Goal: Task Accomplishment & Management: Manage account settings

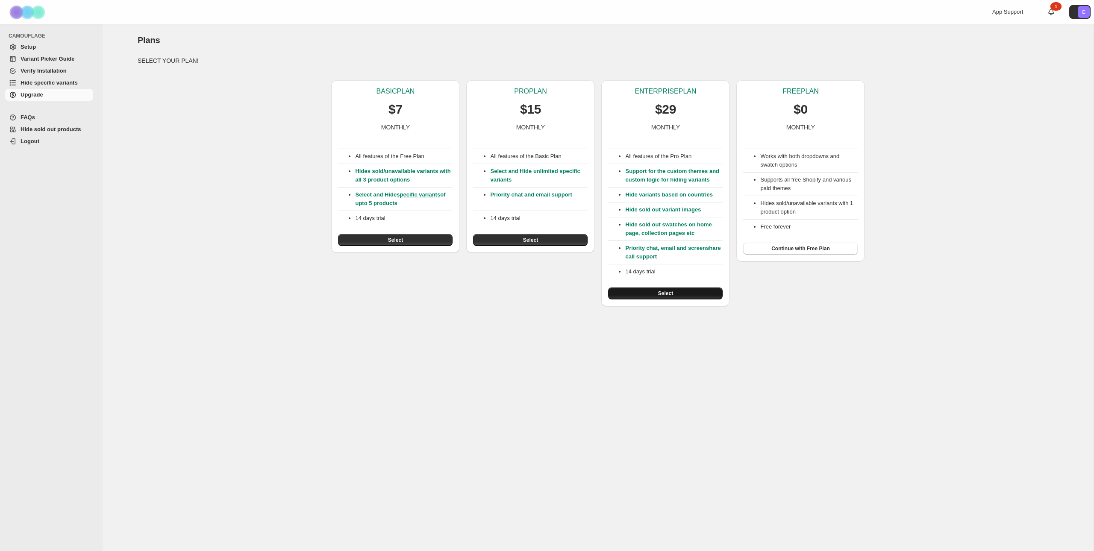
click at [667, 297] on span "Select" at bounding box center [665, 293] width 15 height 7
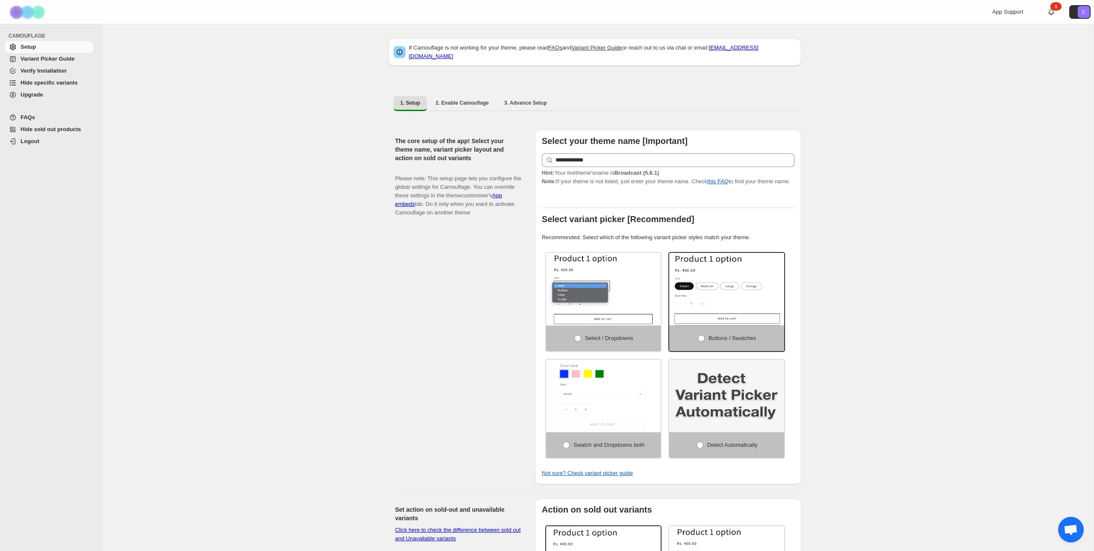
click at [47, 74] on span "Verify Installation" at bounding box center [44, 71] width 46 height 6
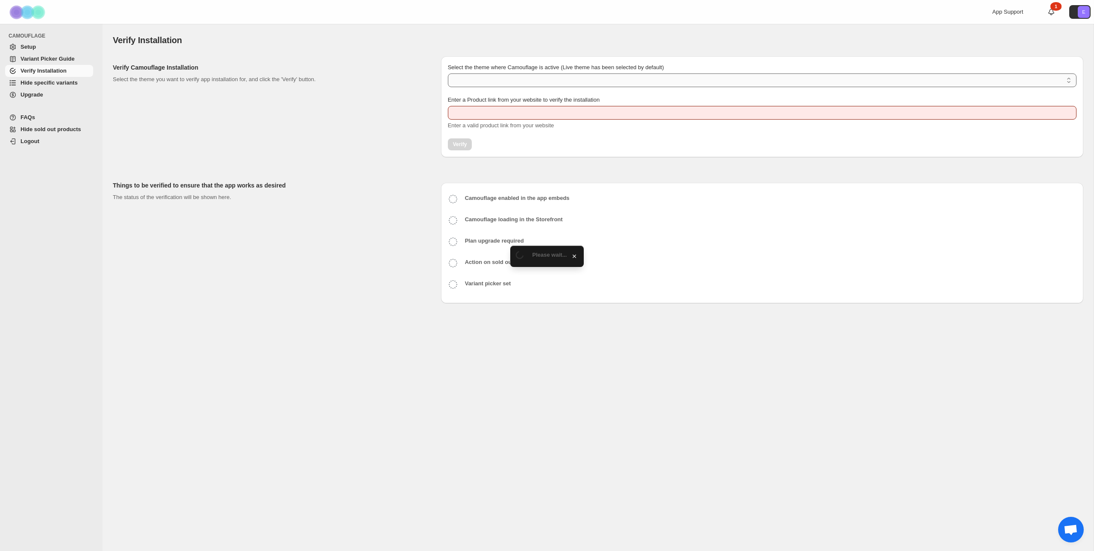
type input "**********"
click at [547, 80] on select "Select the theme where Camouflage is active (Live theme has been selected by de…" at bounding box center [762, 81] width 629 height 14
select select "**********"
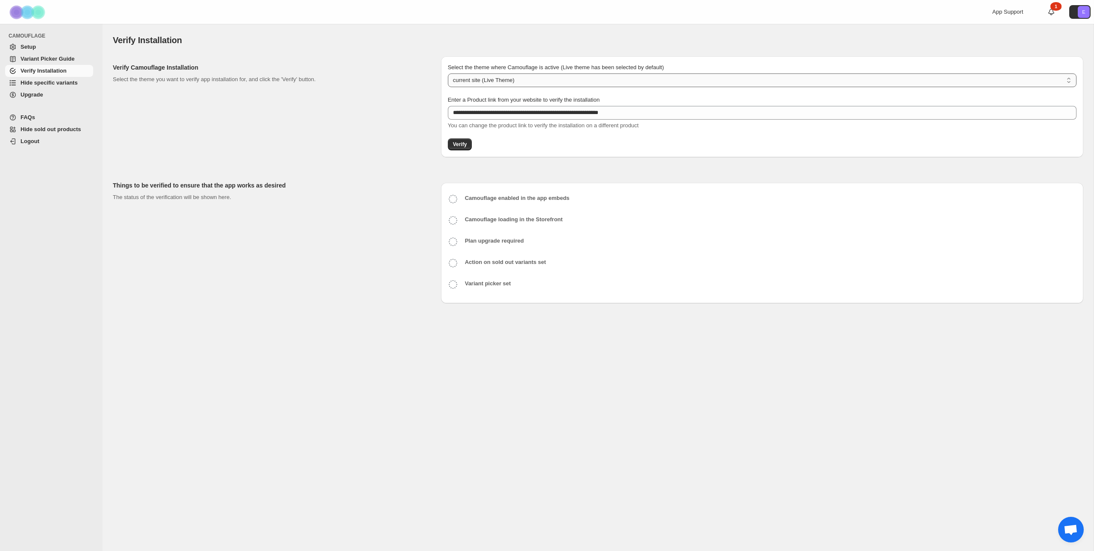
click at [448, 74] on select "**********" at bounding box center [762, 81] width 629 height 14
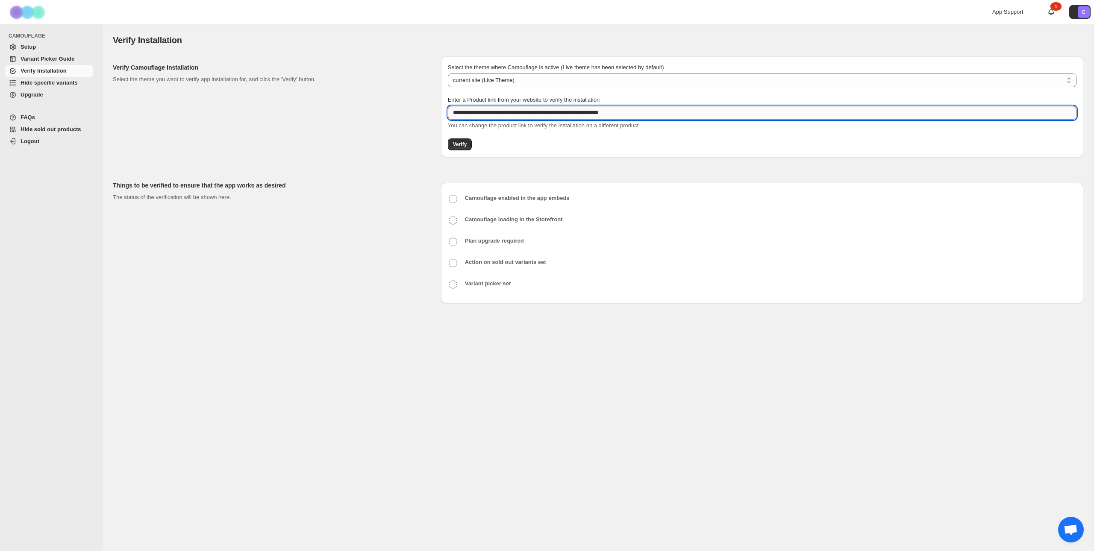
click at [516, 116] on input "**********" at bounding box center [762, 113] width 629 height 14
paste input "text"
type input "**********"
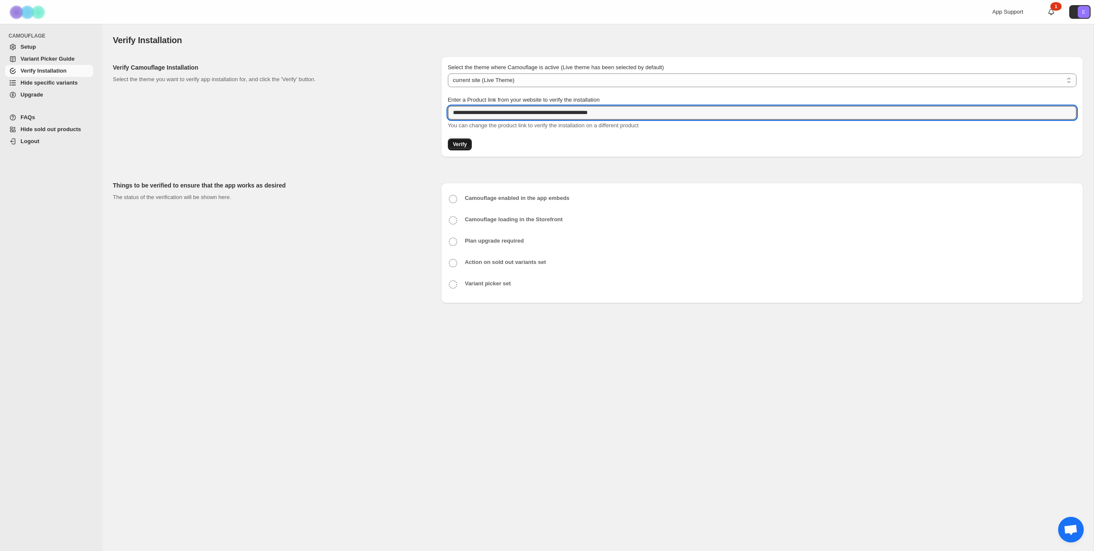
click at [460, 147] on span "Verify" at bounding box center [460, 144] width 14 height 7
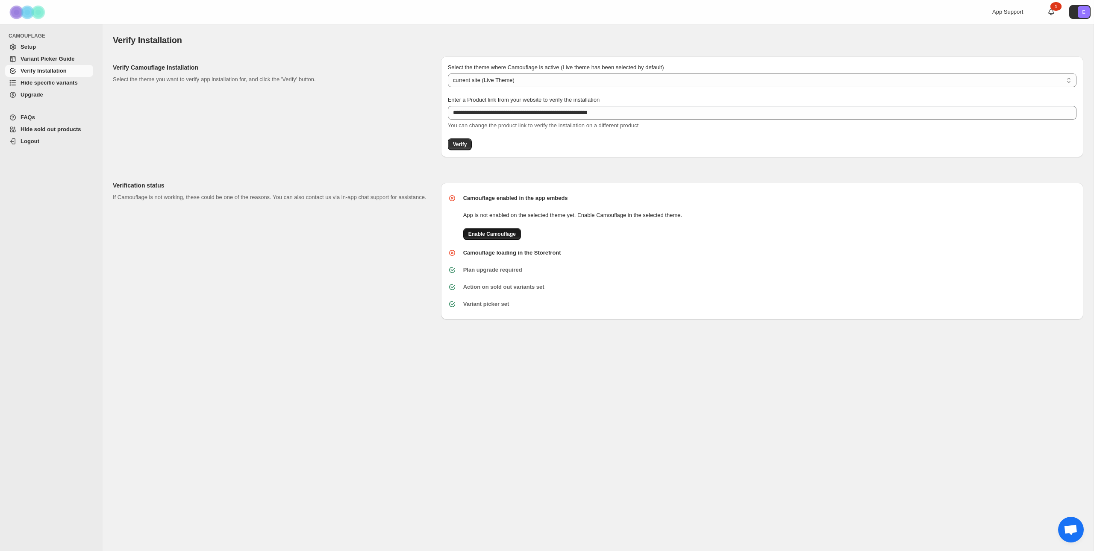
click at [481, 235] on span "Enable Camouflage" at bounding box center [491, 234] width 47 height 7
click at [465, 143] on span "Verify" at bounding box center [460, 144] width 14 height 7
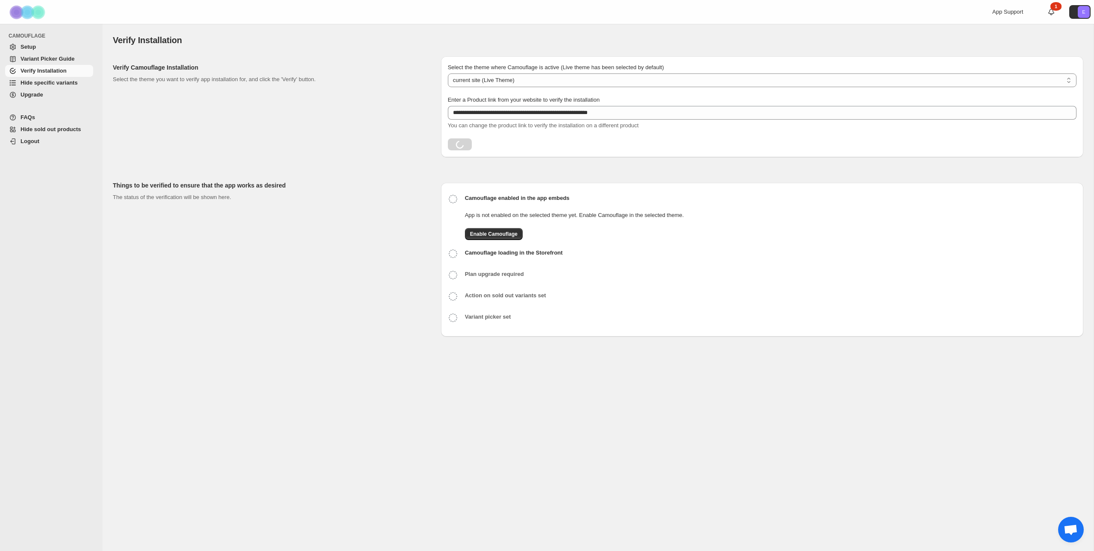
click at [54, 49] on span "Setup" at bounding box center [56, 47] width 71 height 9
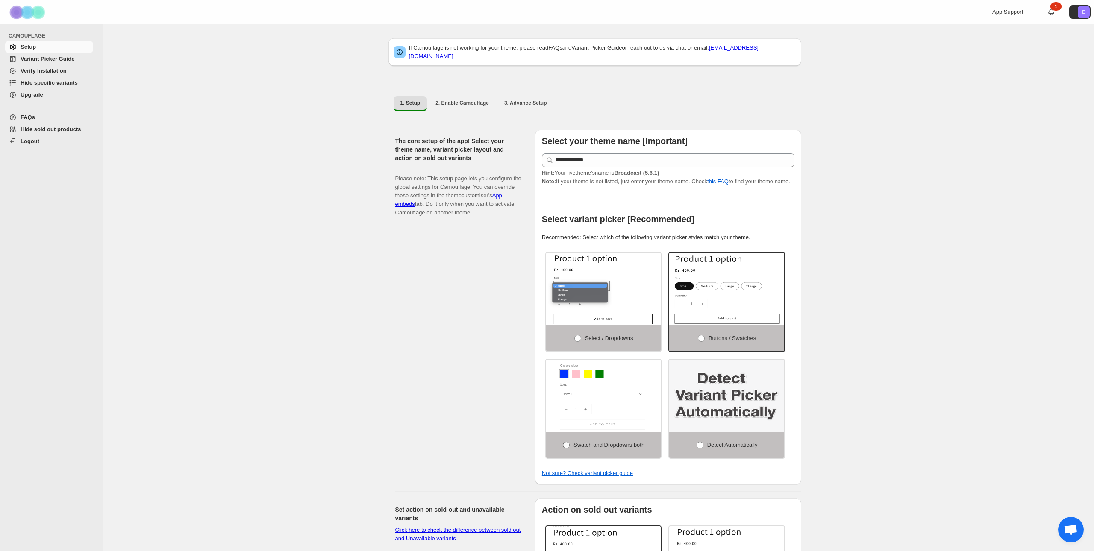
click at [565, 449] on span at bounding box center [567, 446] width 8 height 8
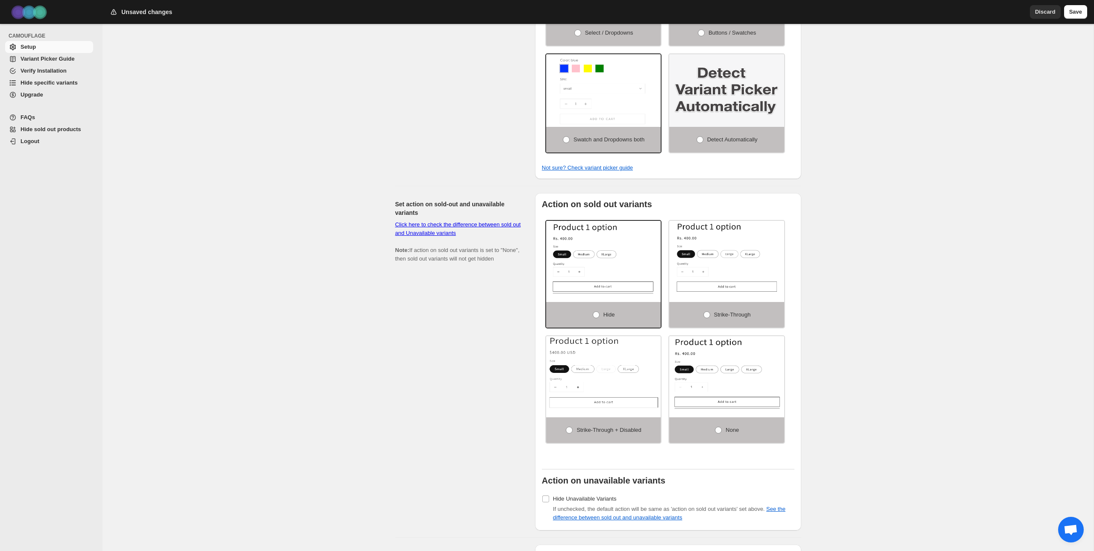
scroll to position [433, 0]
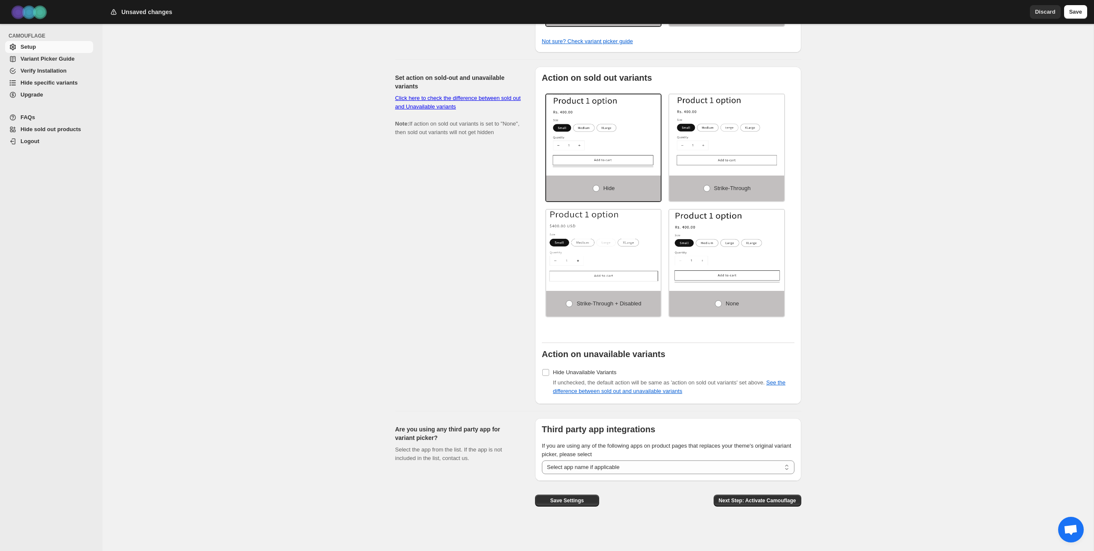
click at [27, 62] on span "Variant Picker Guide" at bounding box center [48, 59] width 54 height 6
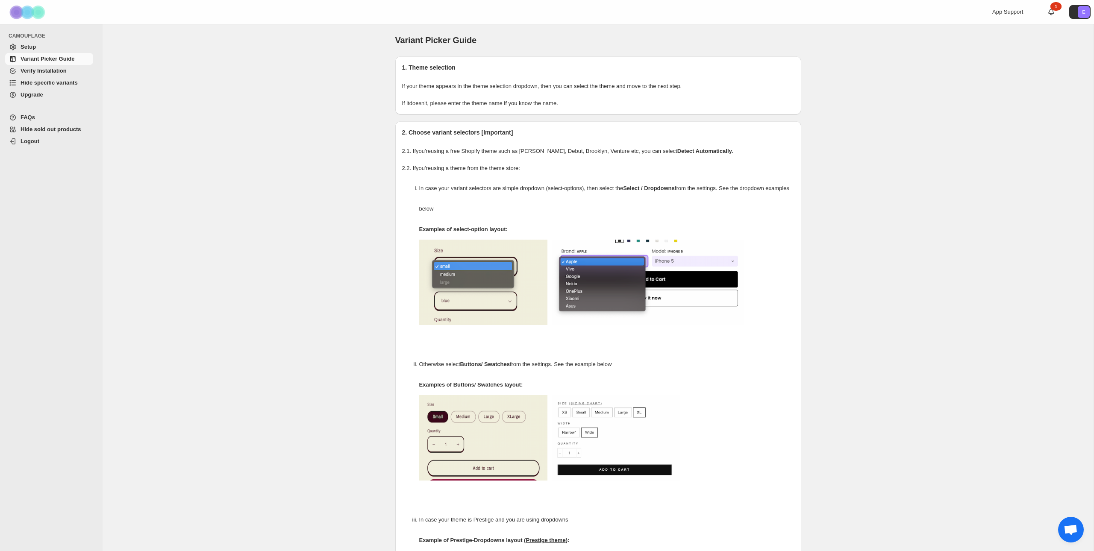
click at [38, 72] on span "Verify Installation" at bounding box center [44, 71] width 46 height 6
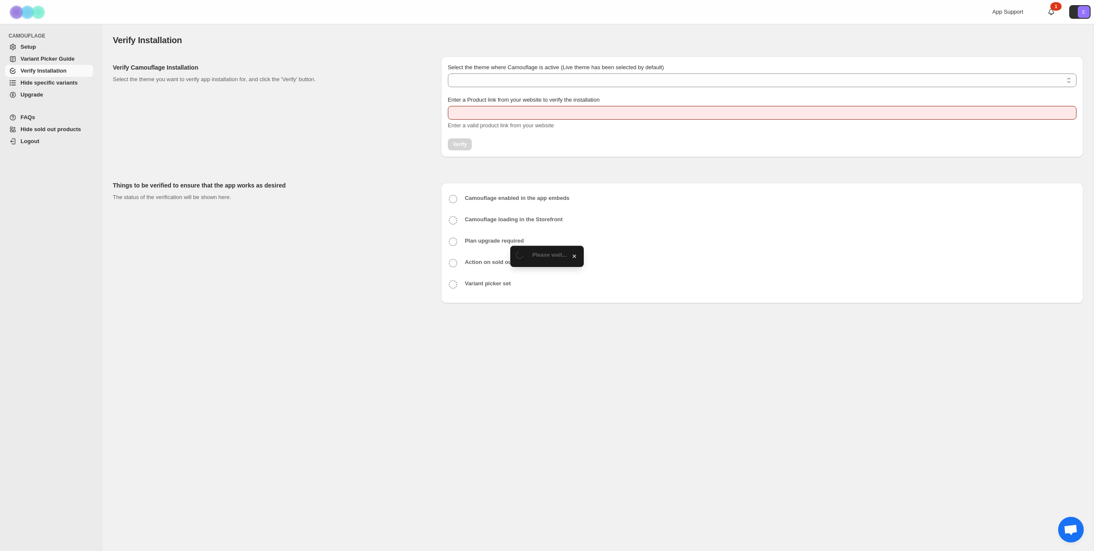
type input "**********"
select select "**********"
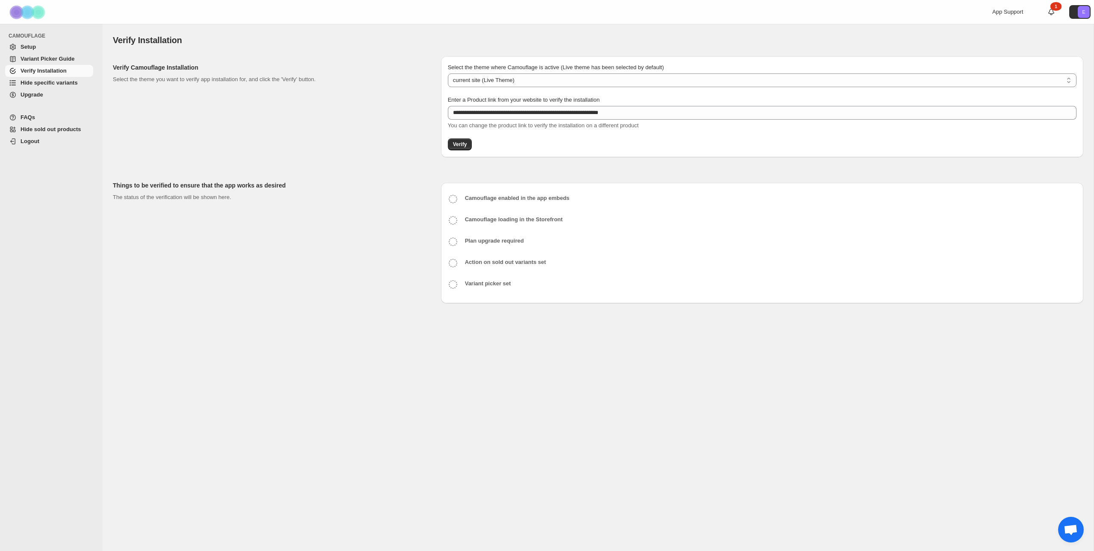
click at [51, 51] on link "Setup" at bounding box center [49, 47] width 88 height 12
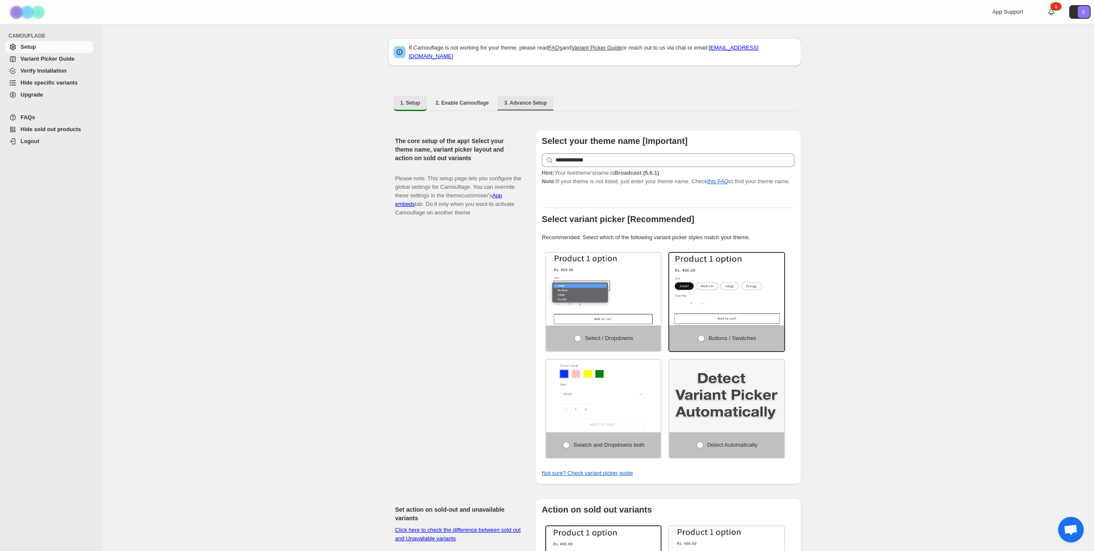
click at [528, 96] on button "3. Advance Setup" at bounding box center [526, 103] width 56 height 14
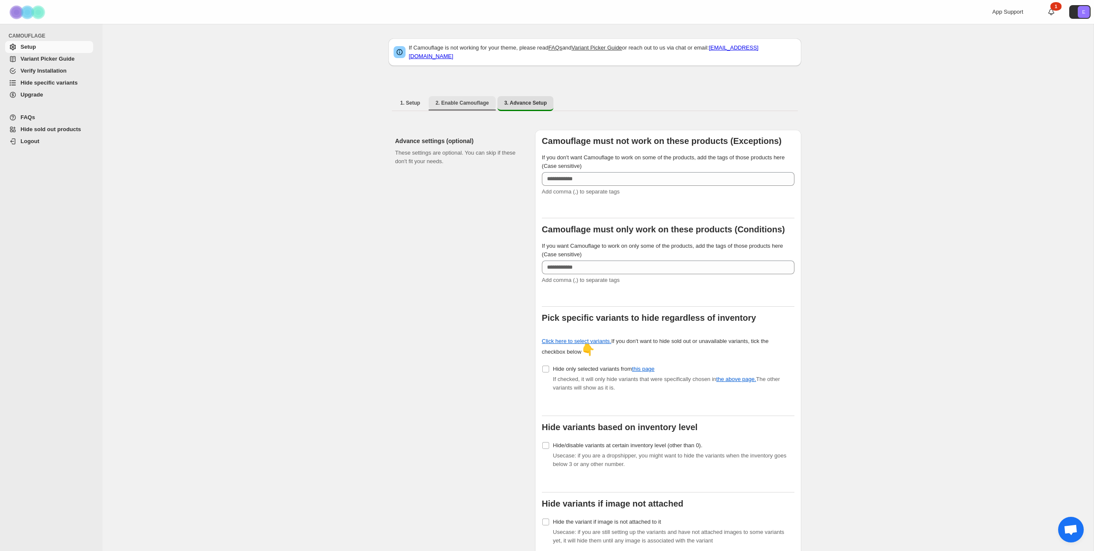
click at [478, 101] on span "2. Enable Camouflage" at bounding box center [462, 103] width 53 height 7
select select "**********"
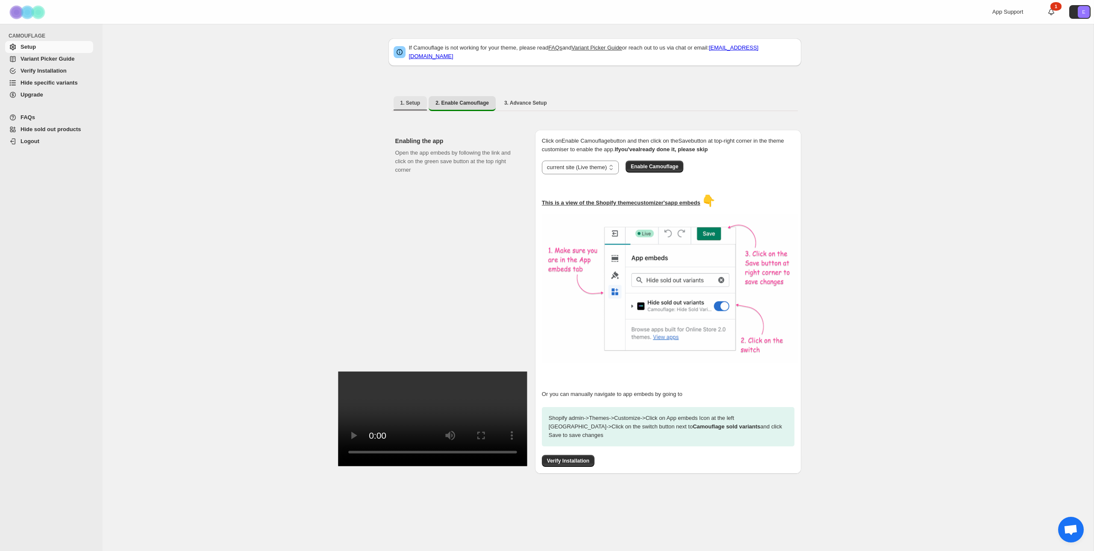
click at [423, 98] on button "1. Setup" at bounding box center [411, 103] width 34 height 14
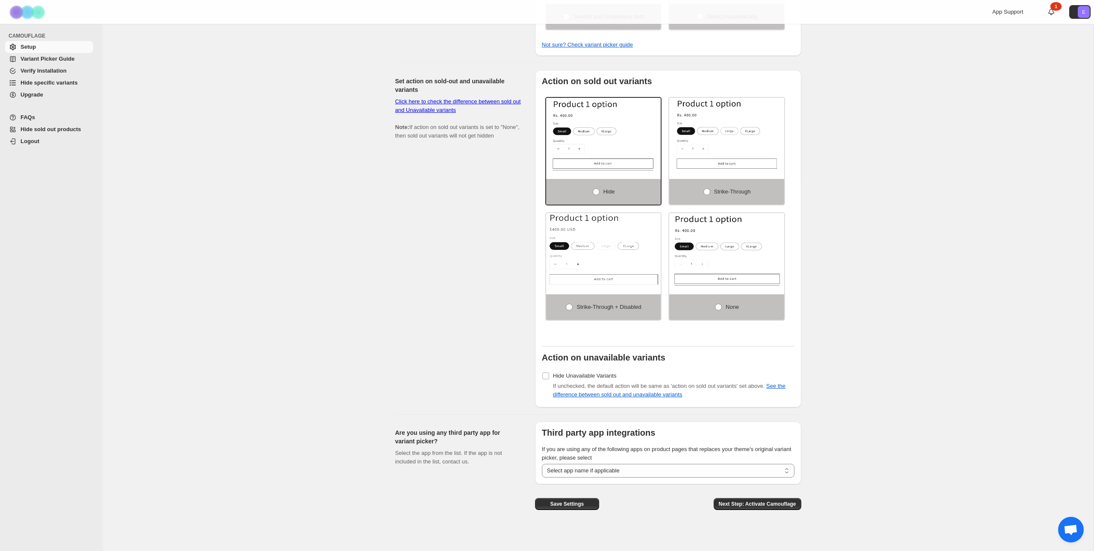
scroll to position [430, 0]
click at [65, 61] on span "Variant Picker Guide" at bounding box center [48, 59] width 54 height 6
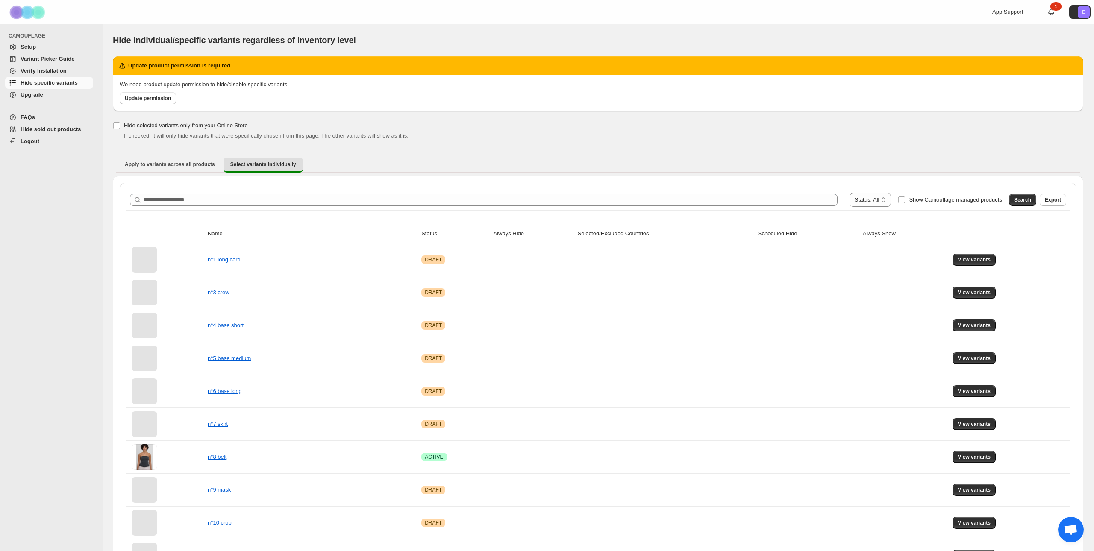
click at [44, 100] on link "Upgrade" at bounding box center [49, 95] width 88 height 12
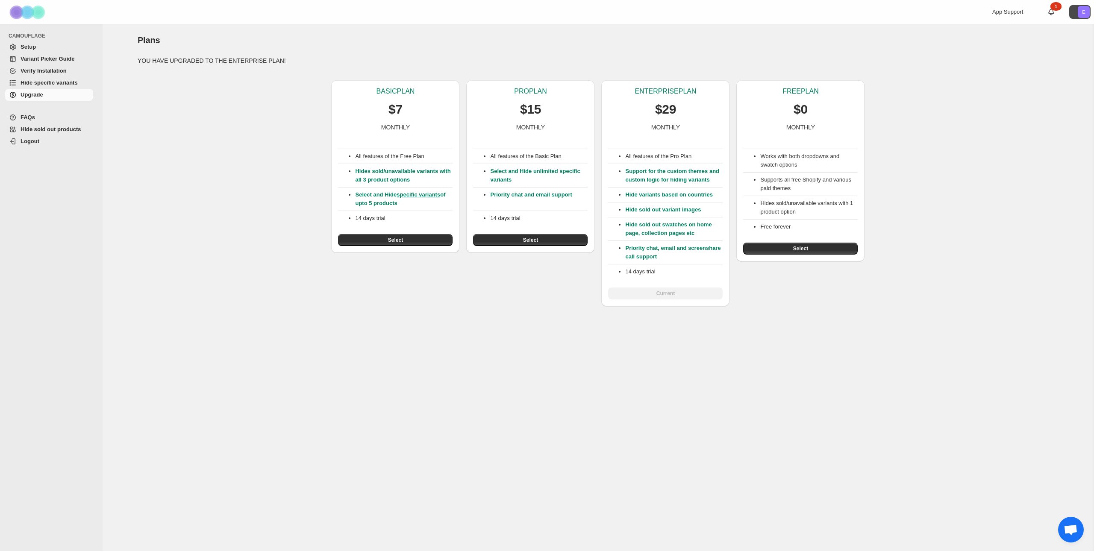
click at [1082, 8] on icon "E" at bounding box center [1084, 12] width 12 height 12
click at [1052, 46] on span "Logout" at bounding box center [1068, 50] width 33 height 9
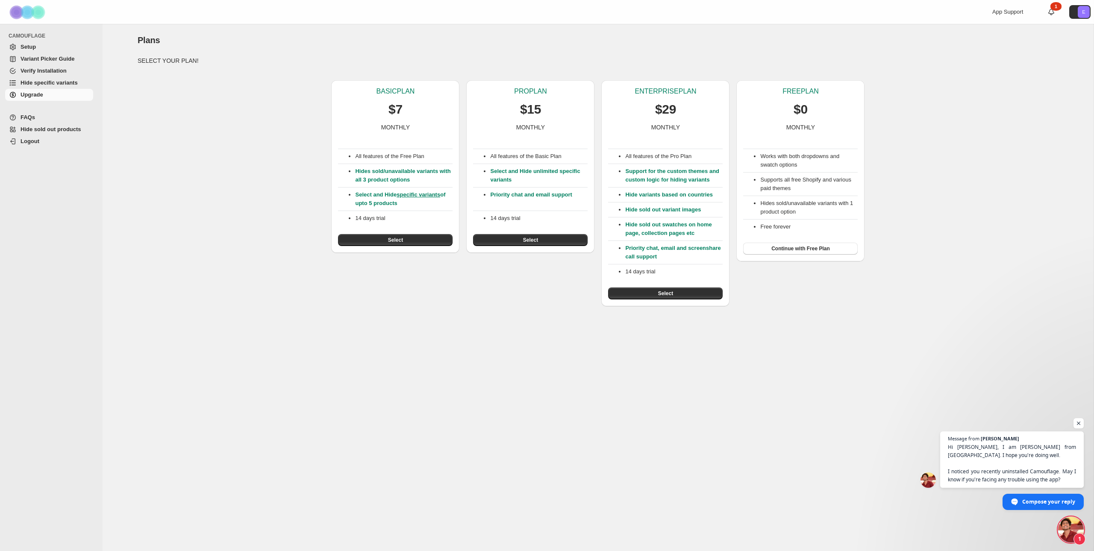
click at [26, 50] on span "Setup" at bounding box center [56, 47] width 71 height 9
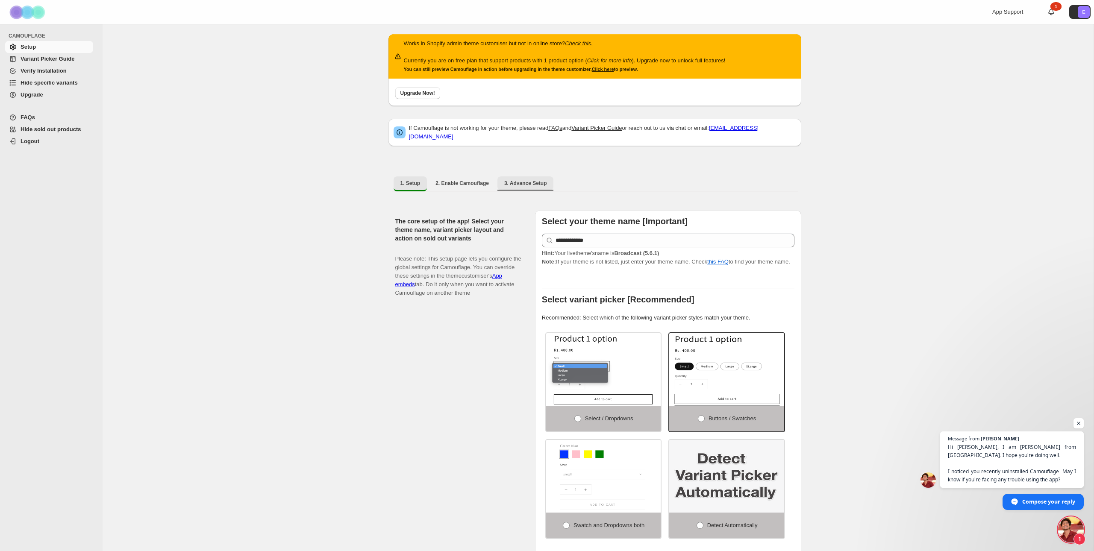
click at [522, 180] on span "3. Advance Setup" at bounding box center [525, 183] width 43 height 7
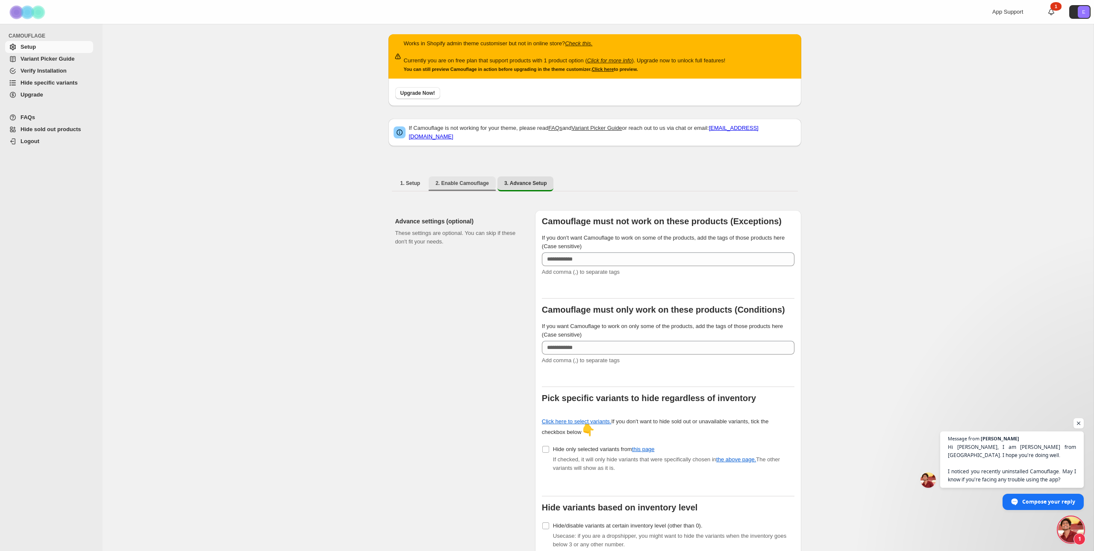
click at [471, 180] on span "2. Enable Camouflage" at bounding box center [462, 183] width 53 height 7
select select "**********"
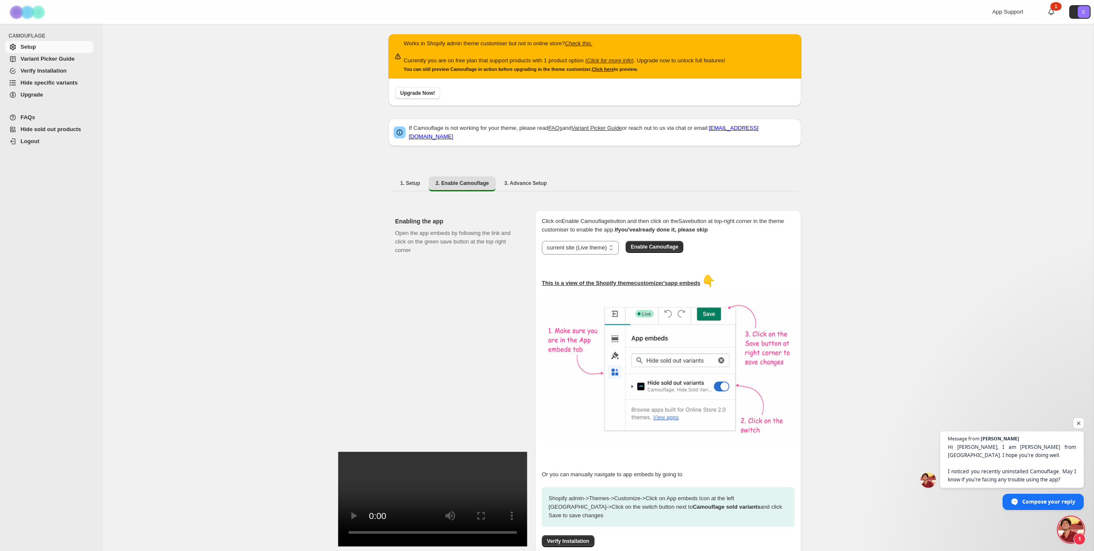
click at [53, 77] on link "Hide specific variants" at bounding box center [49, 83] width 88 height 12
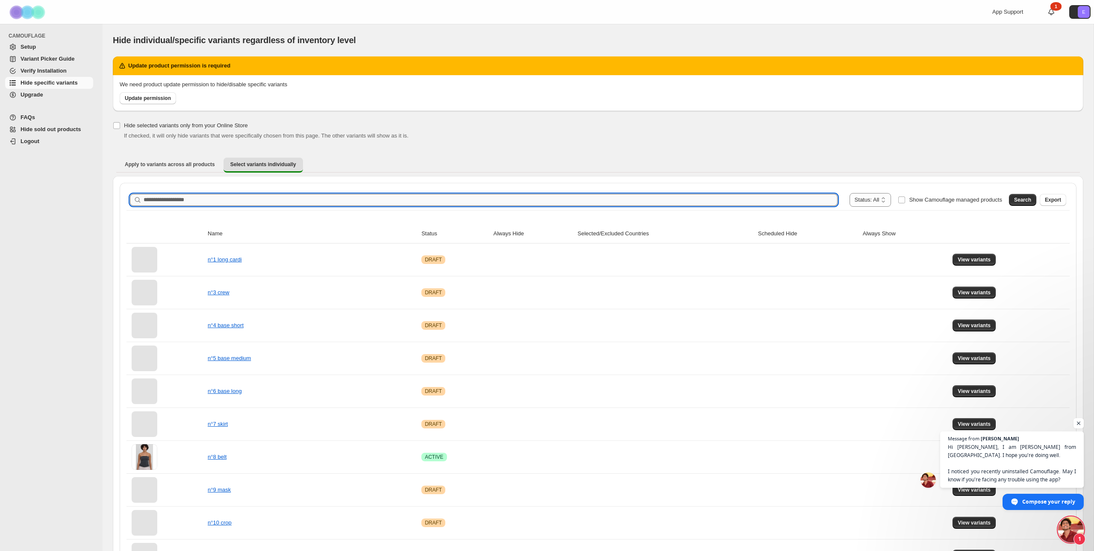
click at [245, 200] on input "Search product name" at bounding box center [491, 200] width 694 height 12
type input "*****"
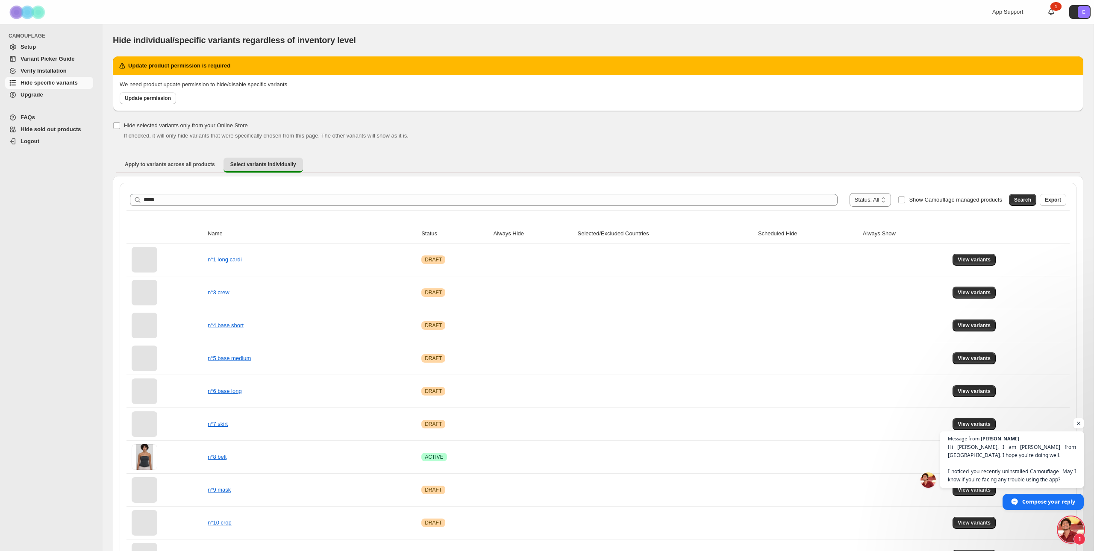
click at [1030, 197] on span "Search" at bounding box center [1022, 200] width 17 height 7
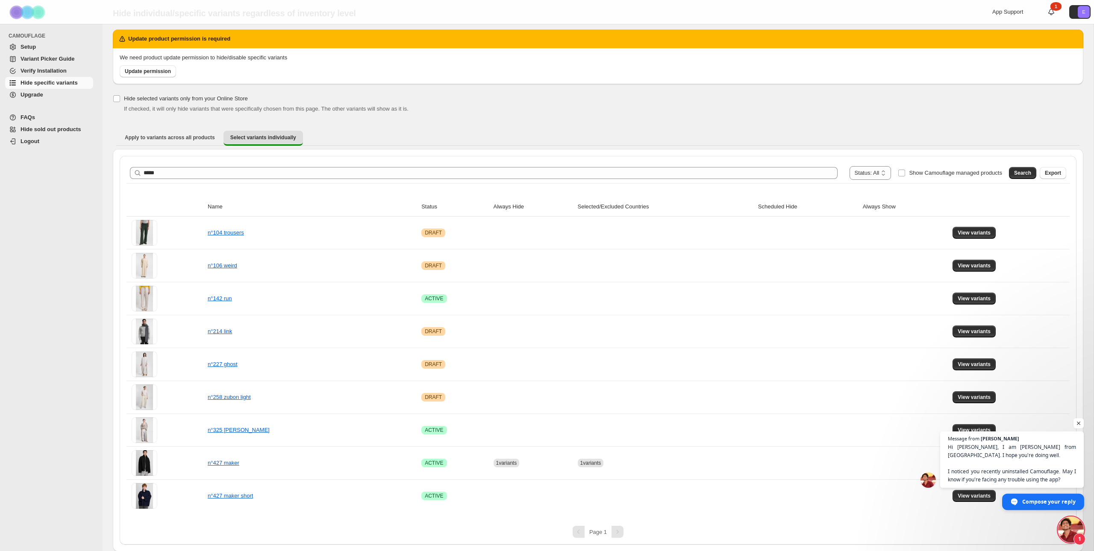
scroll to position [27, 0]
click at [34, 47] on span "Setup" at bounding box center [28, 47] width 15 height 6
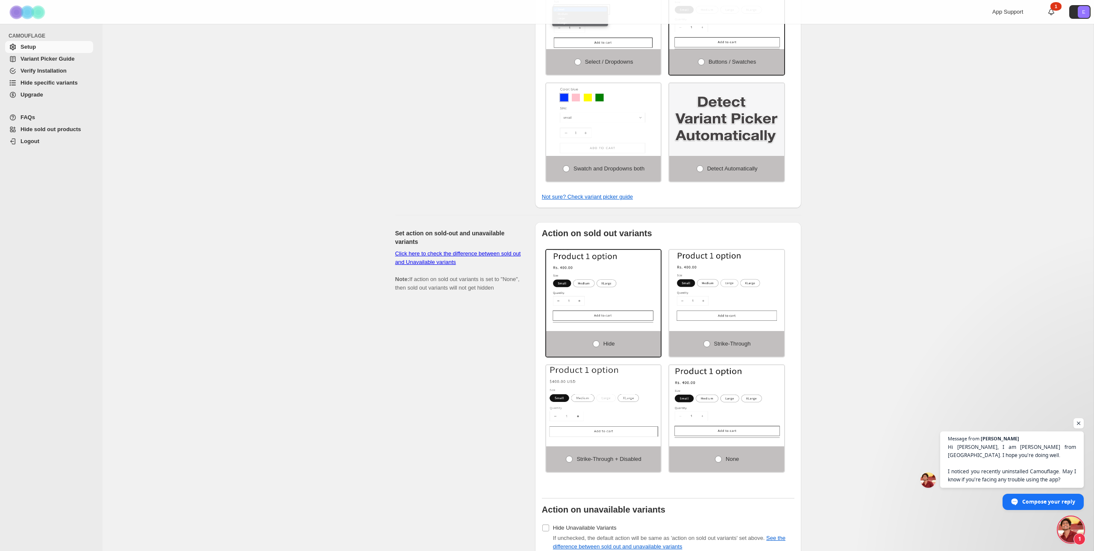
scroll to position [451, 0]
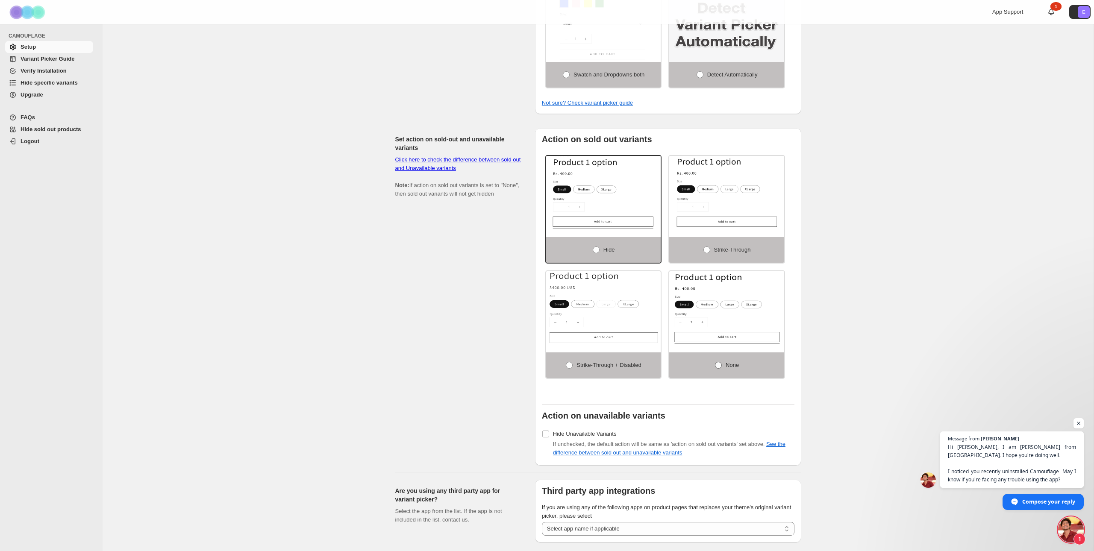
click at [743, 368] on label "None" at bounding box center [726, 366] width 115 height 26
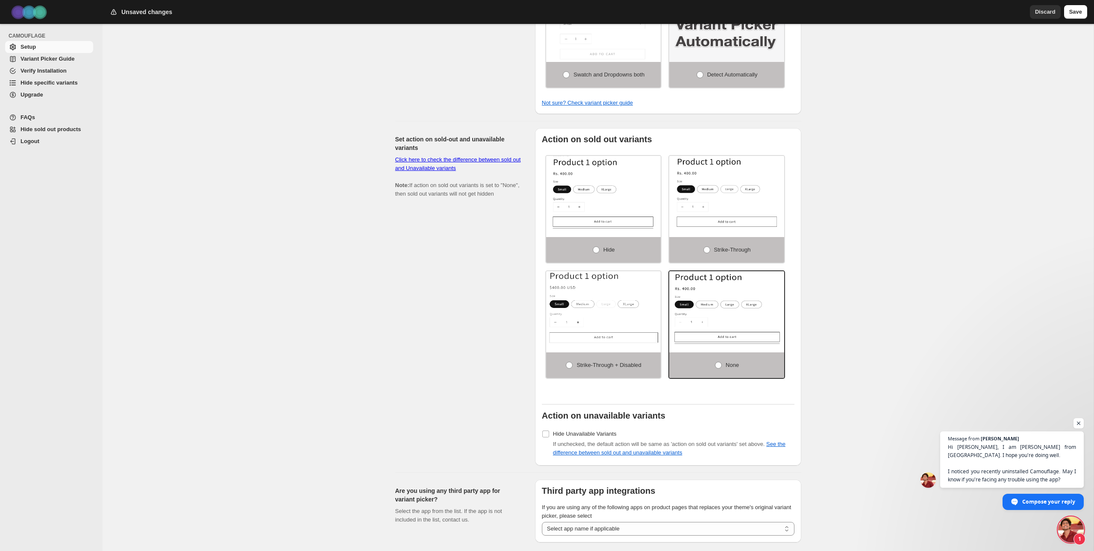
drag, startPoint x: 1071, startPoint y: 12, endPoint x: 1054, endPoint y: 24, distance: 21.0
click at [1071, 12] on span "Save" at bounding box center [1075, 12] width 13 height 9
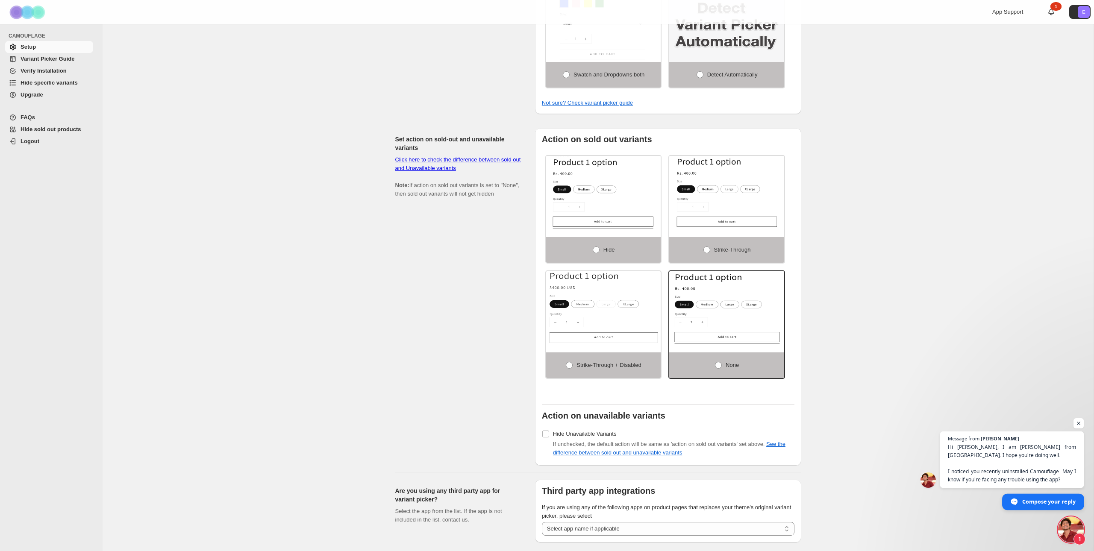
click at [1021, 506] on span "Compose your reply" at bounding box center [1043, 502] width 82 height 16
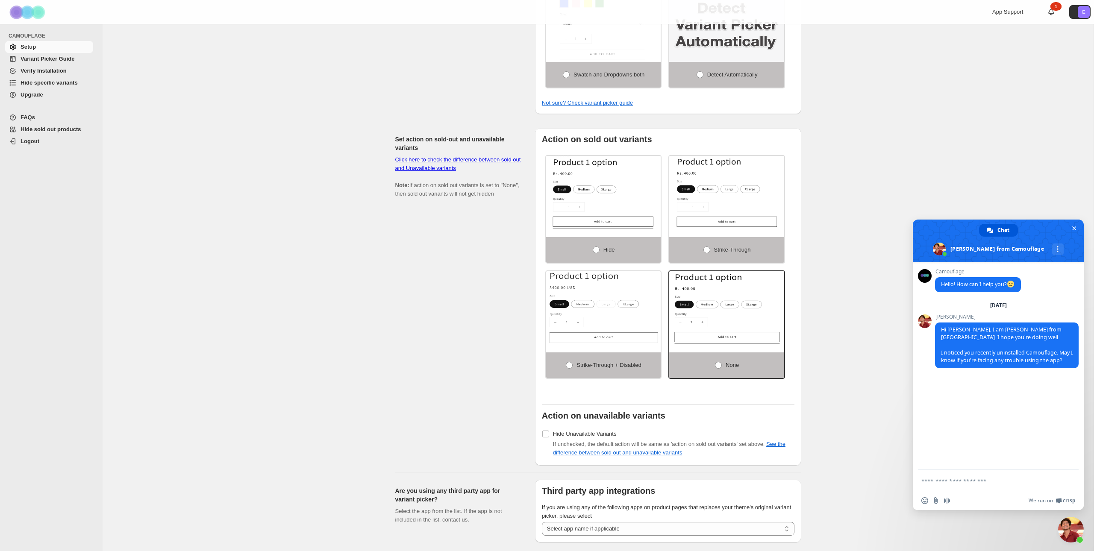
drag, startPoint x: 952, startPoint y: 485, endPoint x: 969, endPoint y: 486, distance: 17.2
click at [952, 485] on textarea "Compose your message..." at bounding box center [990, 480] width 137 height 21
type textarea "**********"
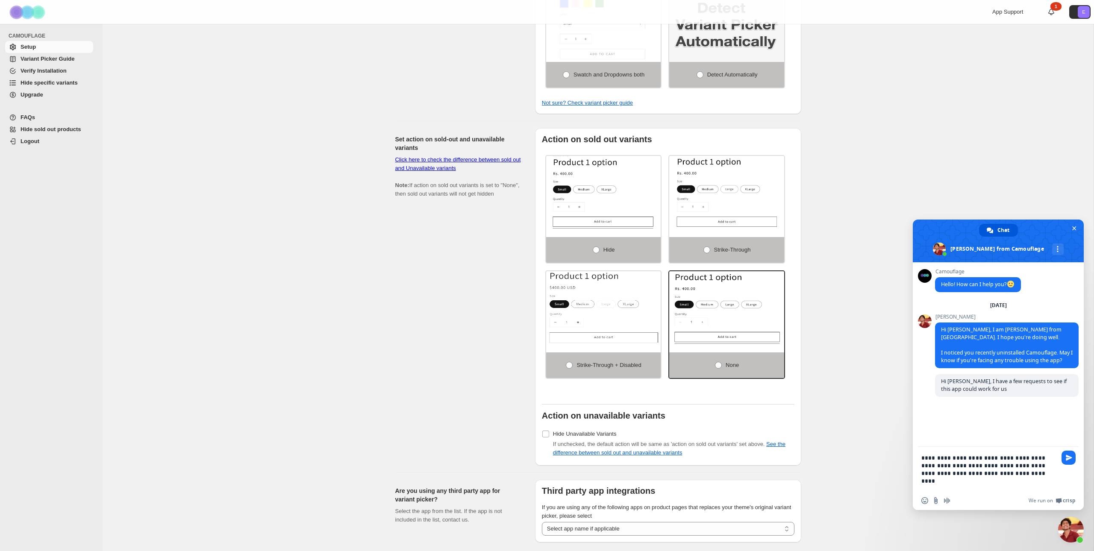
type textarea "**********"
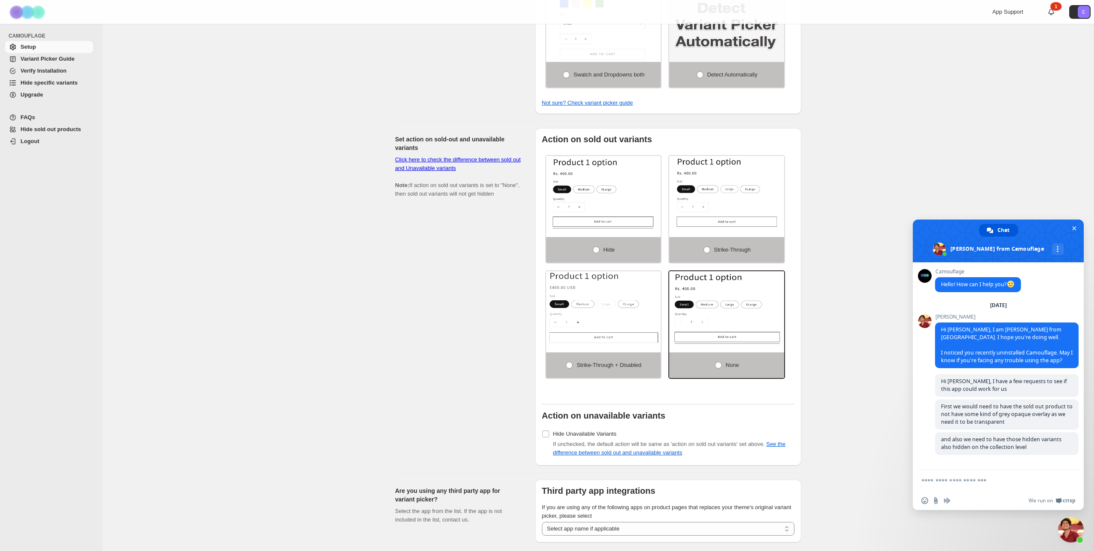
scroll to position [61, 0]
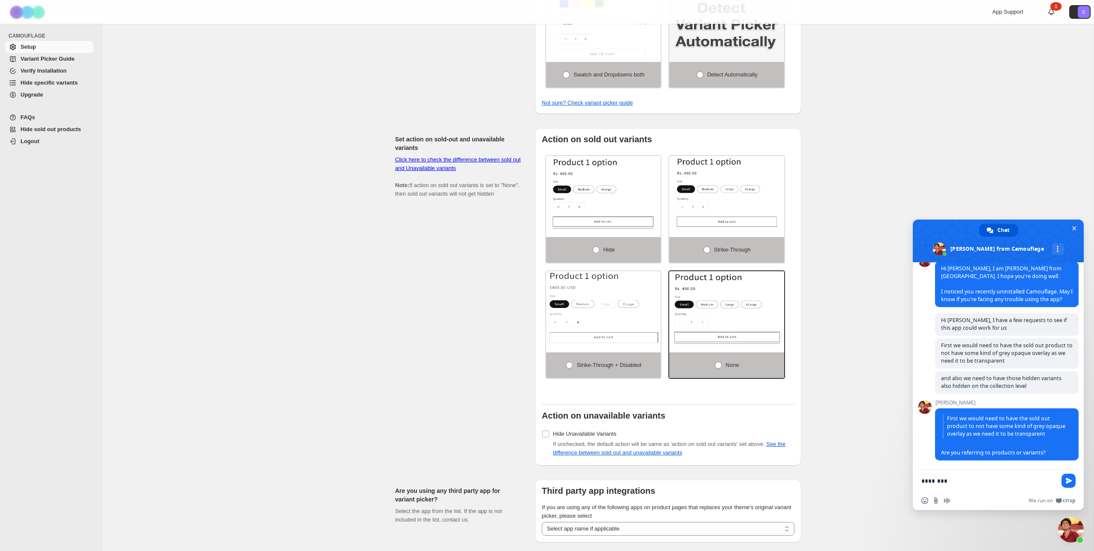
type textarea "*********"
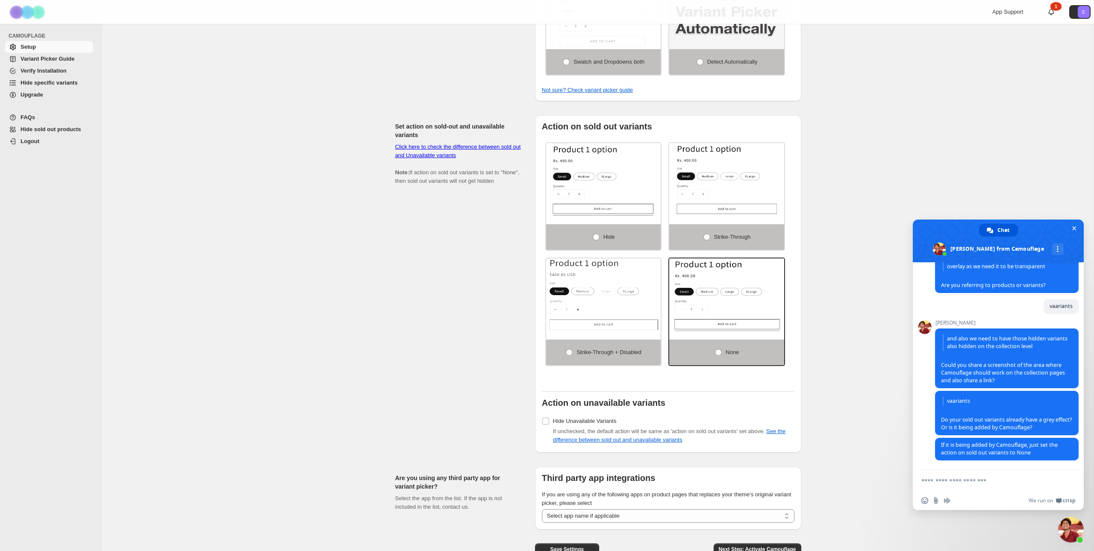
scroll to position [514, 0]
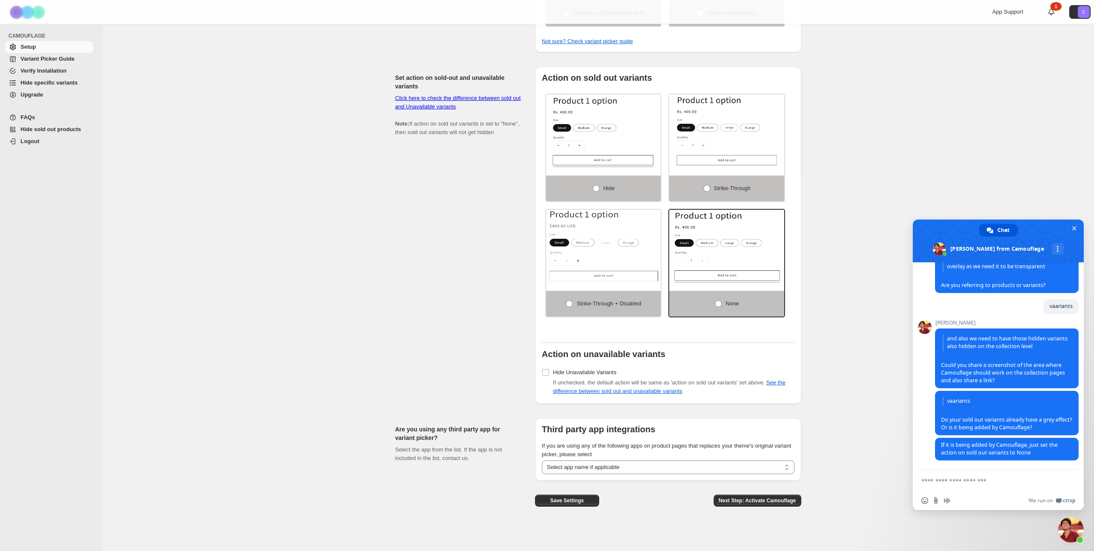
click at [942, 480] on textarea "Compose your message..." at bounding box center [990, 480] width 137 height 21
type textarea "**********"
click at [1068, 480] on span "Send" at bounding box center [1069, 481] width 6 height 6
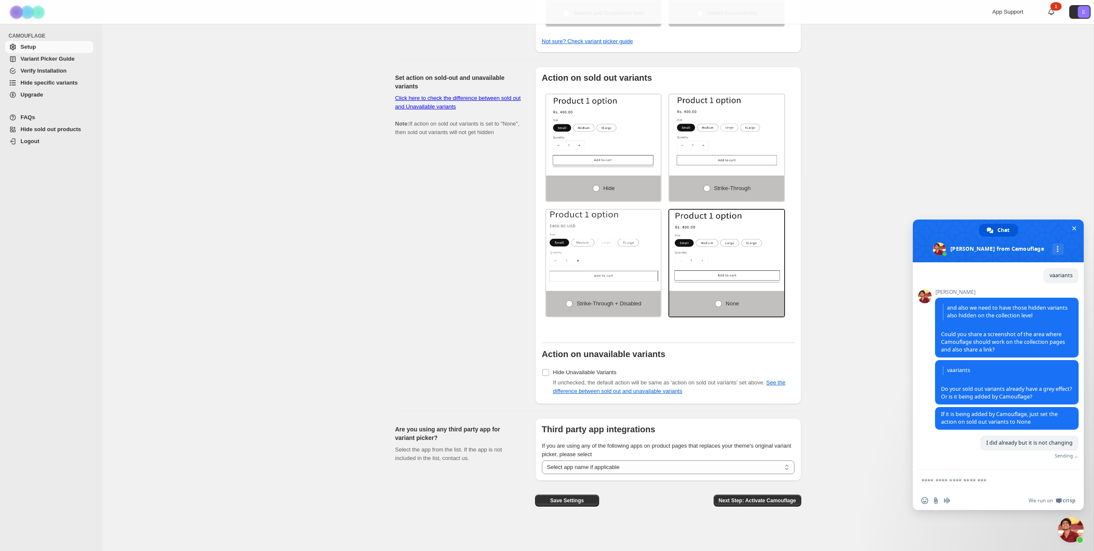
scroll to position [250, 0]
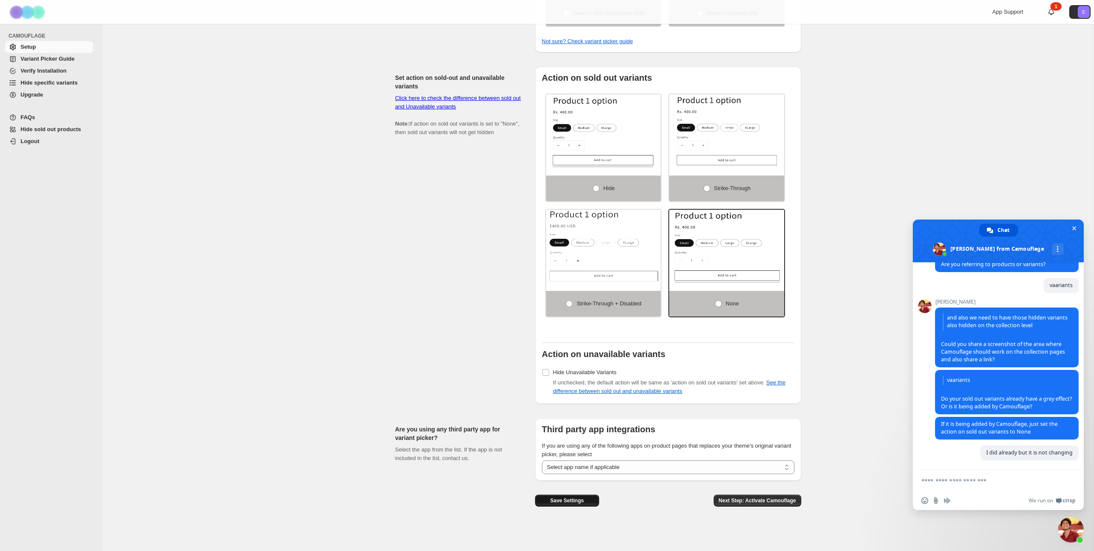
click at [542, 502] on button "Save Settings" at bounding box center [567, 501] width 64 height 12
click at [970, 486] on textarea "Compose your message..." at bounding box center [990, 480] width 137 height 21
type textarea "**********"
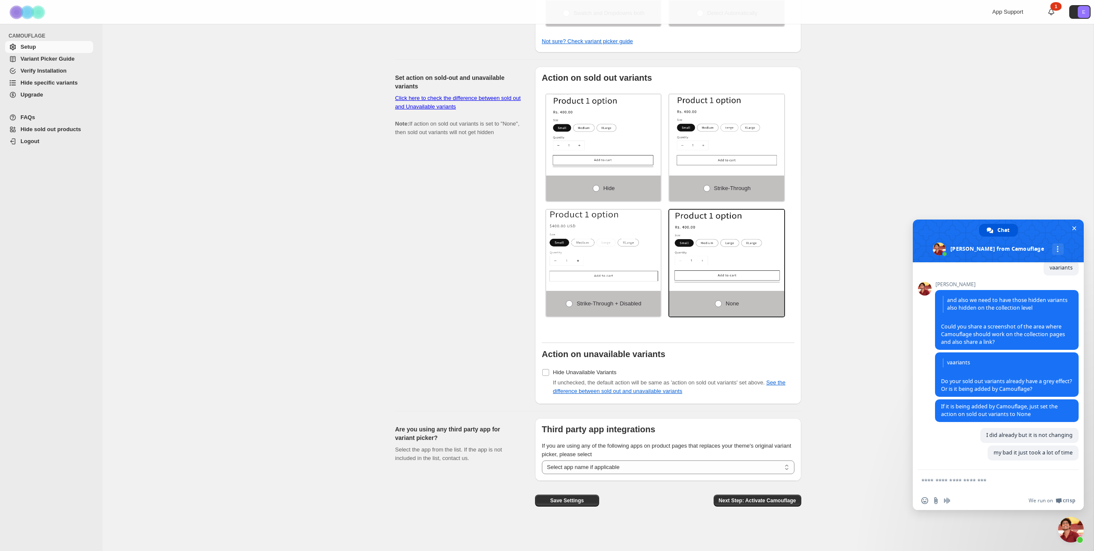
click at [963, 480] on textarea "Compose your message..." at bounding box center [990, 480] width 137 height 21
paste textarea "**********"
type textarea "**********"
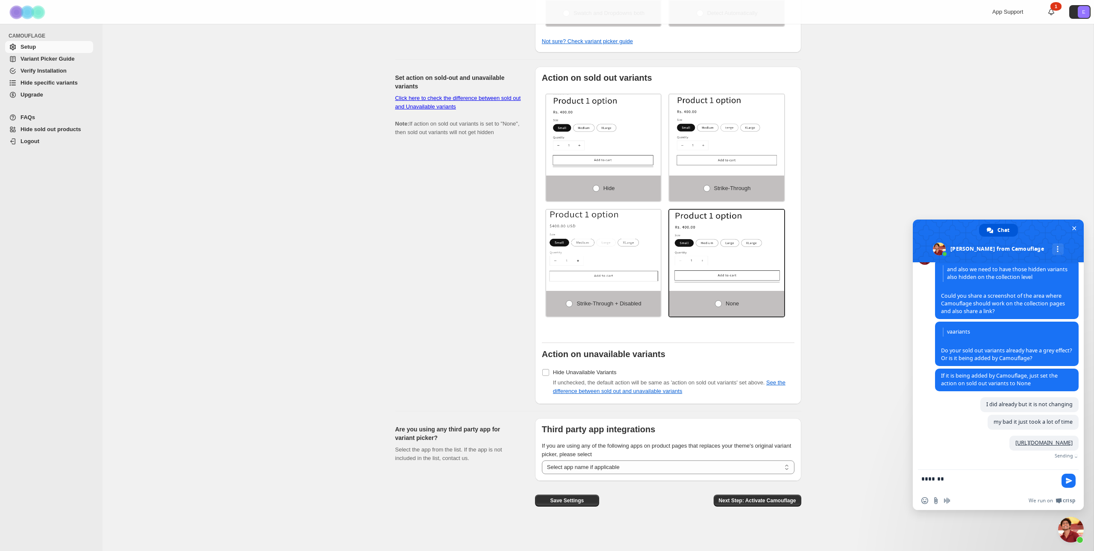
scroll to position [347, 0]
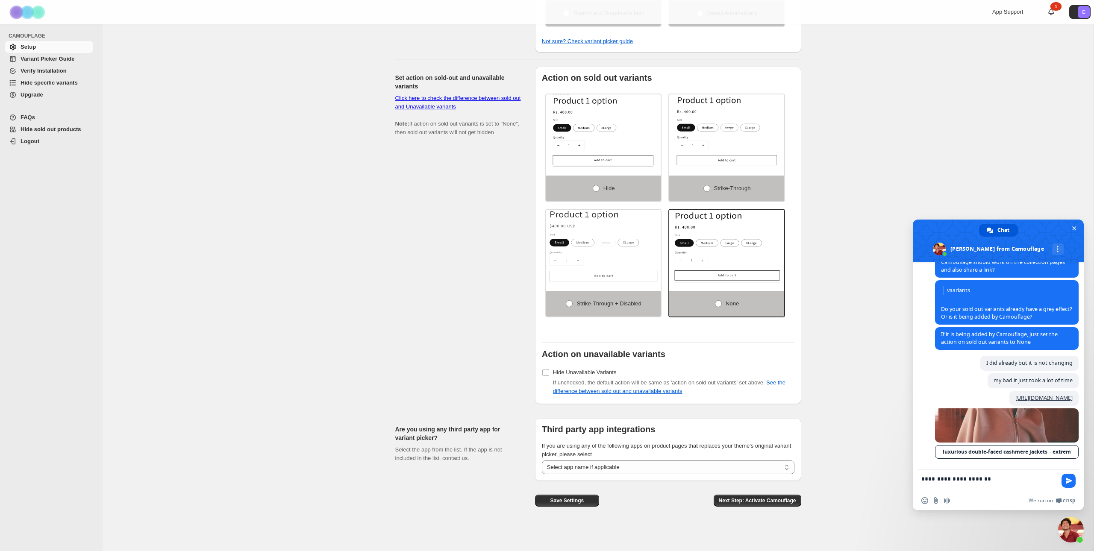
type textarea "**********"
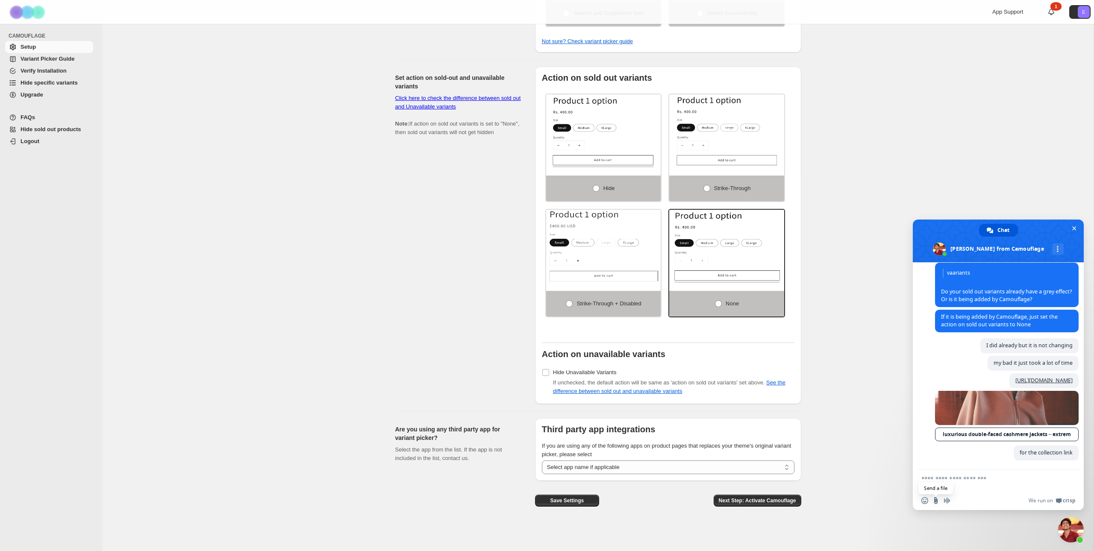
click at [939, 502] on input "Send a file" at bounding box center [936, 501] width 7 height 7
click at [967, 486] on textarea "Compose your message..." at bounding box center [990, 480] width 137 height 21
type textarea "******"
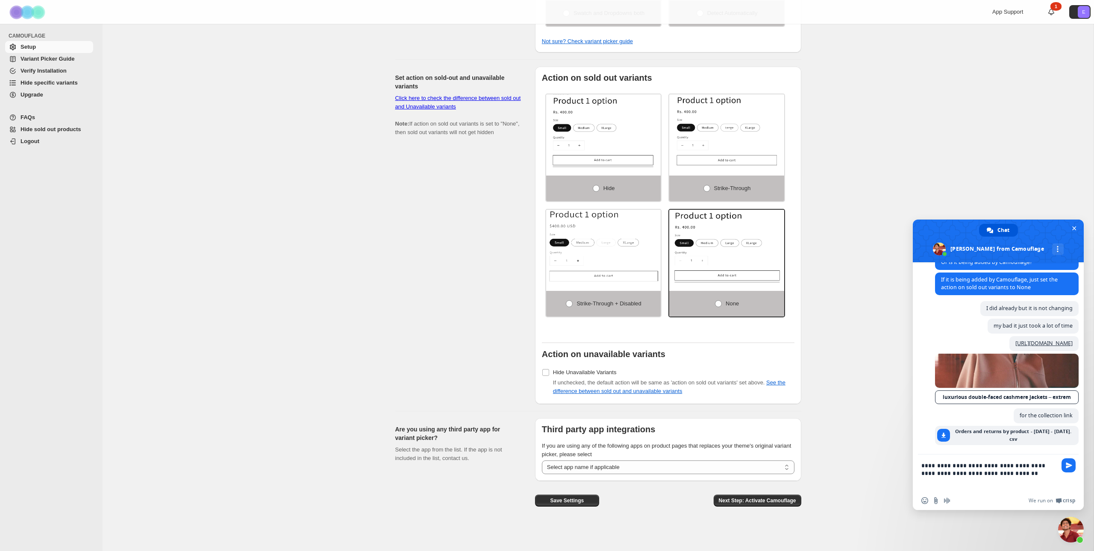
scroll to position [400, 0]
type textarea "**********"
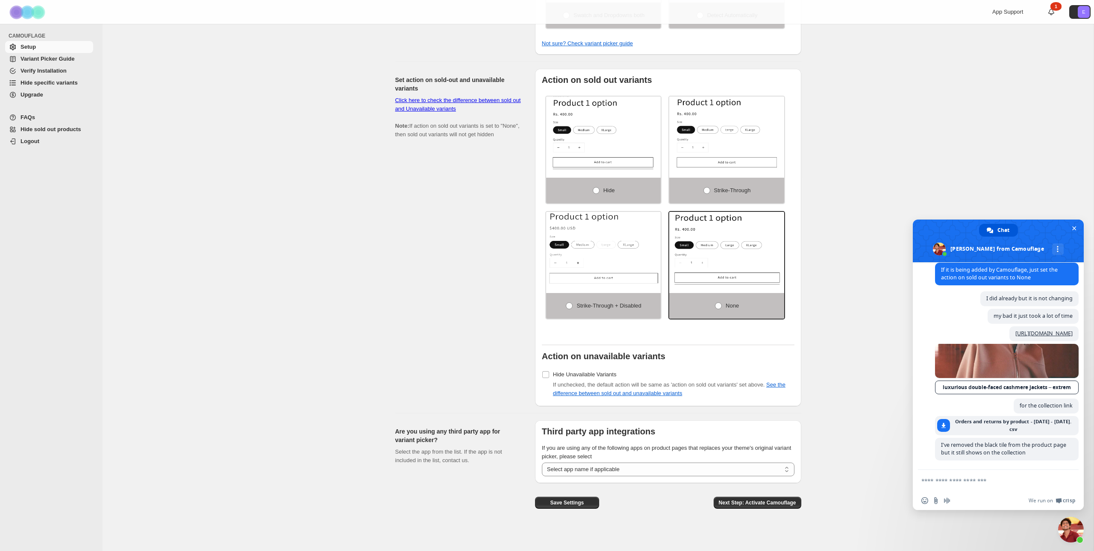
scroll to position [510, 0]
click at [657, 472] on select "**********" at bounding box center [668, 470] width 253 height 14
click at [542, 465] on select "**********" at bounding box center [668, 470] width 253 height 14
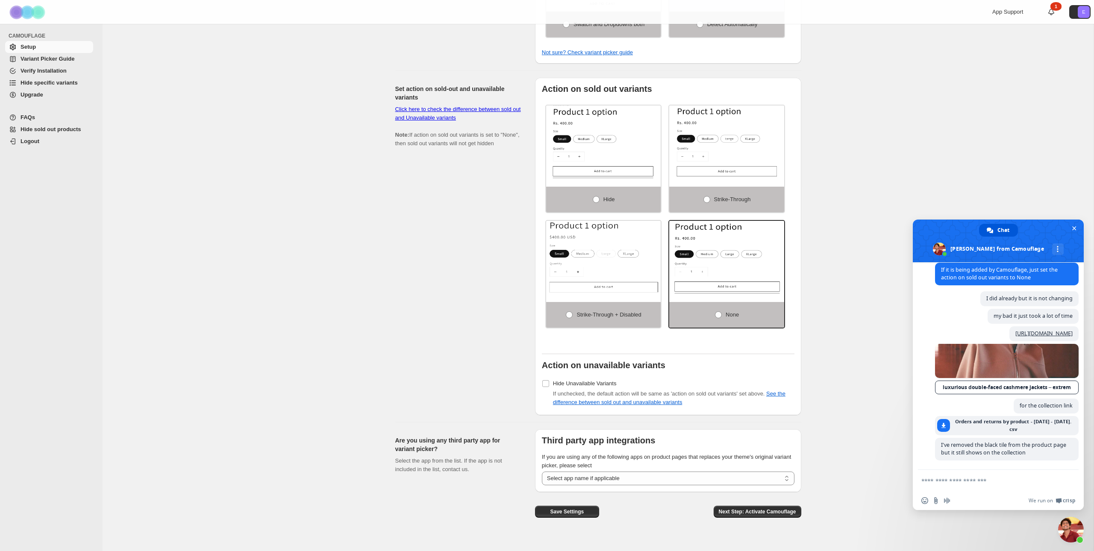
scroll to position [504, 0]
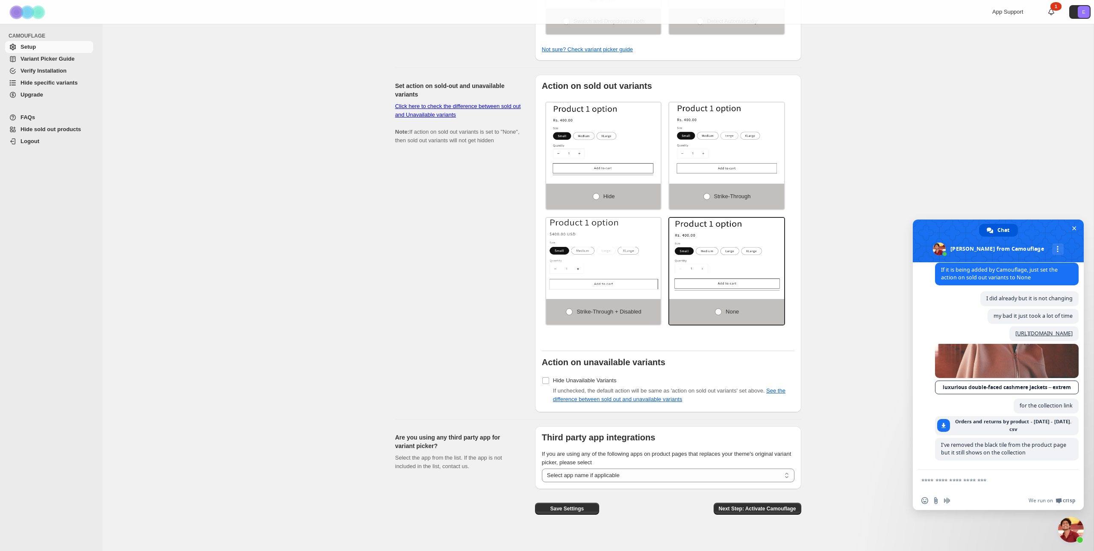
click at [448, 117] on link "Click here to check the difference between sold out and Unavailable variants" at bounding box center [458, 110] width 126 height 15
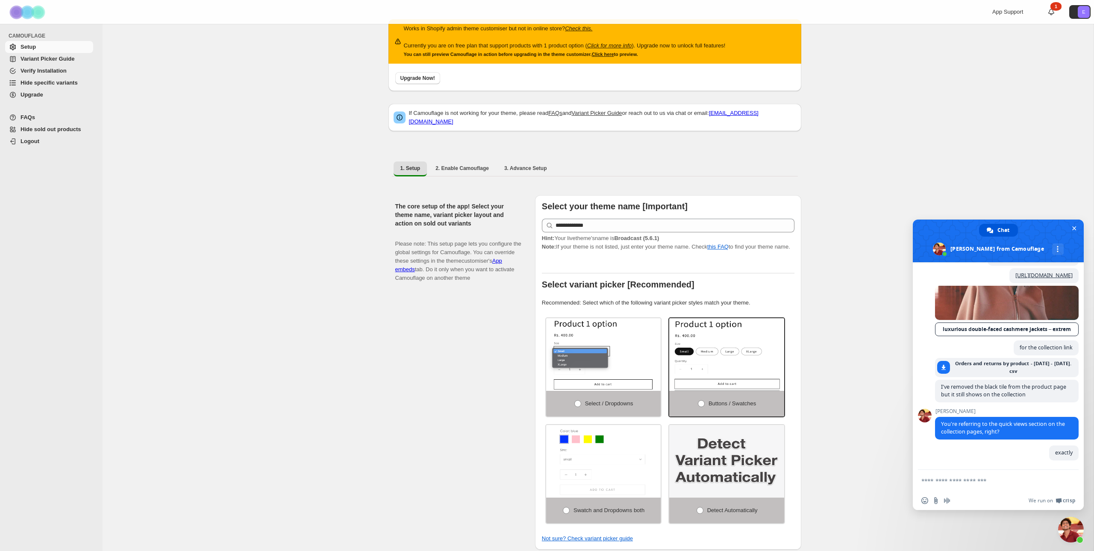
scroll to position [0, 0]
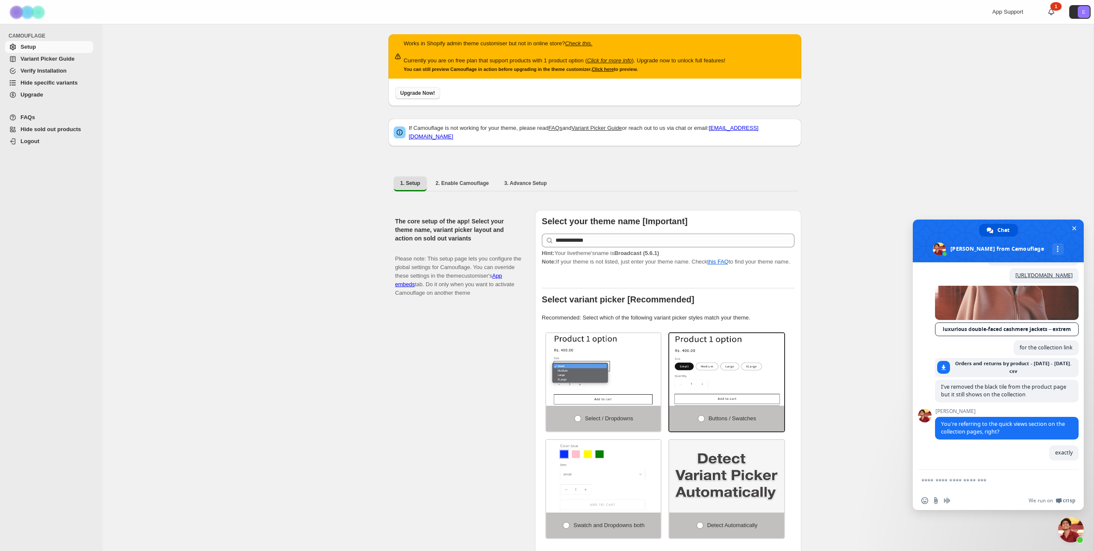
click at [433, 91] on span "Upgrade Now!" at bounding box center [418, 93] width 35 height 7
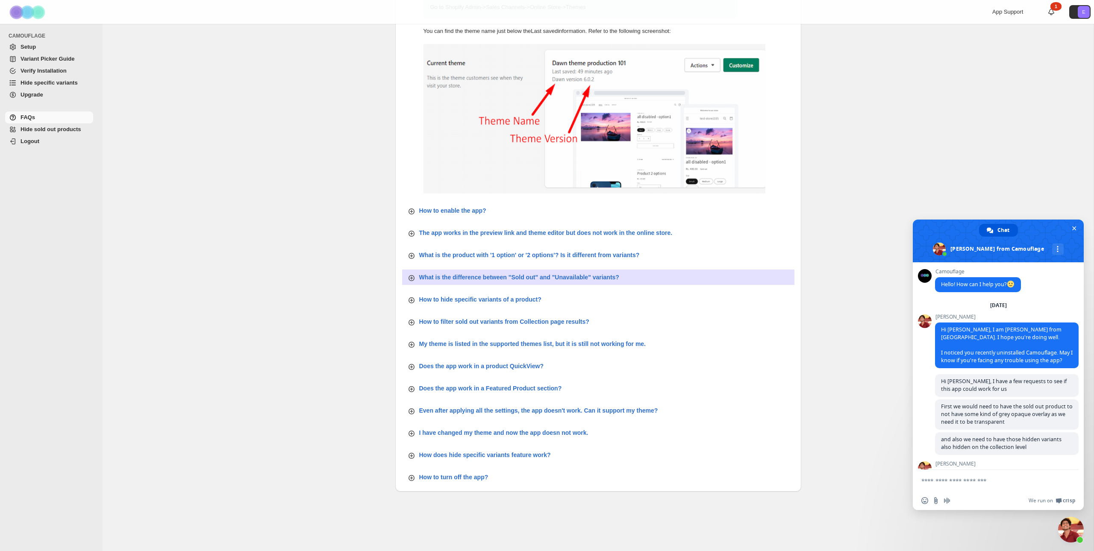
scroll to position [412, 0]
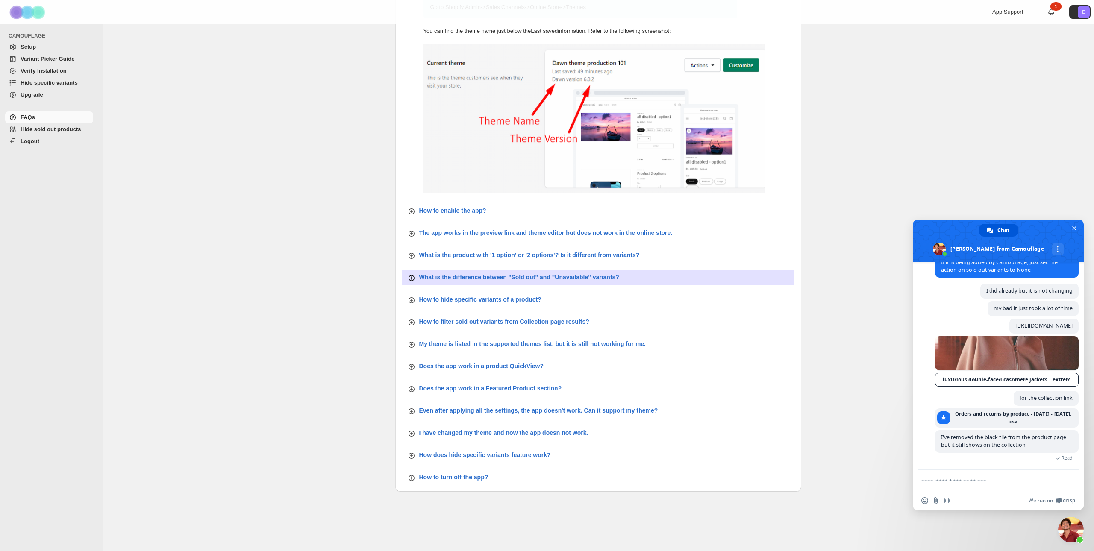
click at [546, 278] on p "What is the difference between "Sold out" and "Unavailable" variants?" at bounding box center [519, 277] width 200 height 9
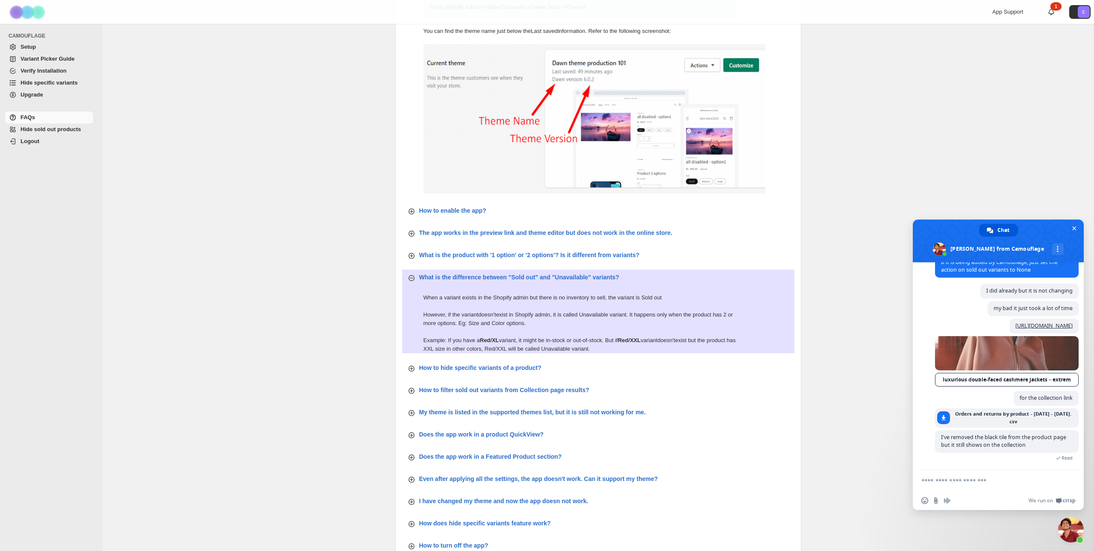
click at [535, 375] on div "How to find the theme name? Go to Shopify Admin -> Sales Channels -> Online Sto…" at bounding box center [598, 260] width 406 height 602
click at [530, 368] on p "How to hide specific variants of a product?" at bounding box center [480, 368] width 122 height 9
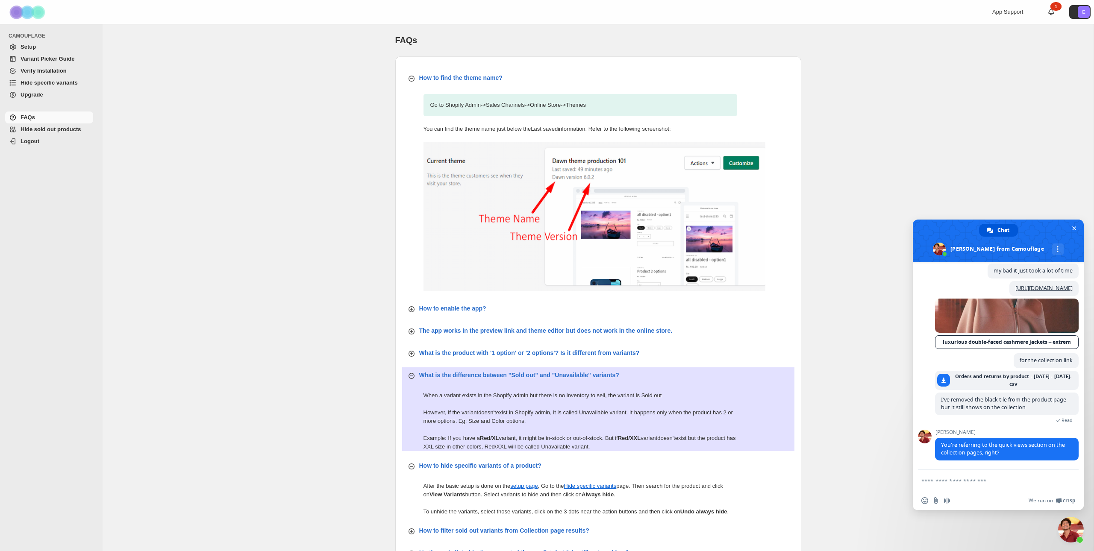
scroll to position [449, 0]
click at [939, 487] on textarea "Compose your message..." at bounding box center [990, 480] width 137 height 21
type textarea "*******"
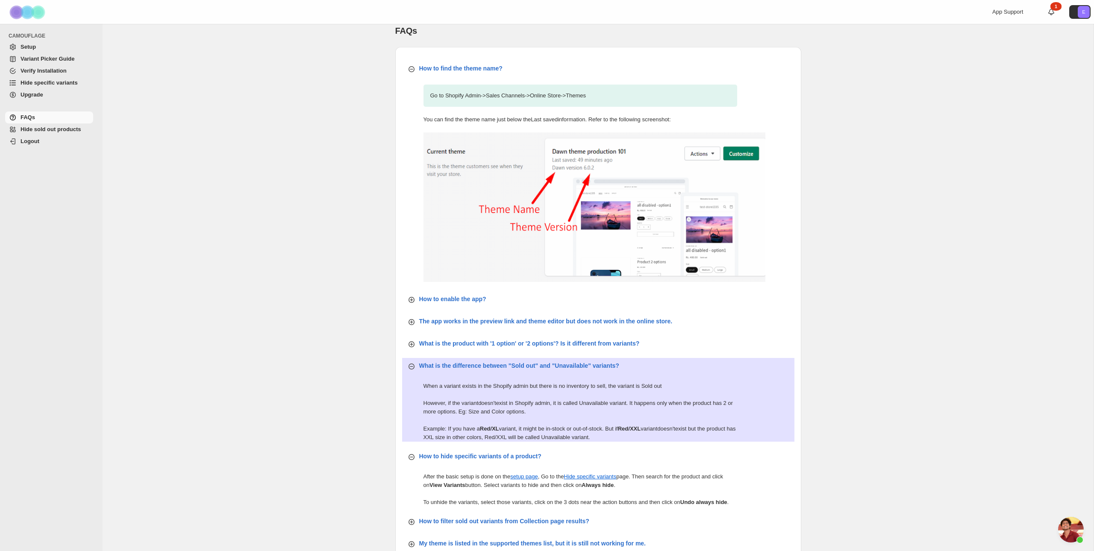
scroll to position [515, 0]
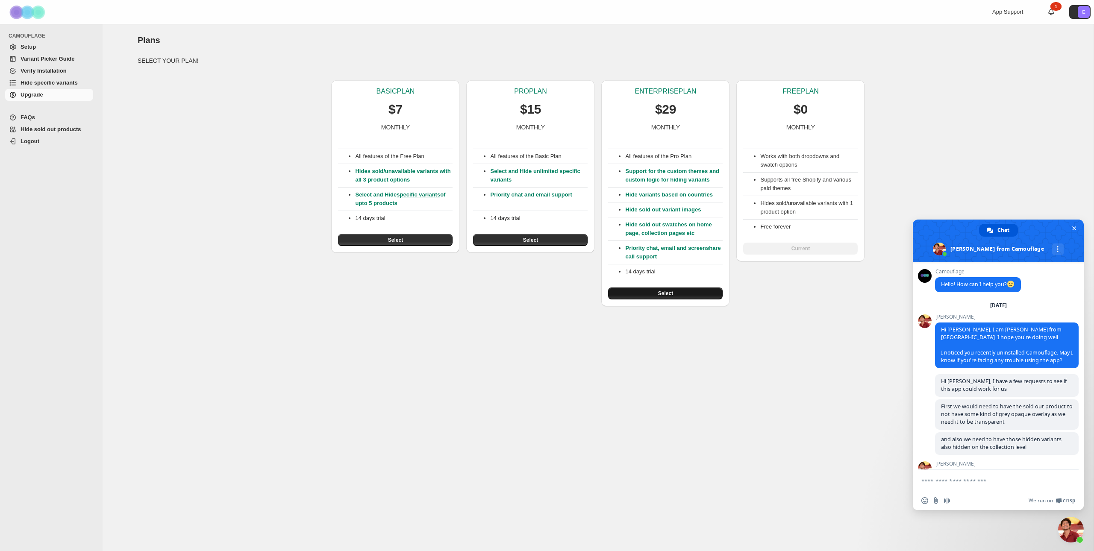
click at [666, 297] on span "Select" at bounding box center [665, 293] width 15 height 7
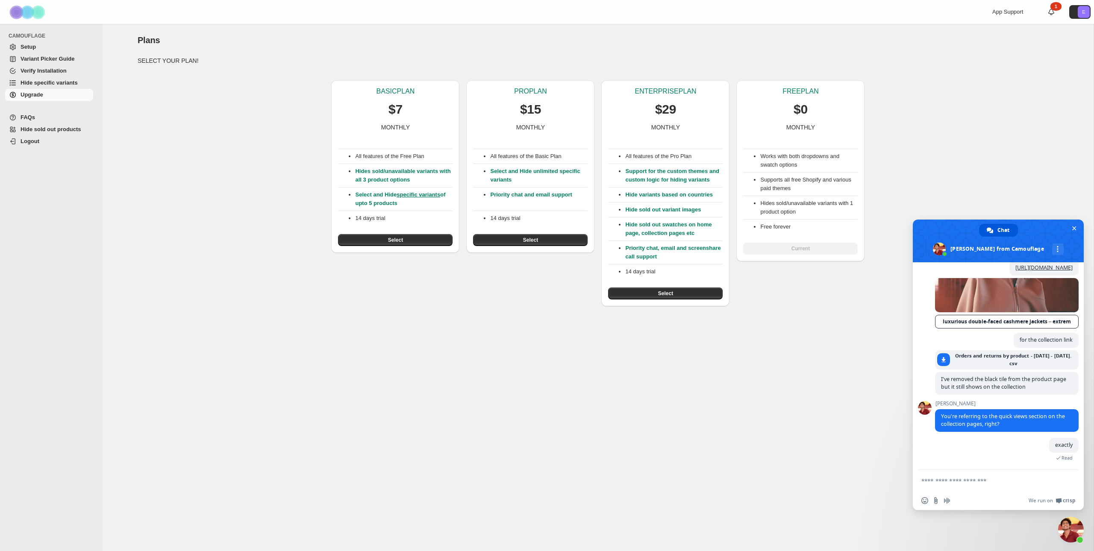
scroll to position [515, 0]
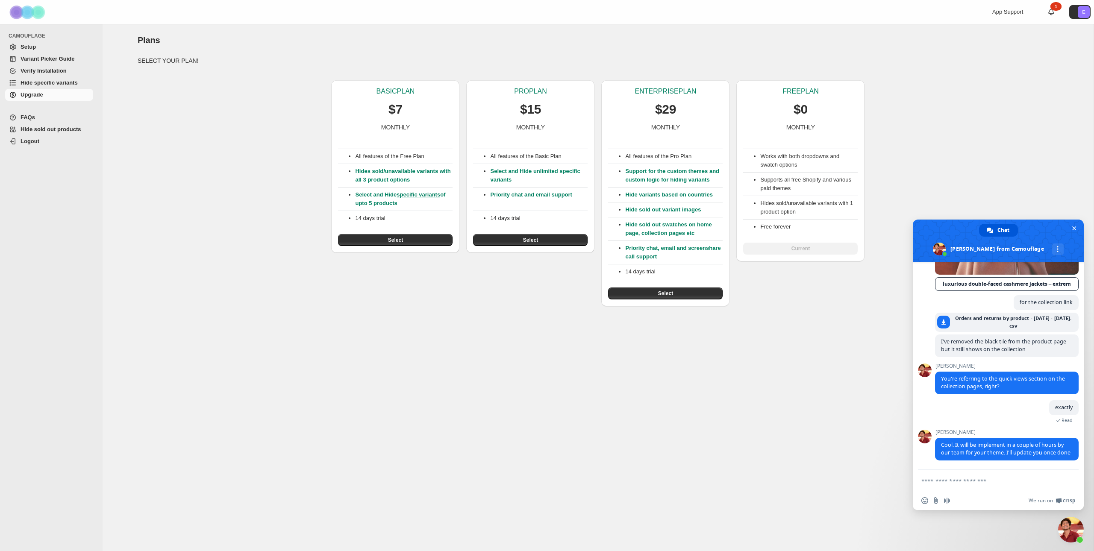
click at [652, 300] on button "Select" at bounding box center [665, 294] width 115 height 12
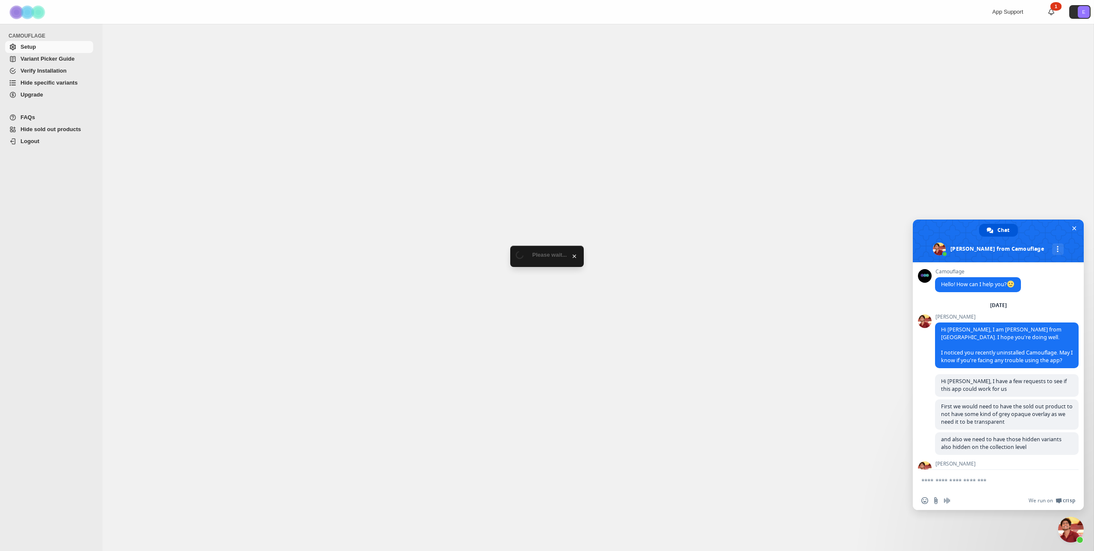
scroll to position [515, 0]
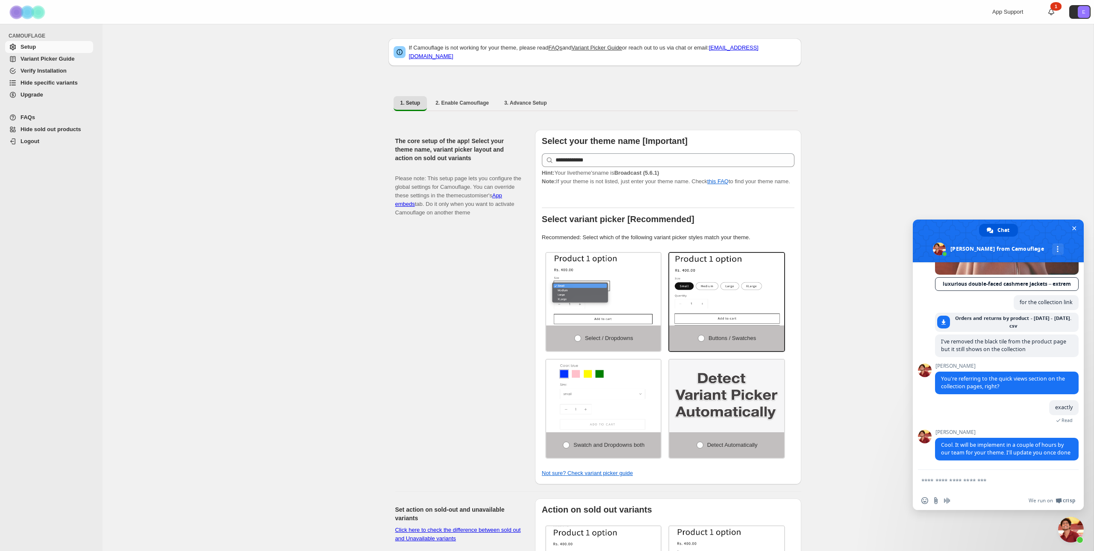
click at [61, 84] on span "Hide specific variants" at bounding box center [49, 83] width 57 height 6
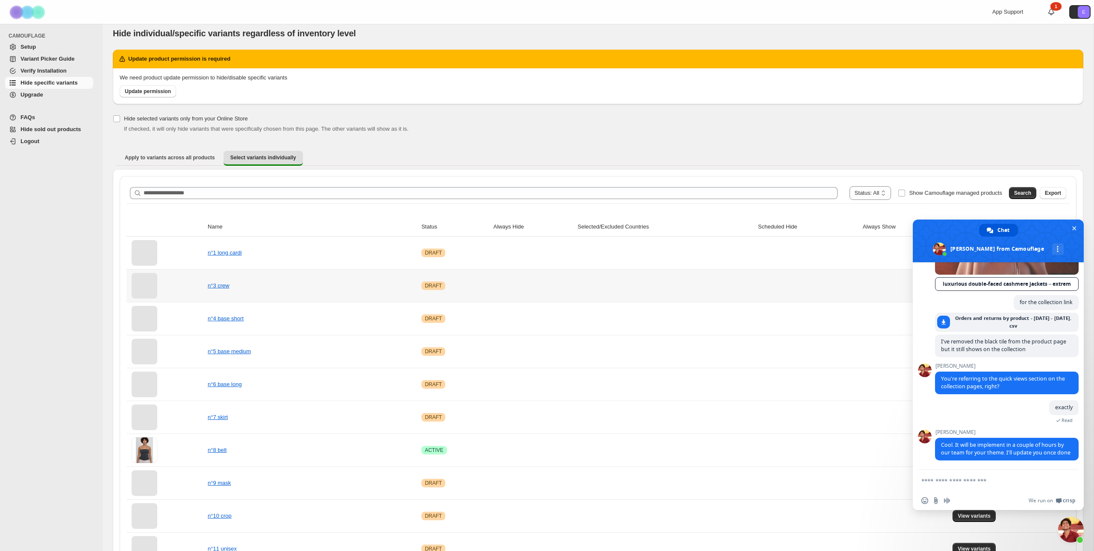
scroll to position [6, 0]
click at [195, 156] on span "Apply to variants across all products" at bounding box center [170, 158] width 90 height 7
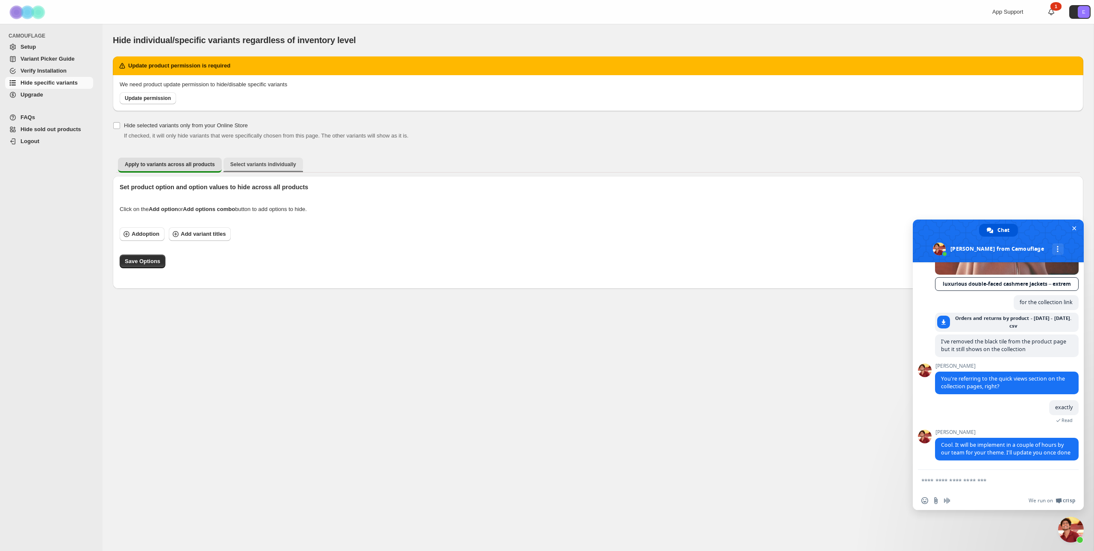
click at [253, 165] on span "Select variants individually" at bounding box center [263, 164] width 66 height 7
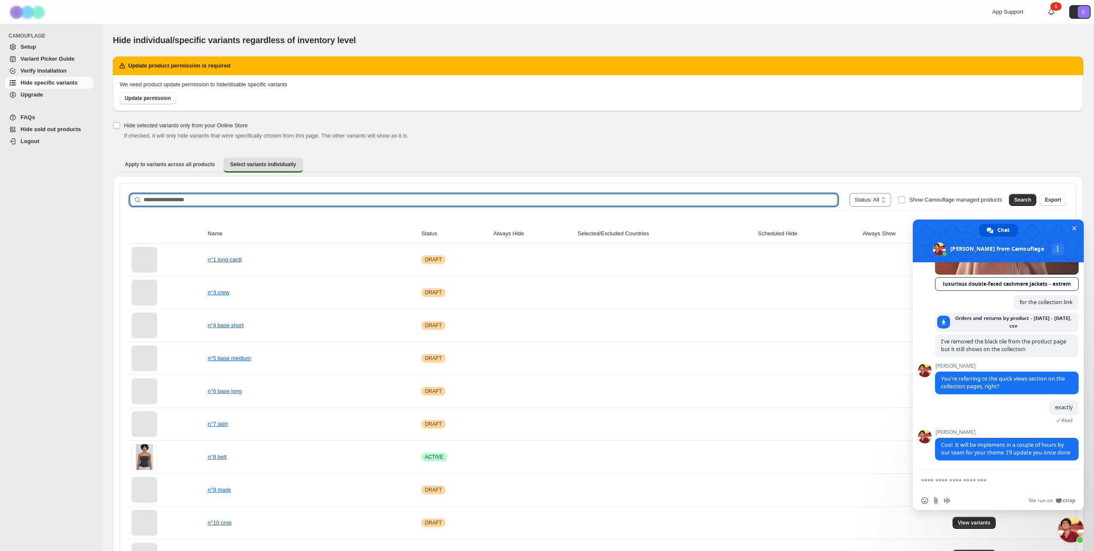
click at [279, 200] on input "Search product name" at bounding box center [491, 200] width 694 height 12
type input "*****"
click at [1019, 200] on span "Search" at bounding box center [1022, 200] width 17 height 7
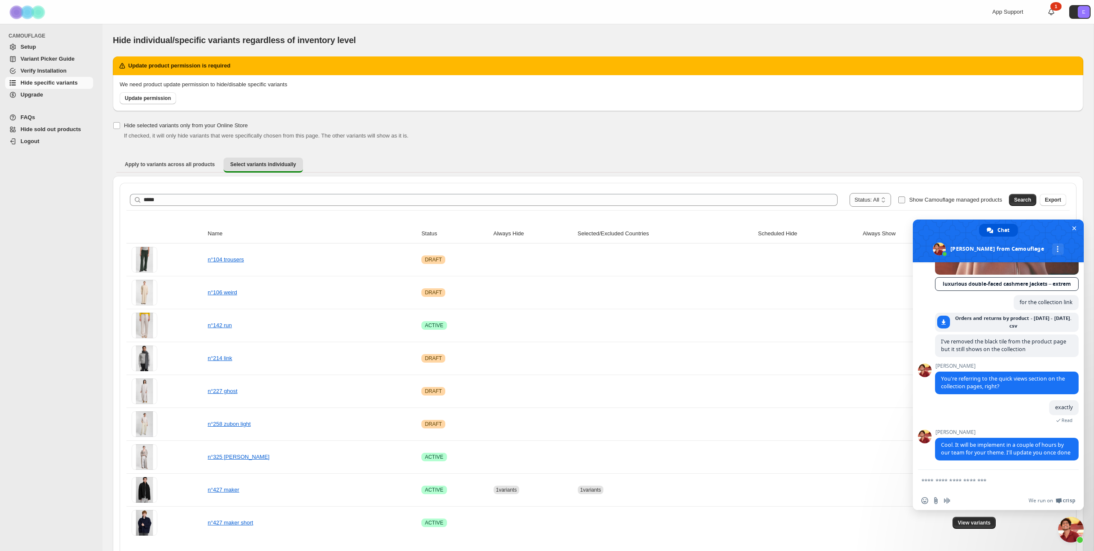
click at [978, 198] on span "Show Camouflage managed products" at bounding box center [955, 200] width 93 height 6
click at [1016, 200] on span "Search" at bounding box center [1022, 200] width 17 height 7
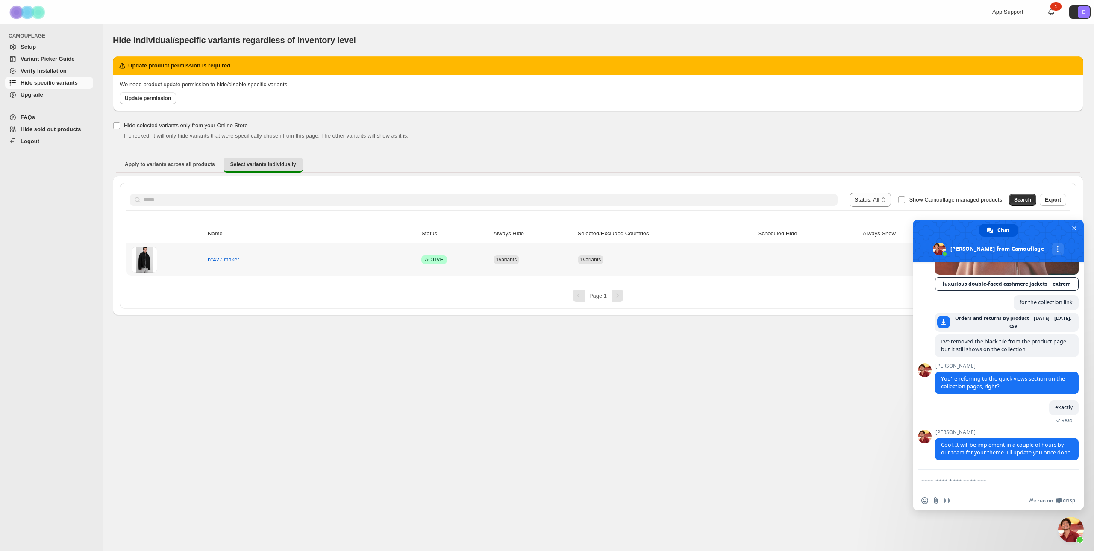
click at [273, 260] on div "n°427 maker" at bounding box center [250, 260] width 85 height 9
drag, startPoint x: 1050, startPoint y: 244, endPoint x: 816, endPoint y: 246, distance: 233.8
click at [957, 260] on span at bounding box center [998, 241] width 171 height 43
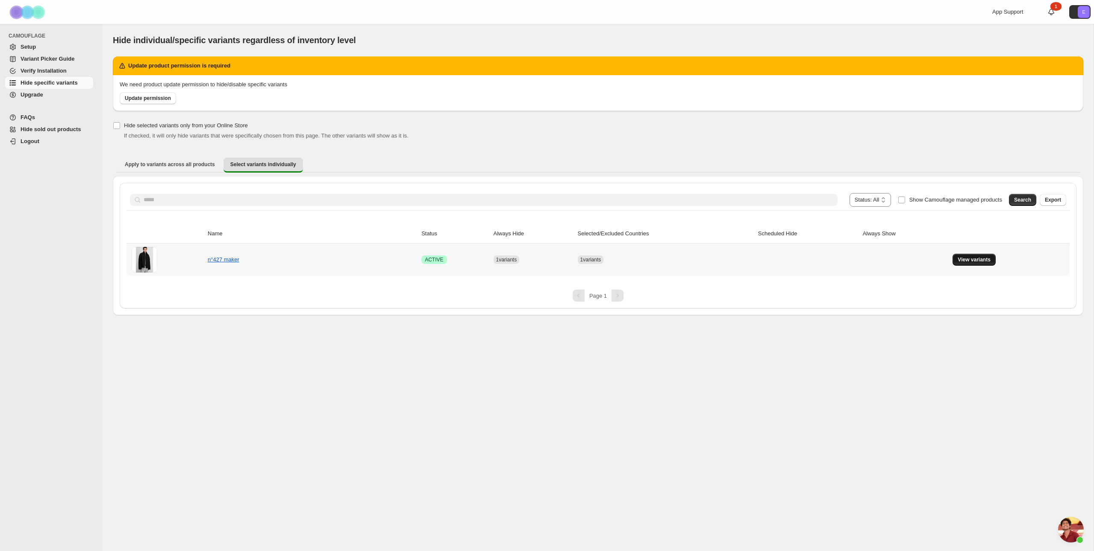
click at [982, 260] on span "View variants" at bounding box center [974, 259] width 33 height 7
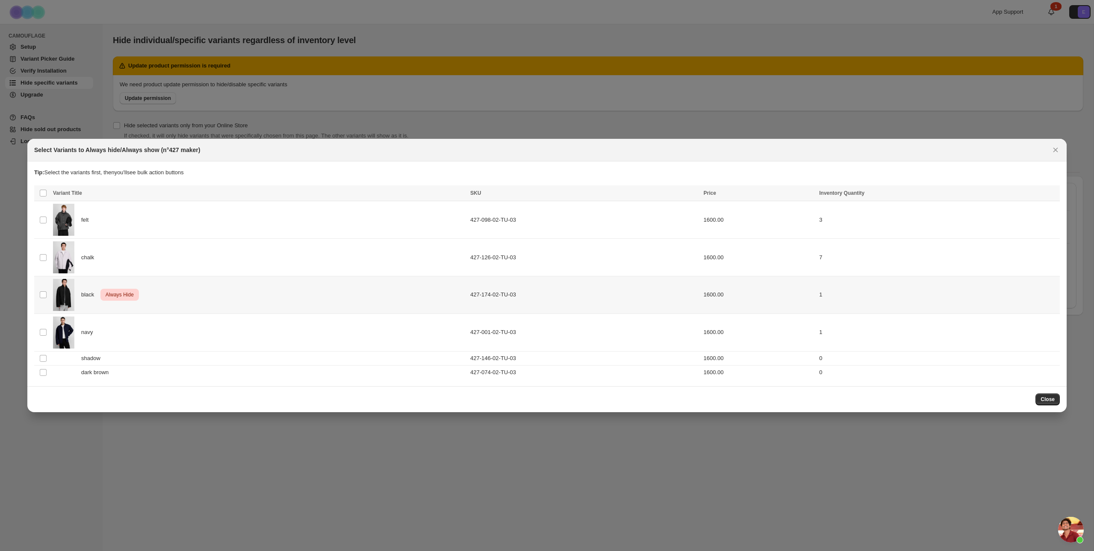
click at [200, 294] on div "black Critical Always Hide" at bounding box center [259, 295] width 412 height 32
click at [906, 194] on span "Always show" at bounding box center [908, 194] width 32 height 7
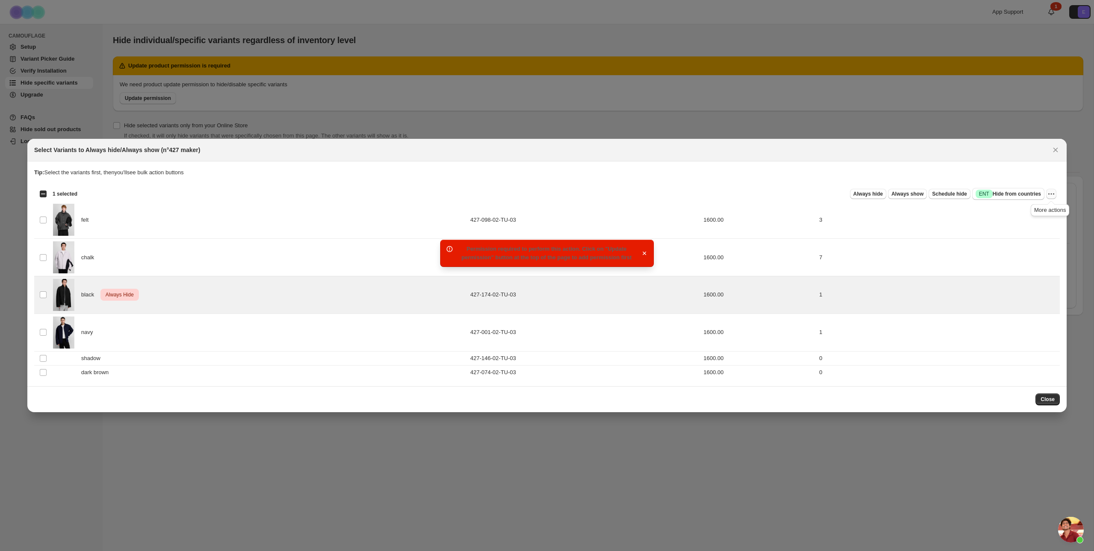
click at [1048, 194] on icon "More actions" at bounding box center [1051, 194] width 9 height 9
click at [1025, 250] on button "Undo hide from countries" at bounding box center [1020, 254] width 67 height 14
click at [1046, 196] on button "More actions" at bounding box center [1051, 194] width 10 height 10
drag, startPoint x: 1057, startPoint y: 151, endPoint x: 437, endPoint y: 118, distance: 620.7
click at [1057, 151] on icon "Close" at bounding box center [1056, 150] width 5 height 5
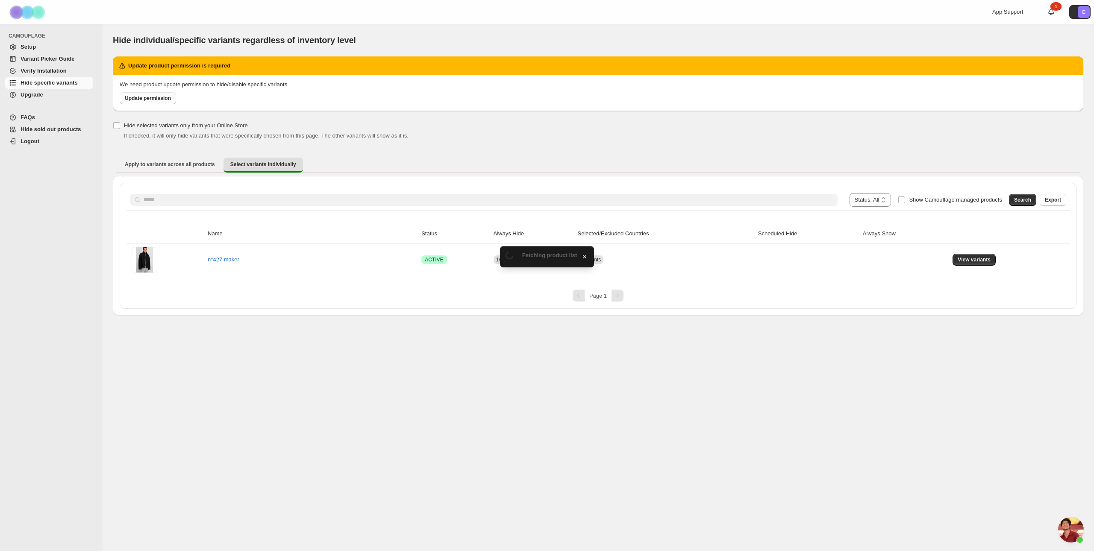
click at [142, 94] on link "Update permission" at bounding box center [148, 98] width 56 height 12
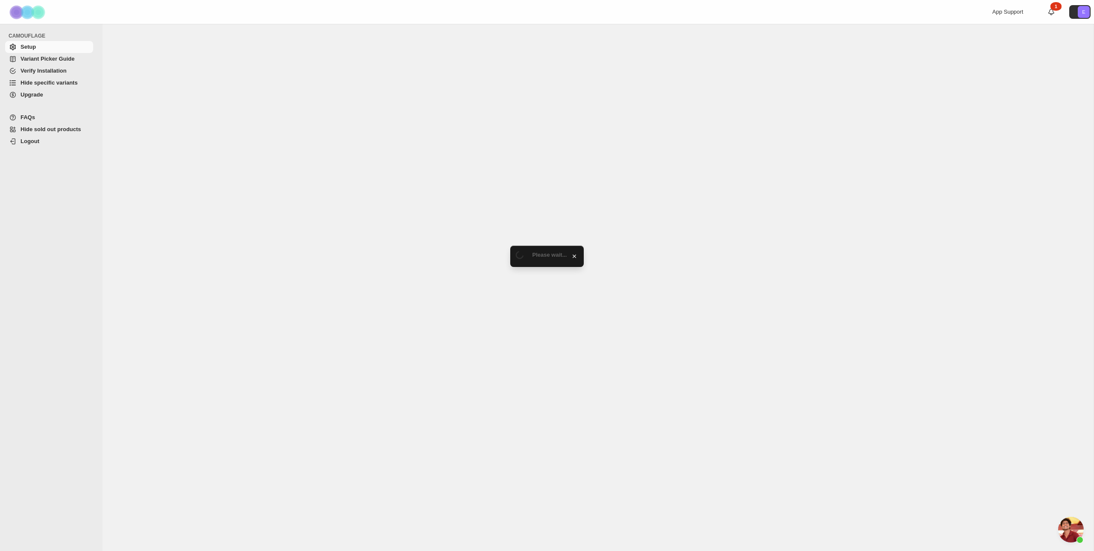
scroll to position [515, 0]
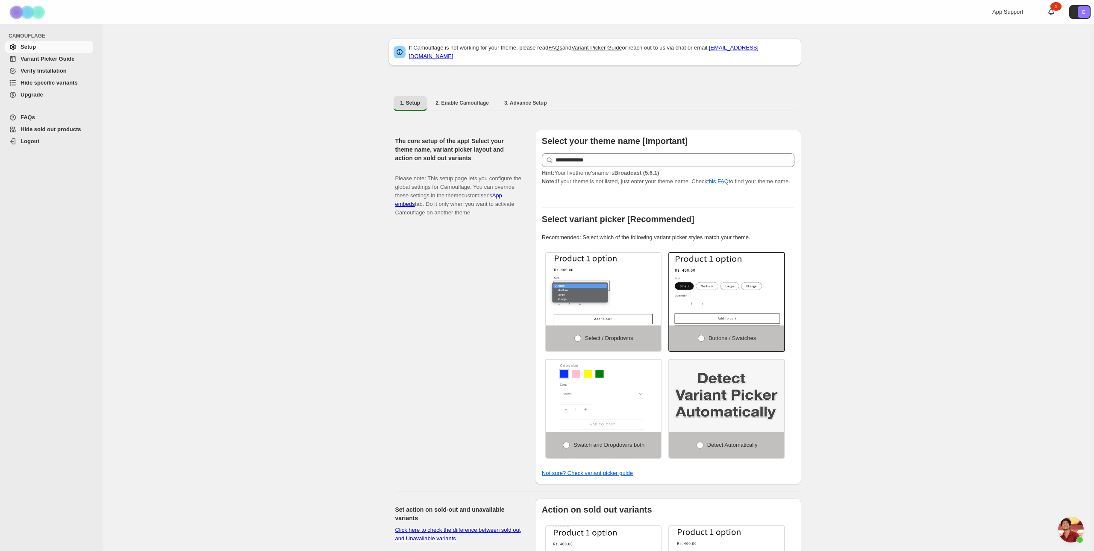
click at [71, 86] on span "Hide specific variants" at bounding box center [49, 83] width 57 height 6
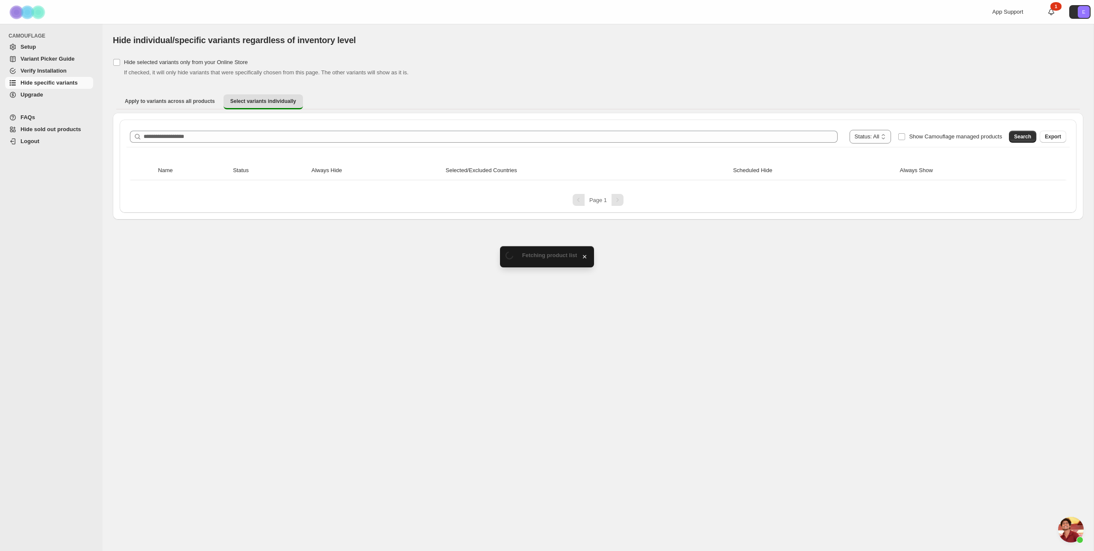
scroll to position [515, 0]
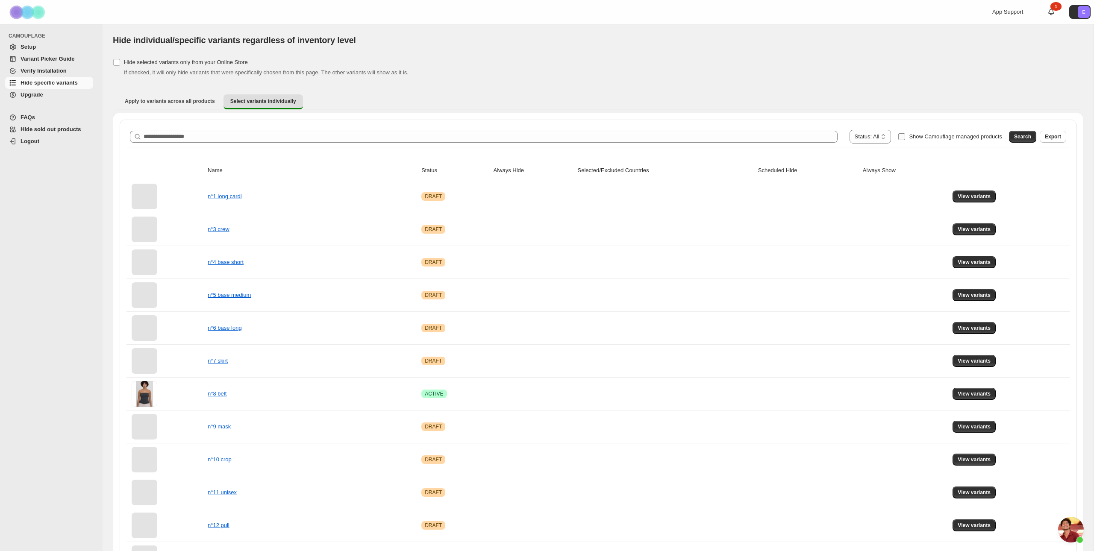
click at [909, 136] on span "Show Camouflage managed products" at bounding box center [955, 136] width 93 height 6
click at [1019, 136] on span "Search" at bounding box center [1022, 136] width 17 height 7
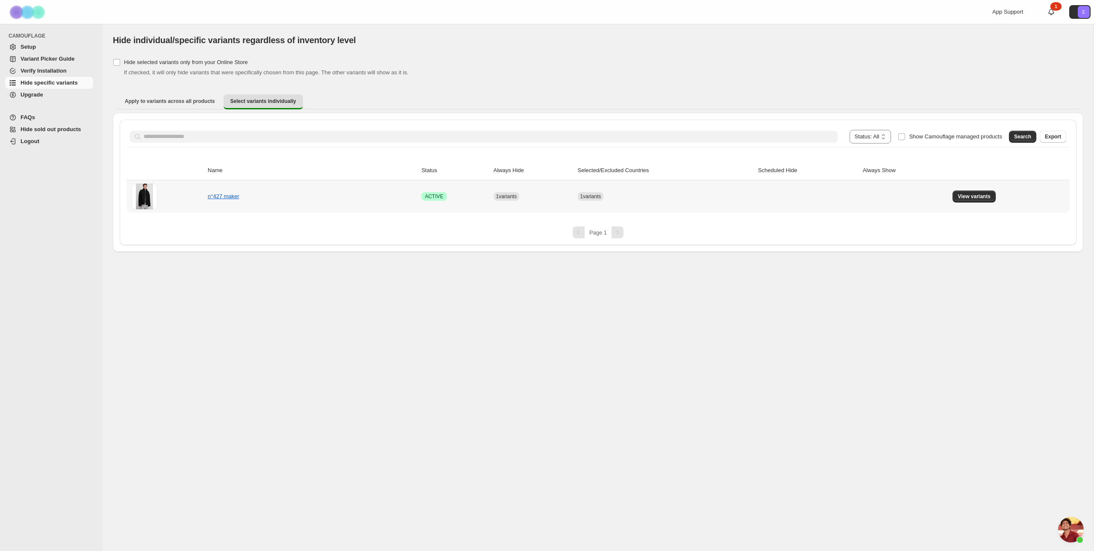
click at [672, 204] on td "1 variants" at bounding box center [665, 196] width 180 height 32
click at [986, 197] on span "View variants" at bounding box center [974, 196] width 33 height 7
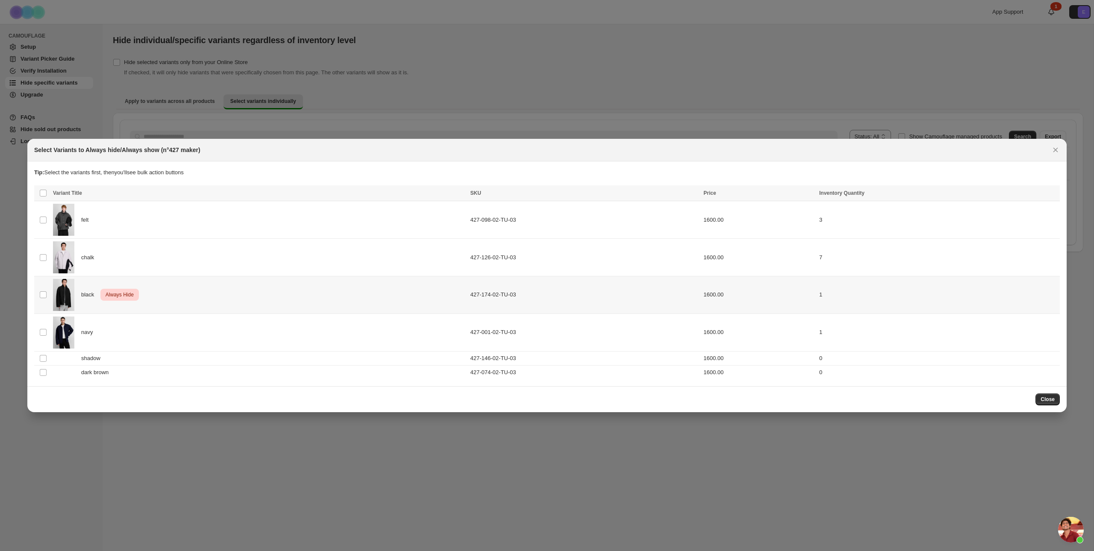
click at [299, 299] on div "black Critical Always Hide" at bounding box center [259, 295] width 412 height 32
click at [1047, 194] on icon "More actions" at bounding box center [1051, 194] width 9 height 9
click at [1035, 206] on button "Undo always hide" at bounding box center [1020, 211] width 67 height 14
click at [1054, 194] on icon "More actions" at bounding box center [1051, 194] width 9 height 9
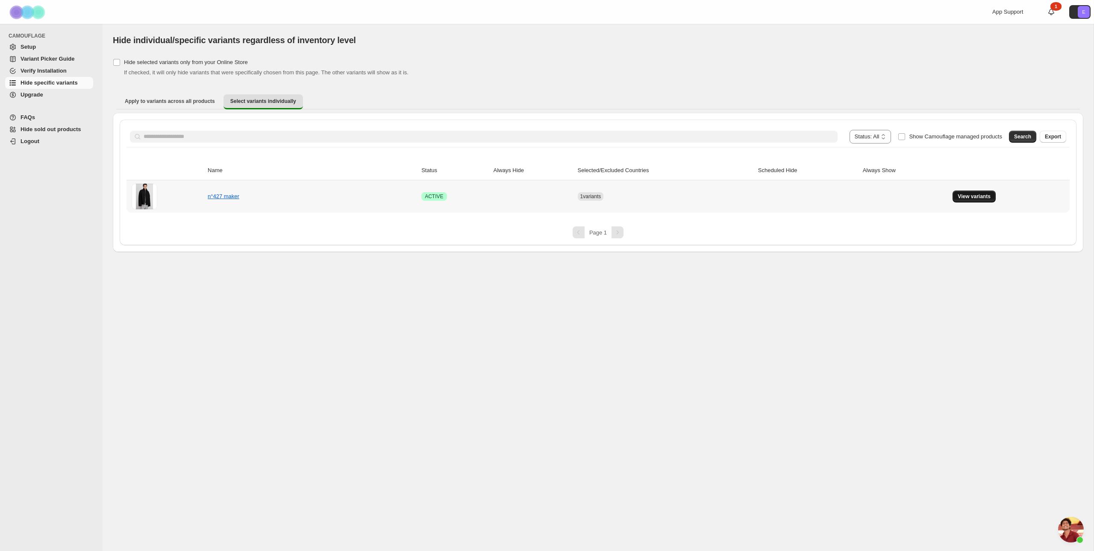
click at [965, 197] on span "View variants" at bounding box center [974, 196] width 33 height 7
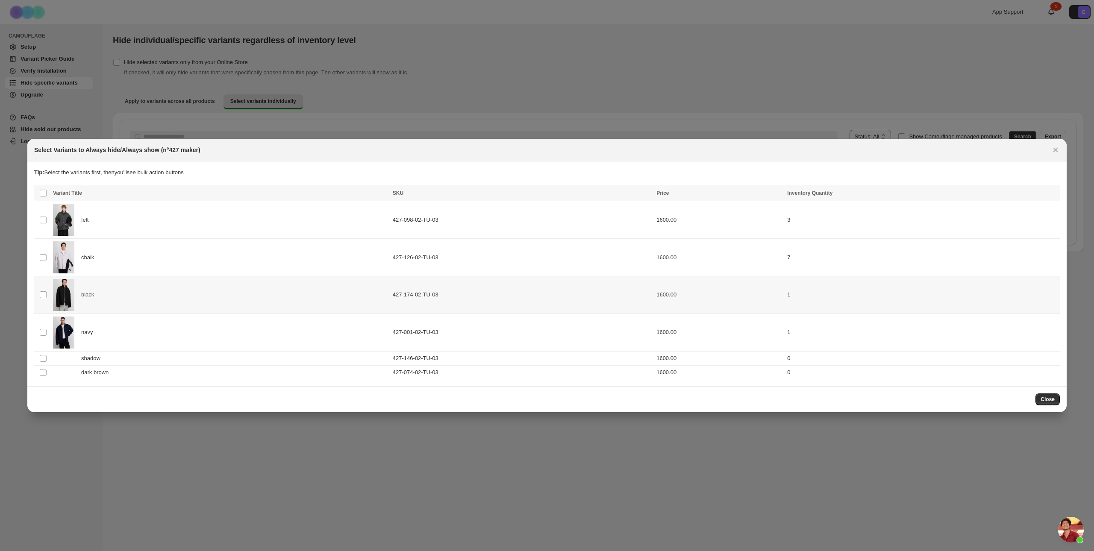
click at [726, 298] on td "1600.00" at bounding box center [719, 296] width 131 height 38
click at [1052, 194] on icon "More actions" at bounding box center [1051, 194] width 9 height 9
click at [1027, 252] on span "Undo hide from countries" at bounding box center [1021, 254] width 62 height 6
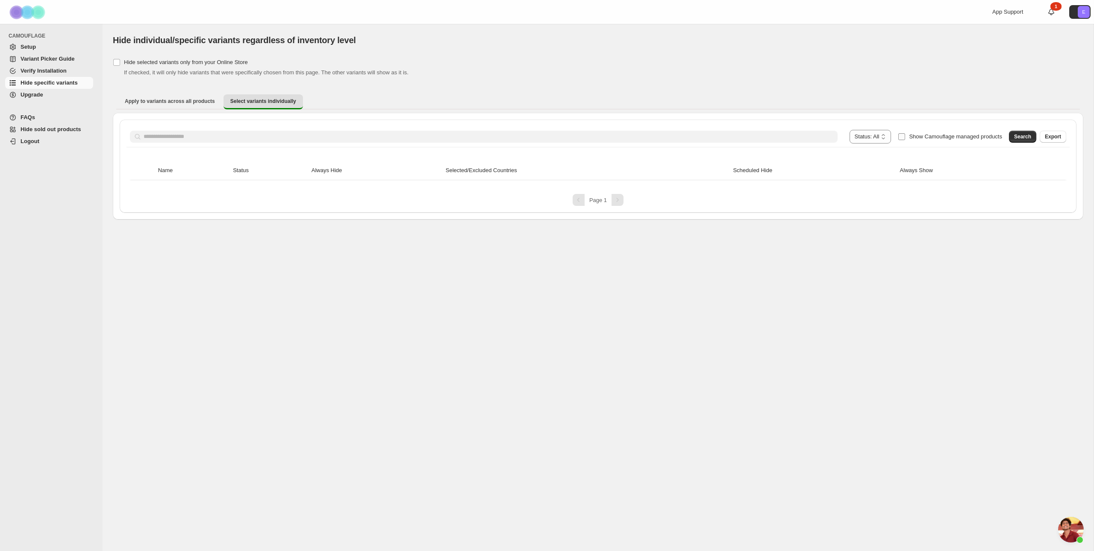
click at [910, 137] on span "Show Camouflage managed products" at bounding box center [955, 136] width 93 height 6
click at [187, 104] on span "Apply to variants across all products" at bounding box center [170, 101] width 90 height 7
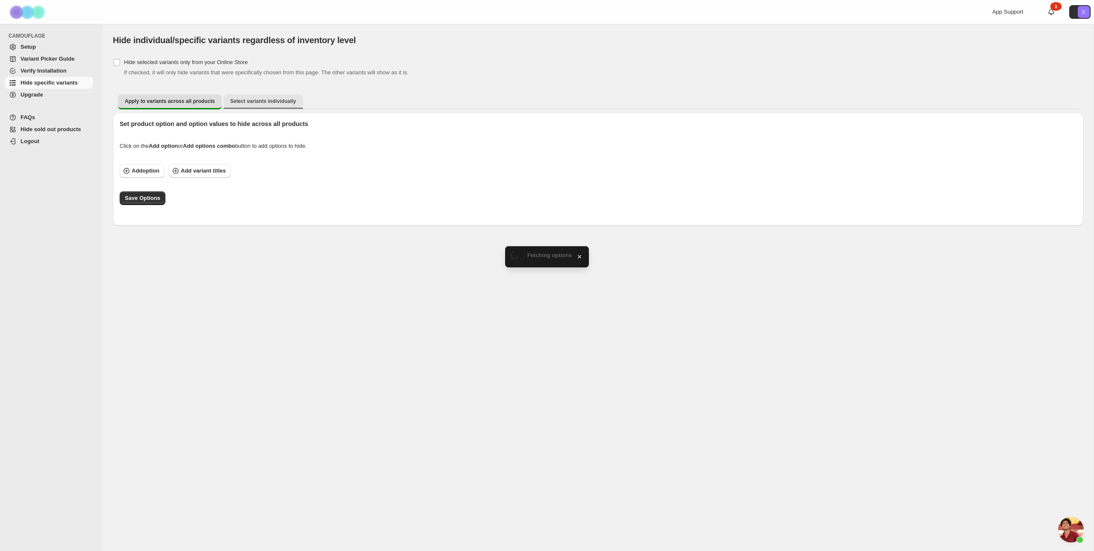
click at [262, 98] on span "Select variants individually" at bounding box center [263, 101] width 66 height 7
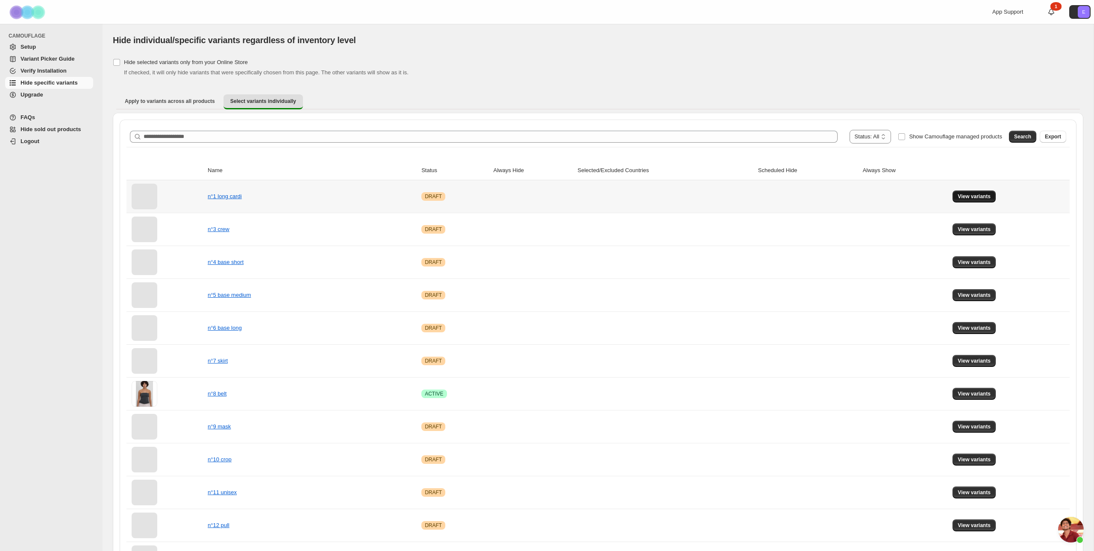
click at [983, 192] on button "View variants" at bounding box center [974, 197] width 43 height 12
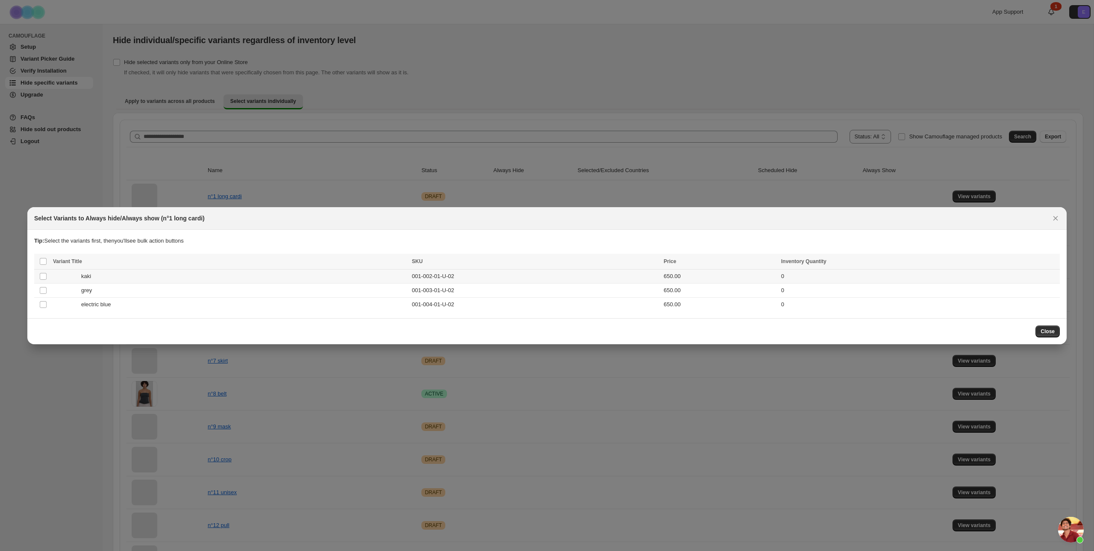
click at [830, 277] on td "0" at bounding box center [919, 276] width 281 height 14
click at [942, 264] on span "Schedule hide" at bounding box center [949, 262] width 35 height 7
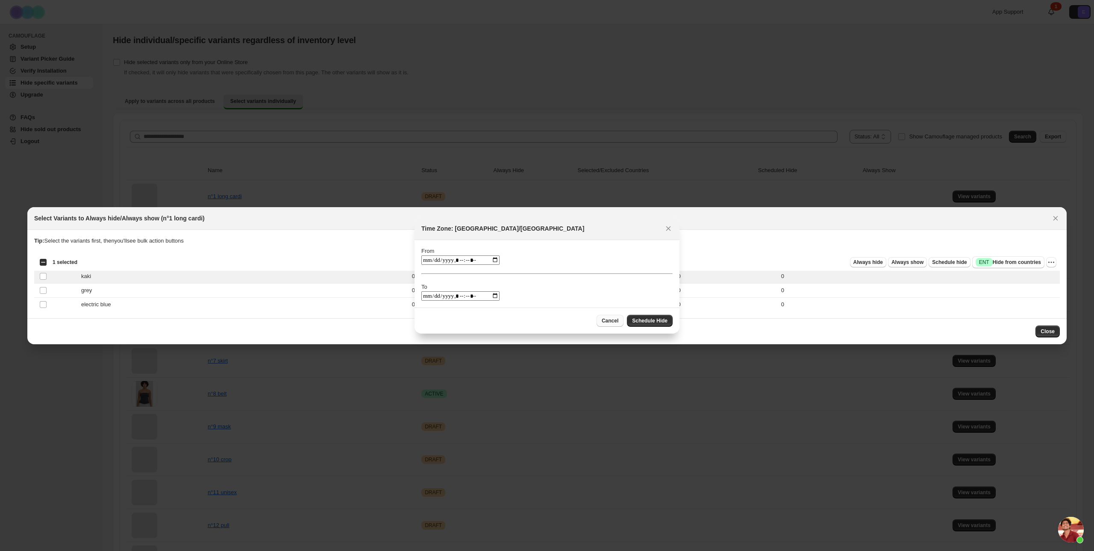
click at [613, 321] on span "Cancel" at bounding box center [610, 321] width 17 height 7
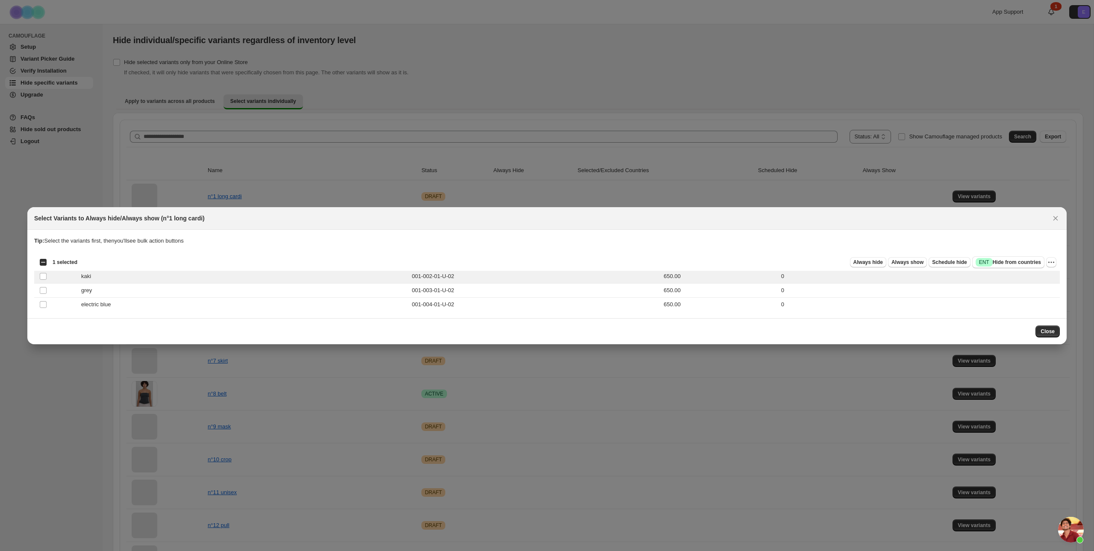
click at [1041, 335] on button "Close" at bounding box center [1048, 332] width 24 height 12
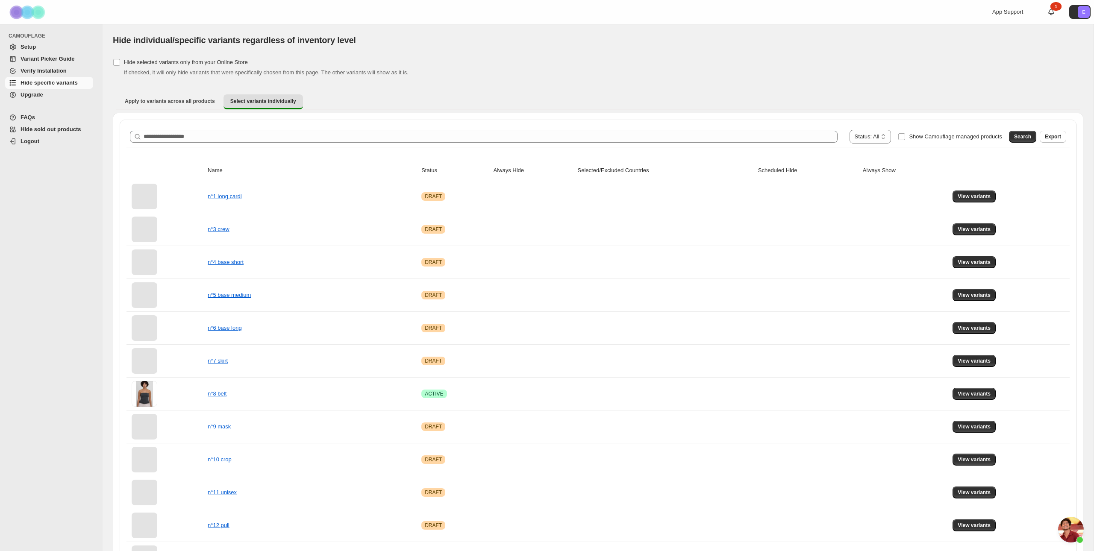
click at [1064, 521] on span "Open chat" at bounding box center [1071, 530] width 26 height 26
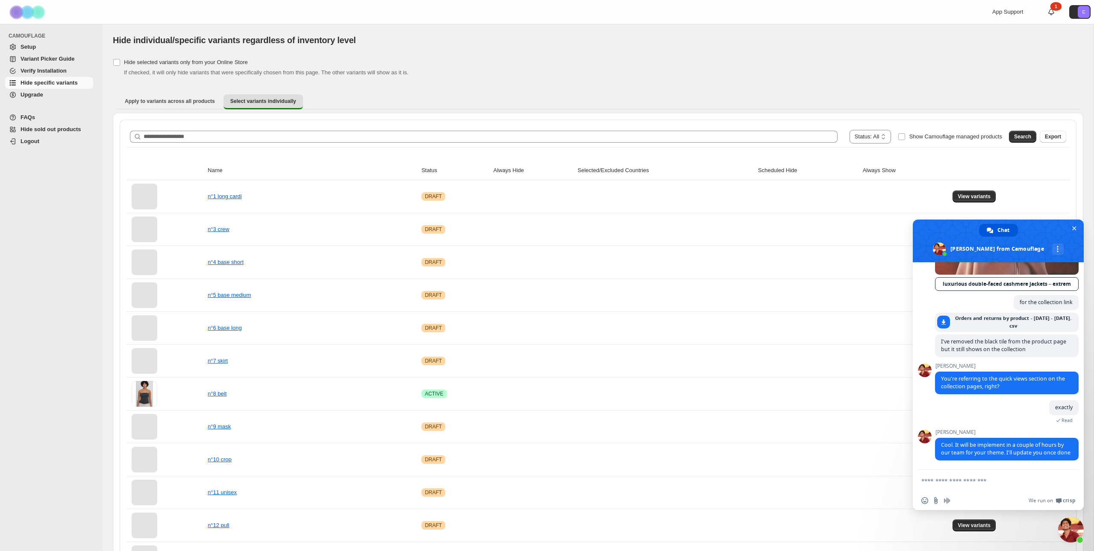
click at [989, 484] on textarea "Compose your message..." at bounding box center [990, 480] width 137 height 21
click at [989, 479] on textarea "Compose your message..." at bounding box center [990, 480] width 137 height 21
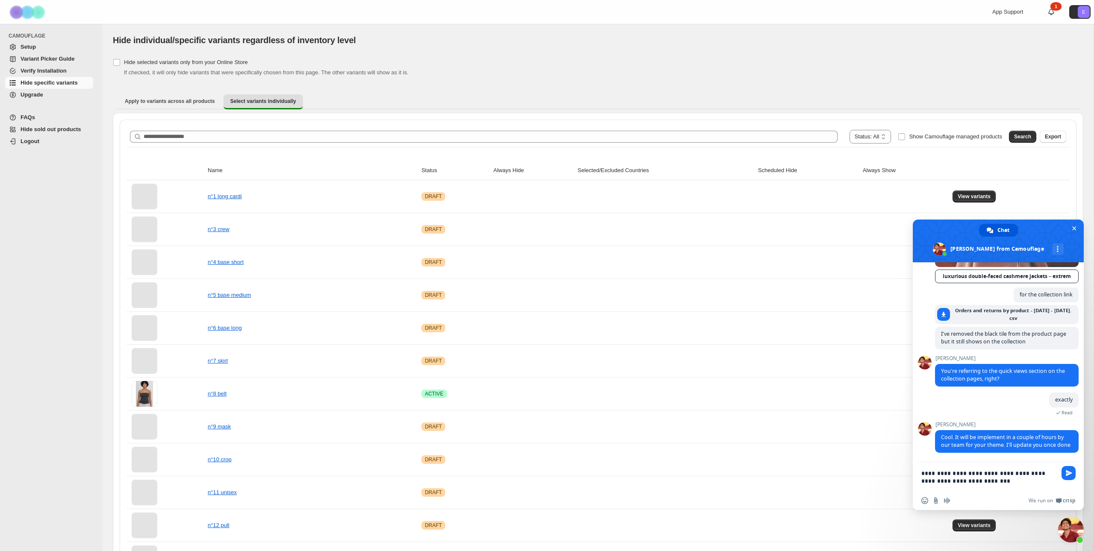
type textarea "**********"
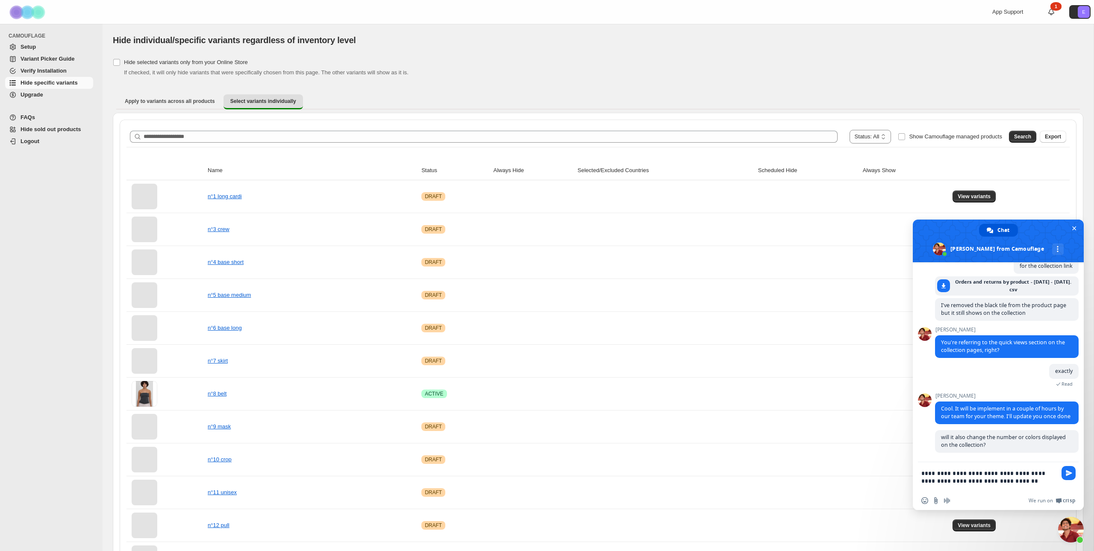
scroll to position [554, 0]
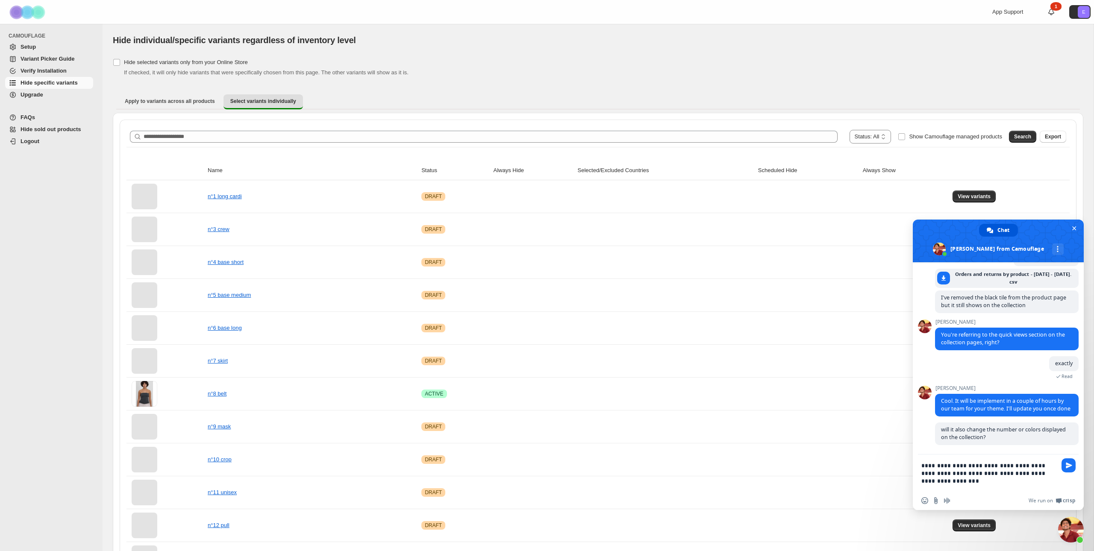
type textarea "**********"
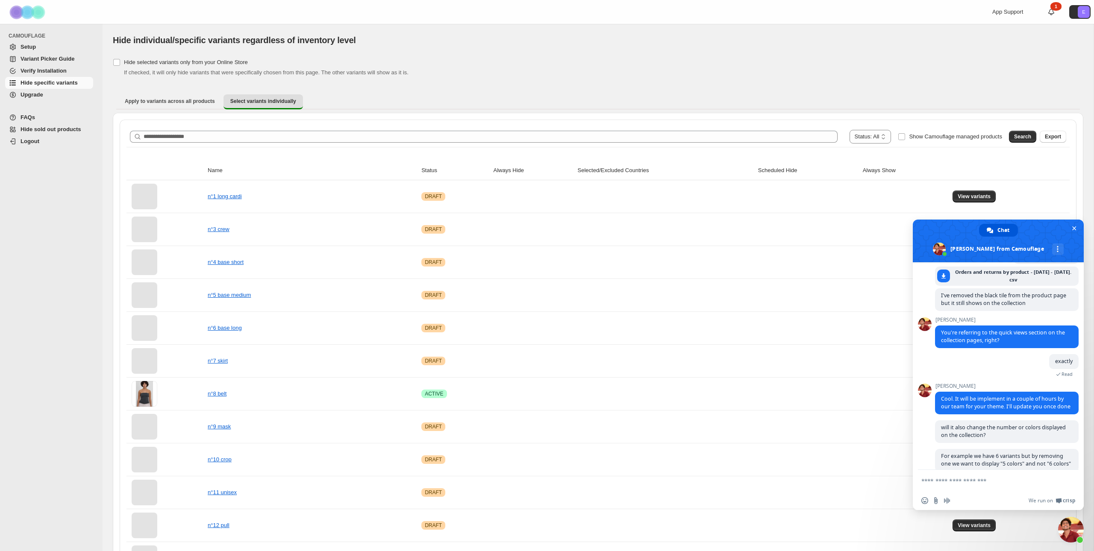
scroll to position [569, 0]
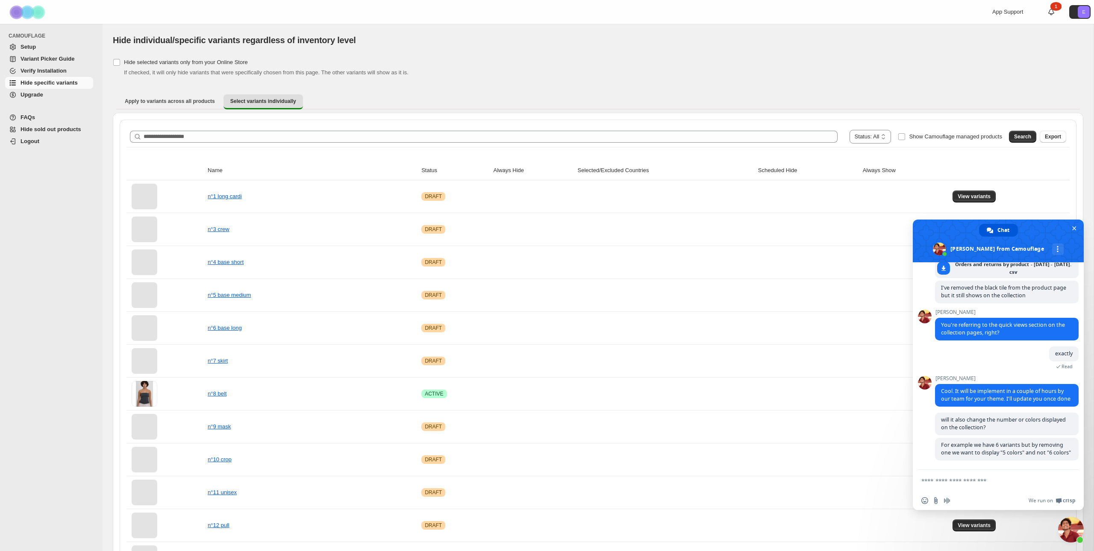
click at [1009, 481] on textarea "Compose your message..." at bounding box center [990, 480] width 137 height 21
type textarea "**********"
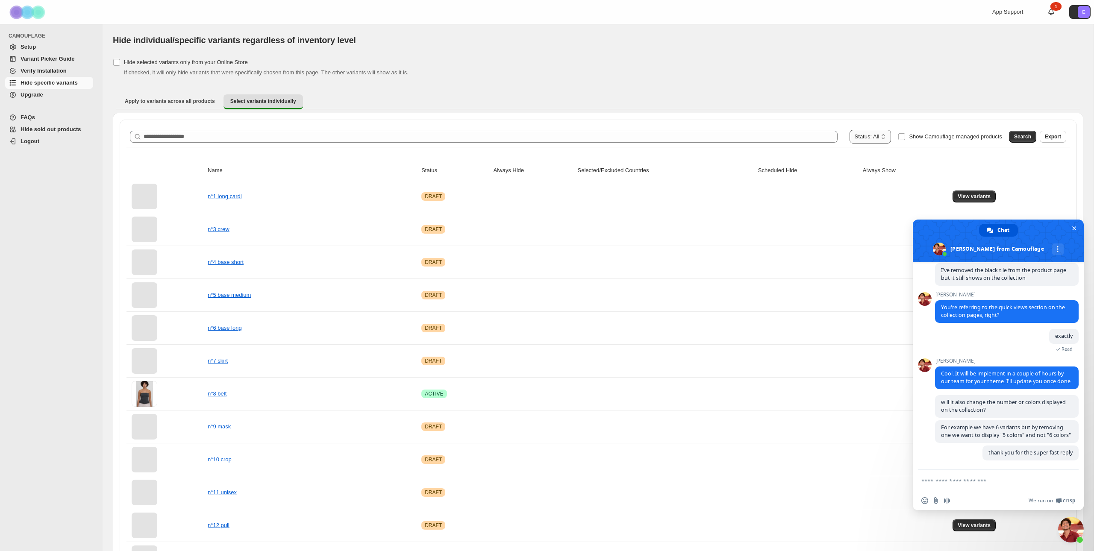
click at [864, 136] on select "**********" at bounding box center [871, 137] width 42 height 14
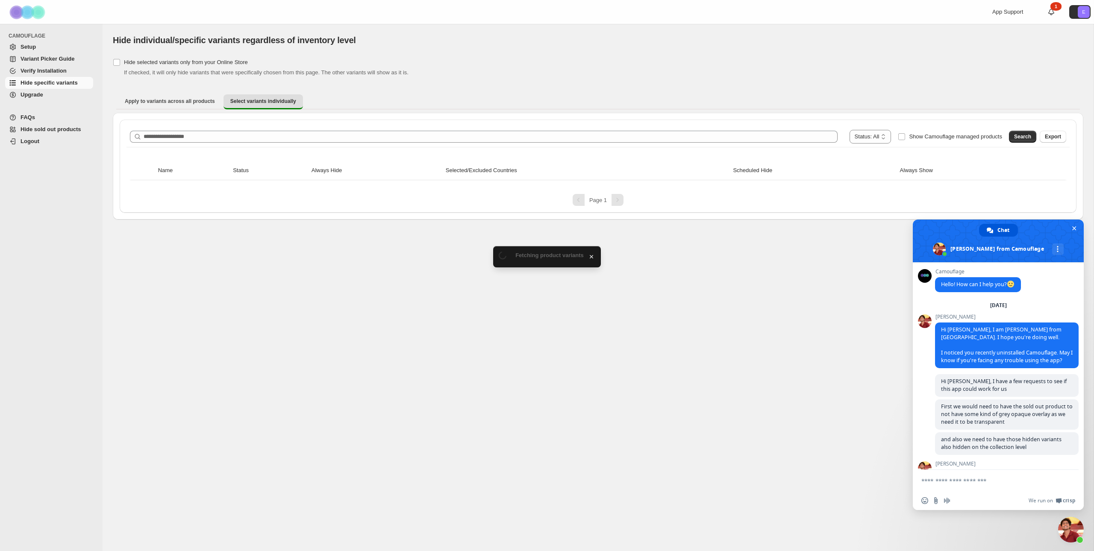
scroll to position [586, 0]
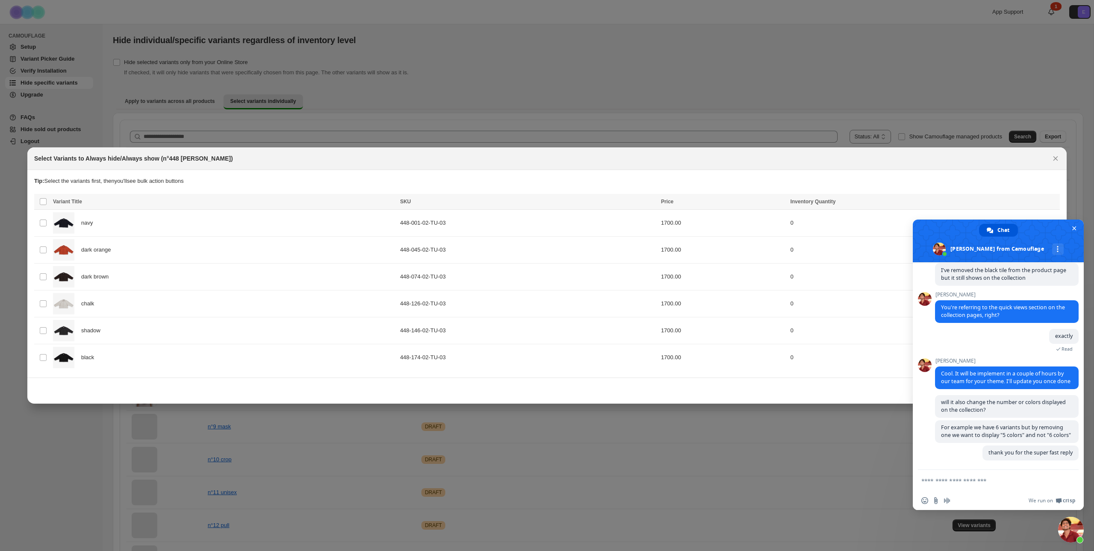
click at [1057, 159] on icon "Close" at bounding box center [1056, 158] width 9 height 9
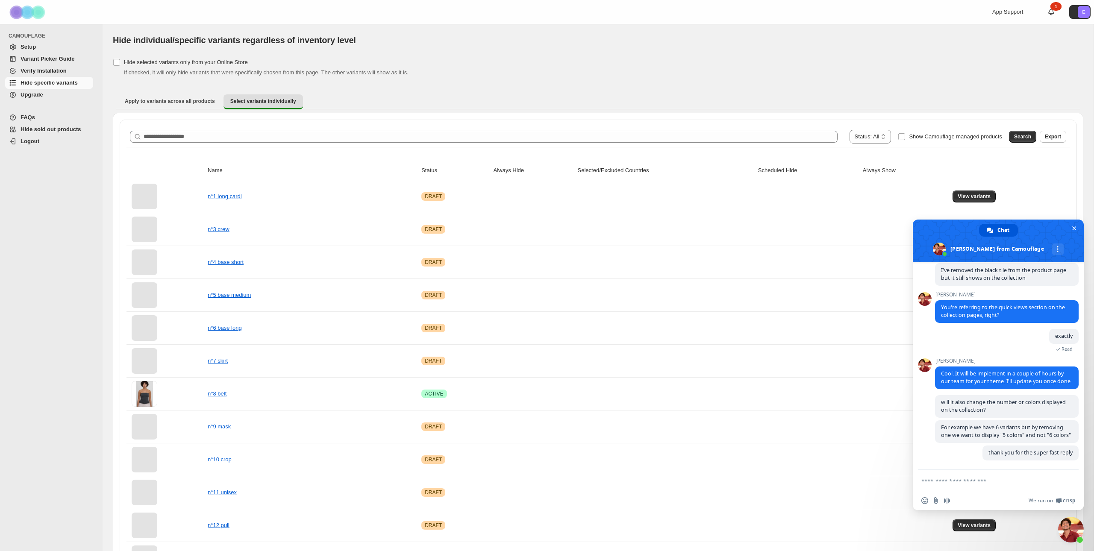
click at [946, 483] on textarea "Compose your message..." at bounding box center [990, 480] width 137 height 21
drag, startPoint x: 1016, startPoint y: 449, endPoint x: 1009, endPoint y: 475, distance: 27.1
click at [1016, 449] on span "thank you for the super fast reply" at bounding box center [1031, 452] width 84 height 7
click at [999, 484] on textarea "Compose your message..." at bounding box center [990, 480] width 137 height 21
click at [1000, 481] on textarea "Compose your message..." at bounding box center [990, 480] width 137 height 21
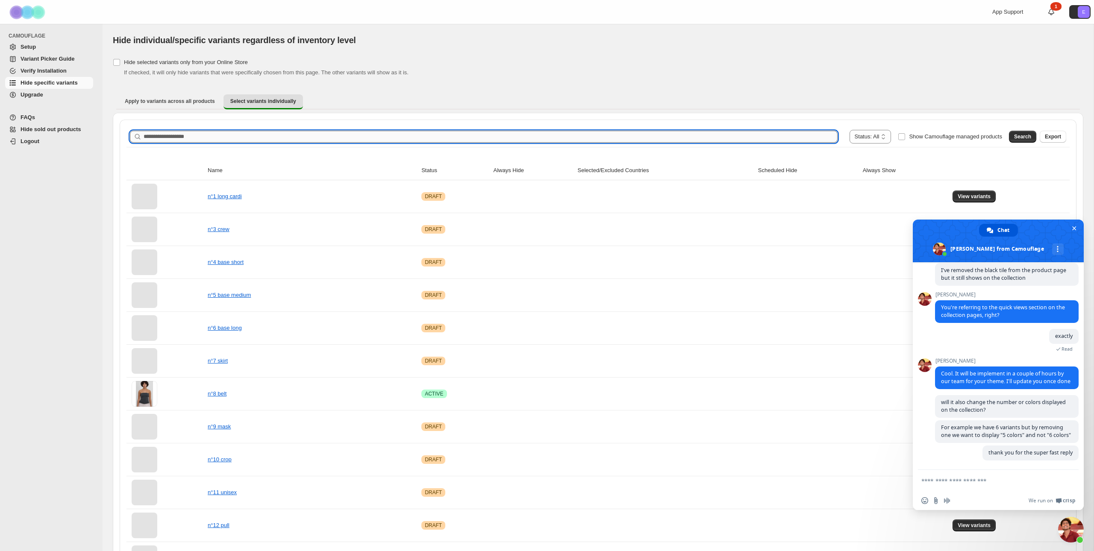
click at [254, 138] on input "Search product name" at bounding box center [491, 137] width 694 height 12
type input "*****"
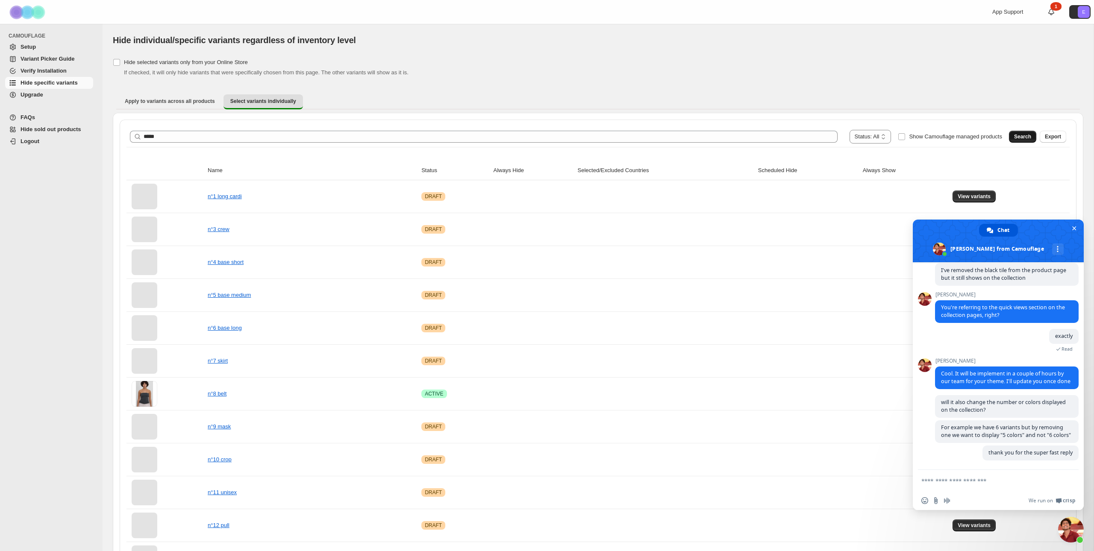
drag, startPoint x: 1028, startPoint y: 135, endPoint x: 984, endPoint y: 134, distance: 44.9
click at [1029, 133] on button "Search" at bounding box center [1022, 137] width 27 height 12
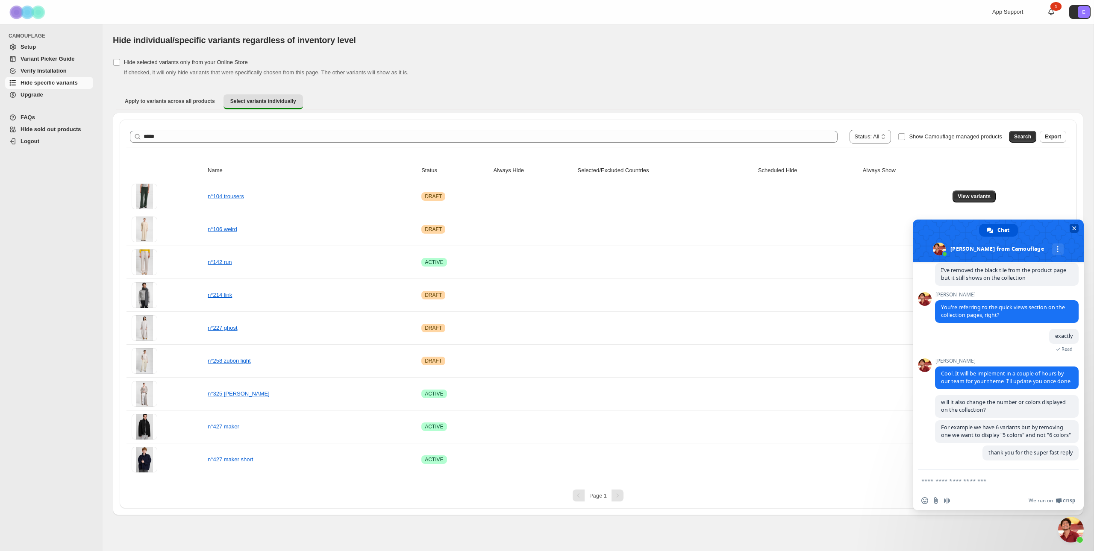
drag, startPoint x: 1074, startPoint y: 227, endPoint x: 1063, endPoint y: 257, distance: 31.9
click at [1074, 227] on span "Close chat" at bounding box center [1074, 229] width 4 height 6
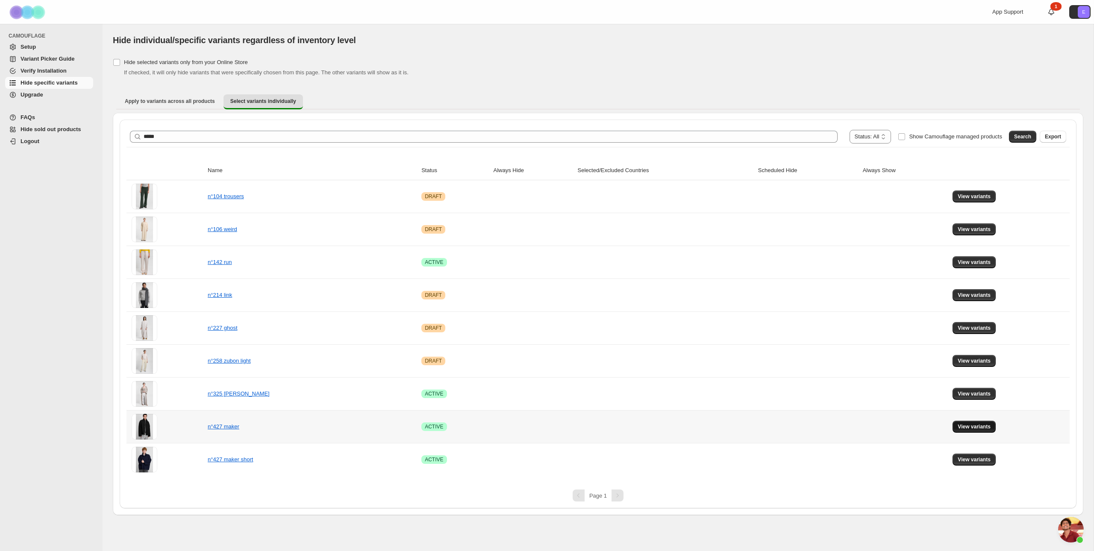
click at [968, 433] on button "View variants" at bounding box center [974, 427] width 43 height 12
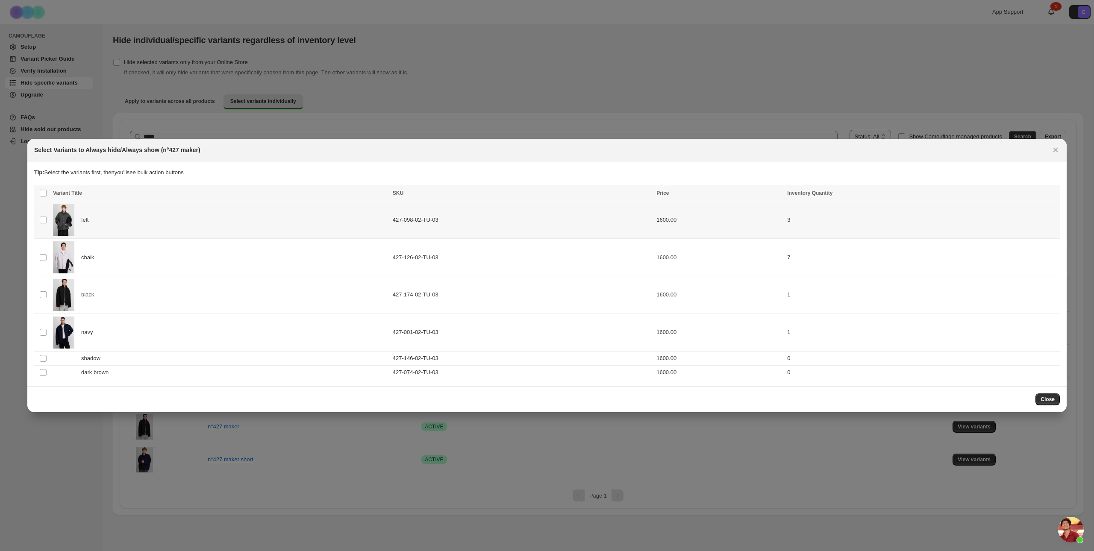
drag, startPoint x: 38, startPoint y: 217, endPoint x: 47, endPoint y: 244, distance: 28.9
click at [38, 217] on td "Select product variant" at bounding box center [42, 220] width 16 height 38
click at [49, 257] on td "Select product variant" at bounding box center [42, 258] width 16 height 38
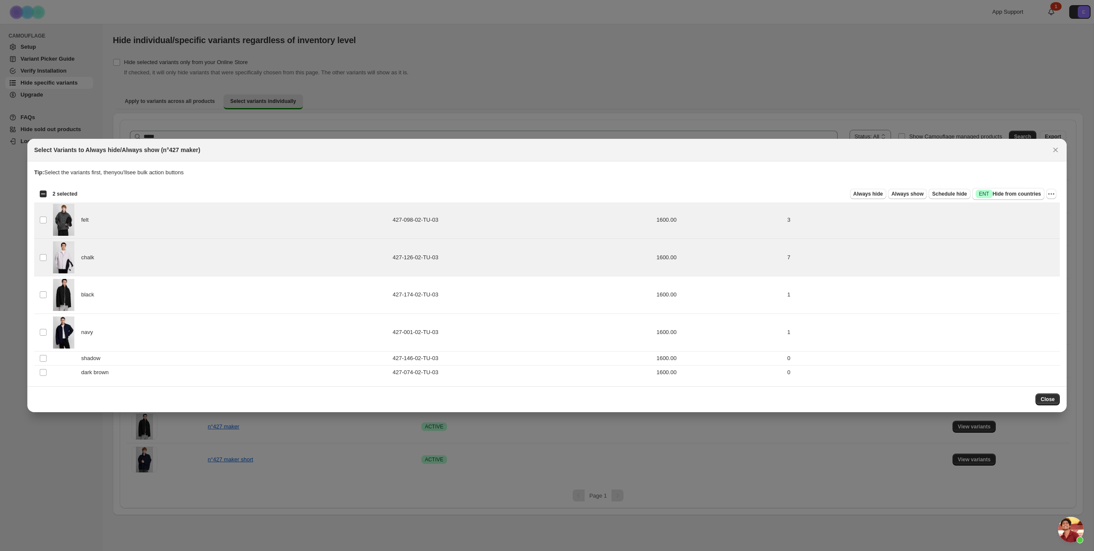
drag, startPoint x: 43, startPoint y: 197, endPoint x: 52, endPoint y: 276, distance: 80.0
click at [42, 197] on div "Select all 6 product variants 2 selected" at bounding box center [58, 194] width 38 height 8
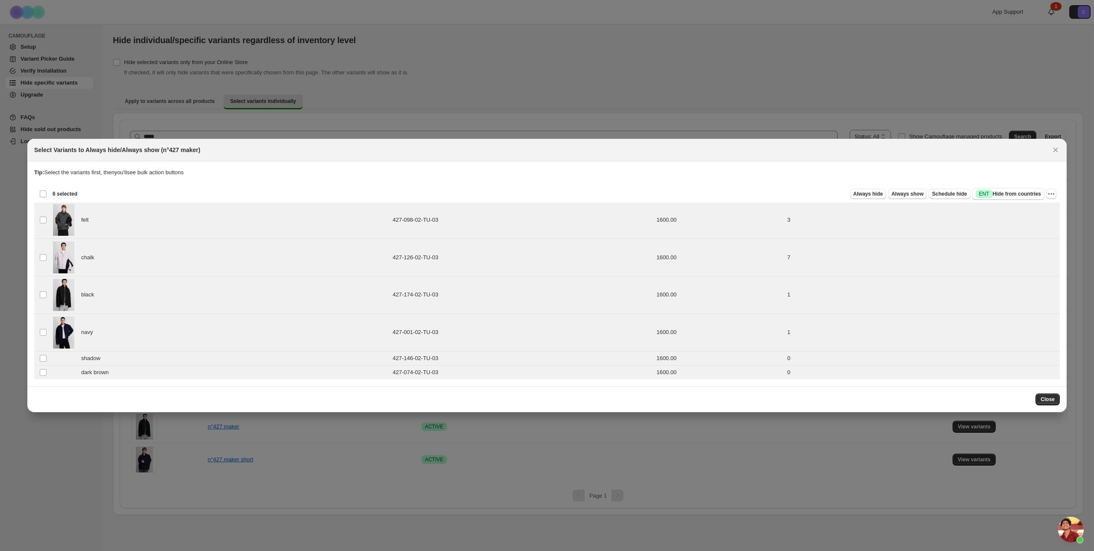
drag, startPoint x: 42, startPoint y: 196, endPoint x: 50, endPoint y: 240, distance: 44.7
click at [42, 196] on div "Deselect all 6 product variants 6 selected" at bounding box center [58, 194] width 38 height 8
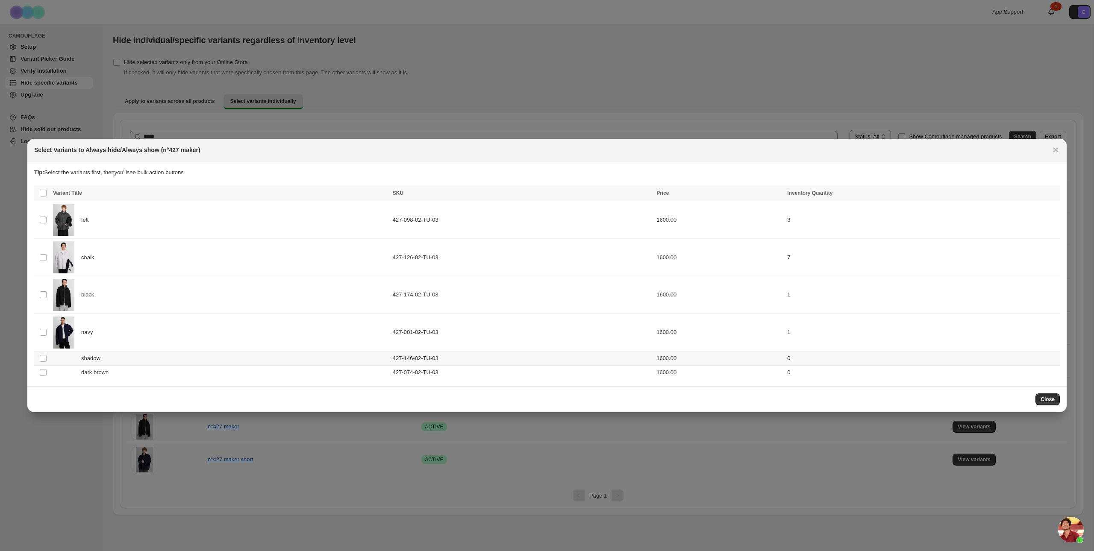
click at [43, 362] on td "Select product variant" at bounding box center [42, 358] width 16 height 14
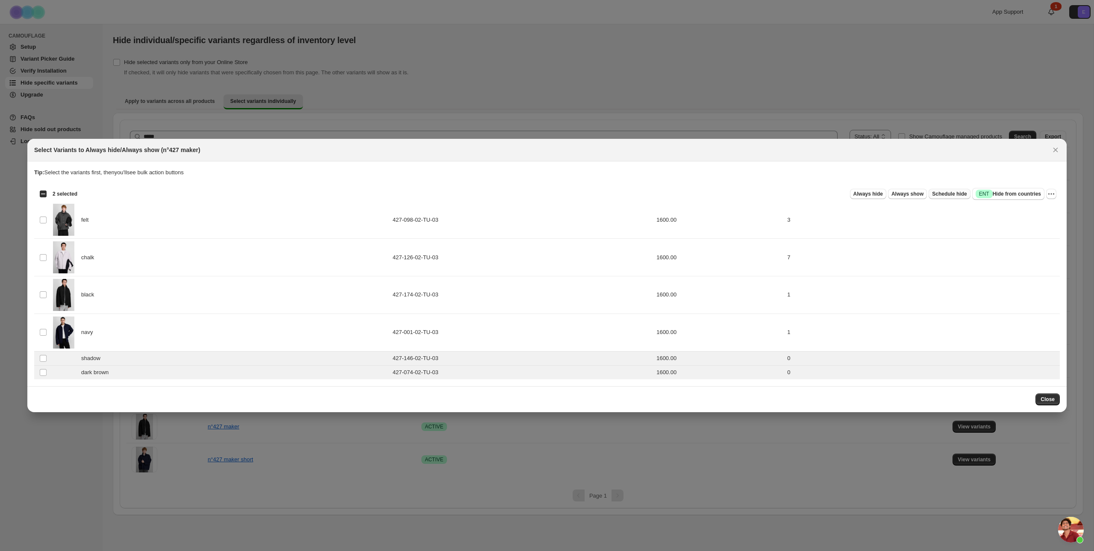
click at [955, 194] on span "Schedule hide" at bounding box center [949, 194] width 35 height 7
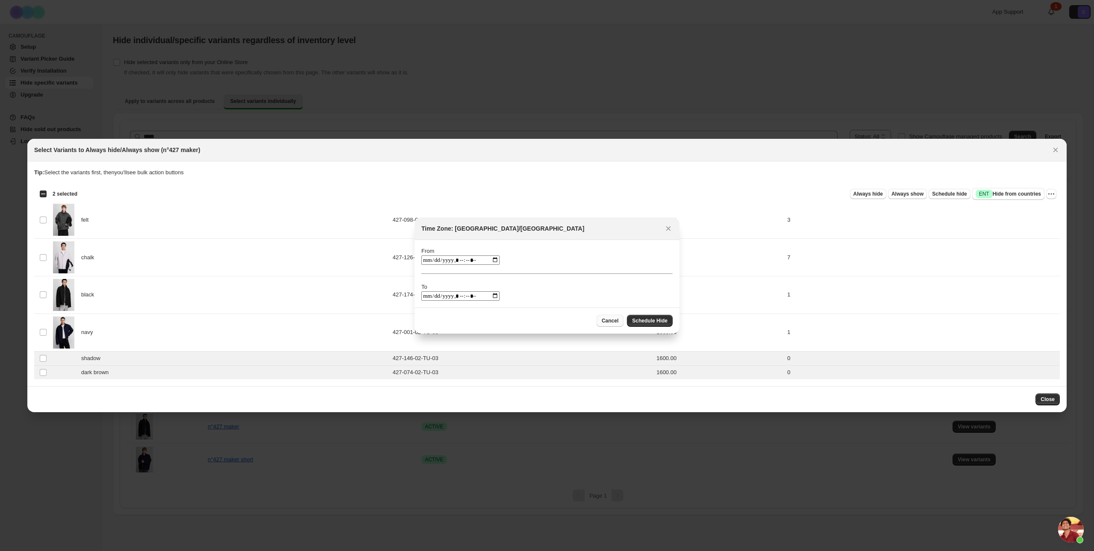
click at [607, 320] on span "Cancel" at bounding box center [610, 321] width 17 height 7
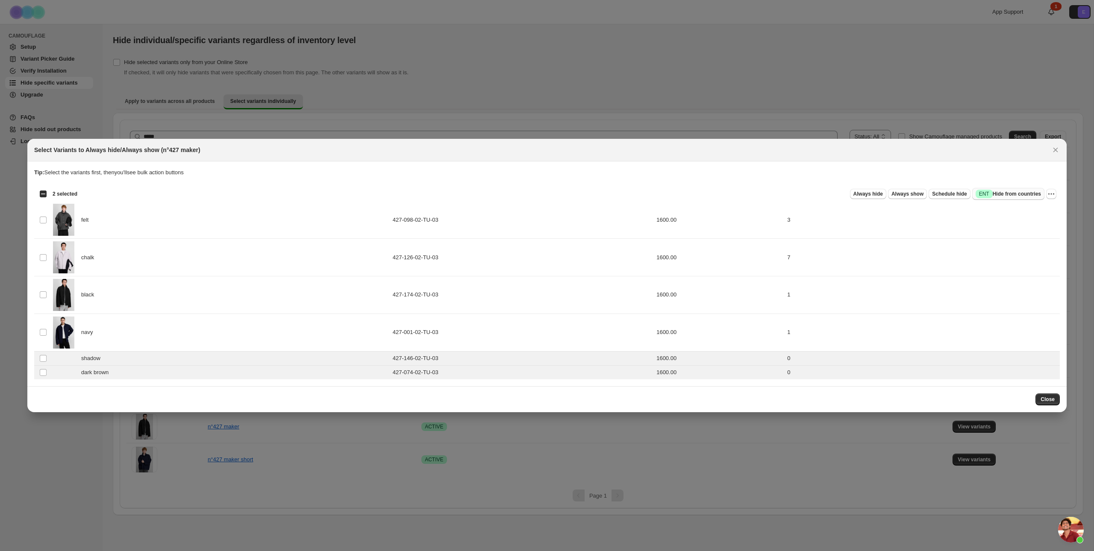
click at [1015, 191] on span "Success ENT Hide from countries" at bounding box center [1008, 194] width 65 height 9
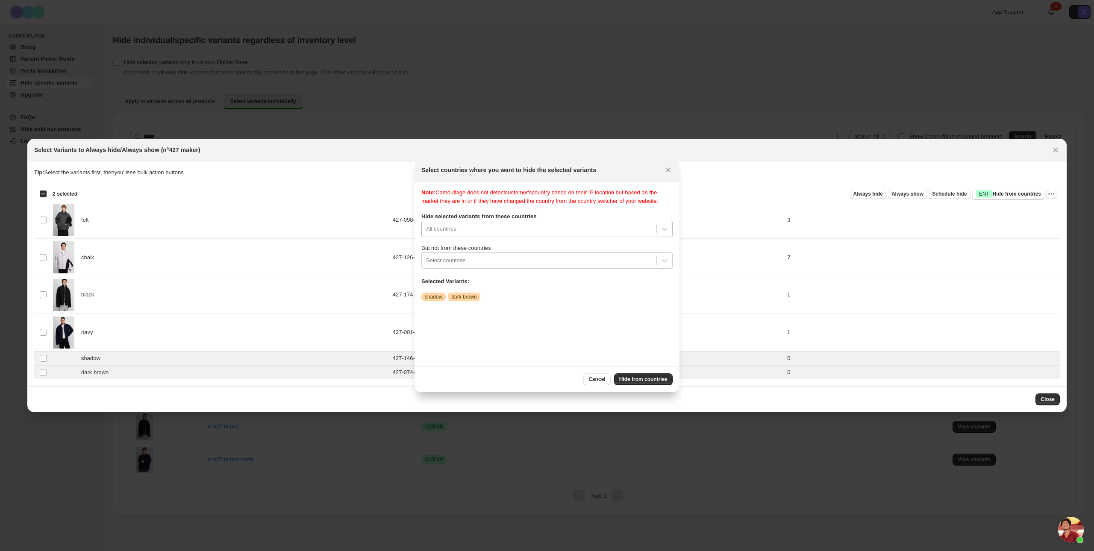
scroll to position [11, 0]
click at [574, 237] on div "All countries" at bounding box center [546, 229] width 251 height 16
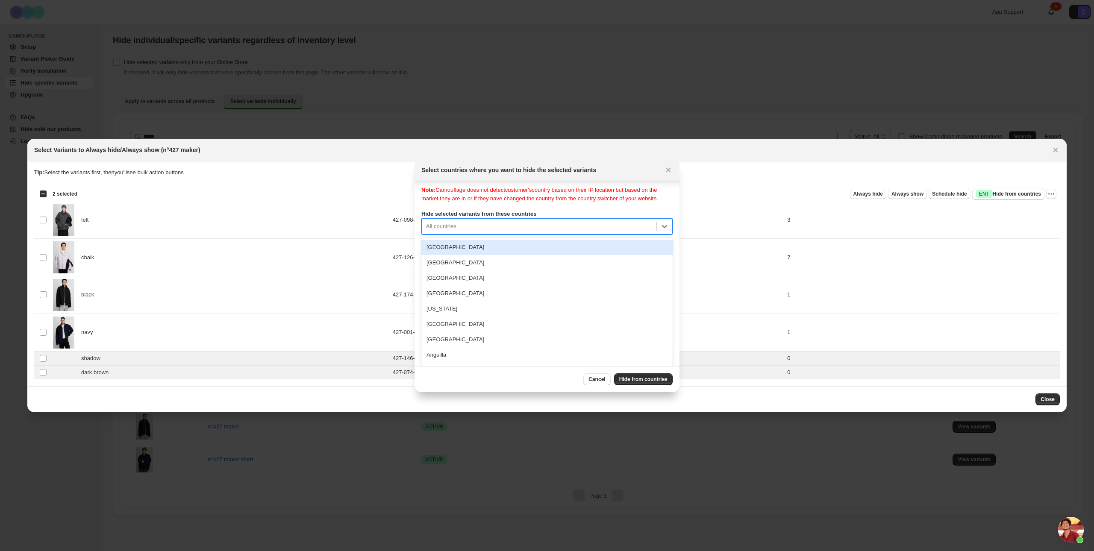
click at [672, 167] on icon "Close" at bounding box center [668, 170] width 9 height 9
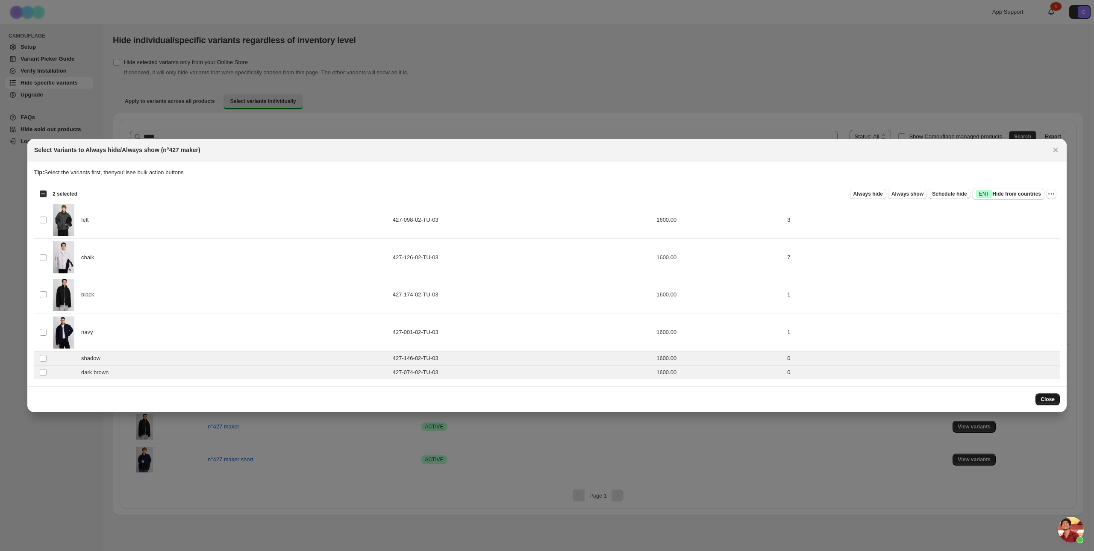
click at [1056, 397] on button "Close" at bounding box center [1048, 400] width 24 height 12
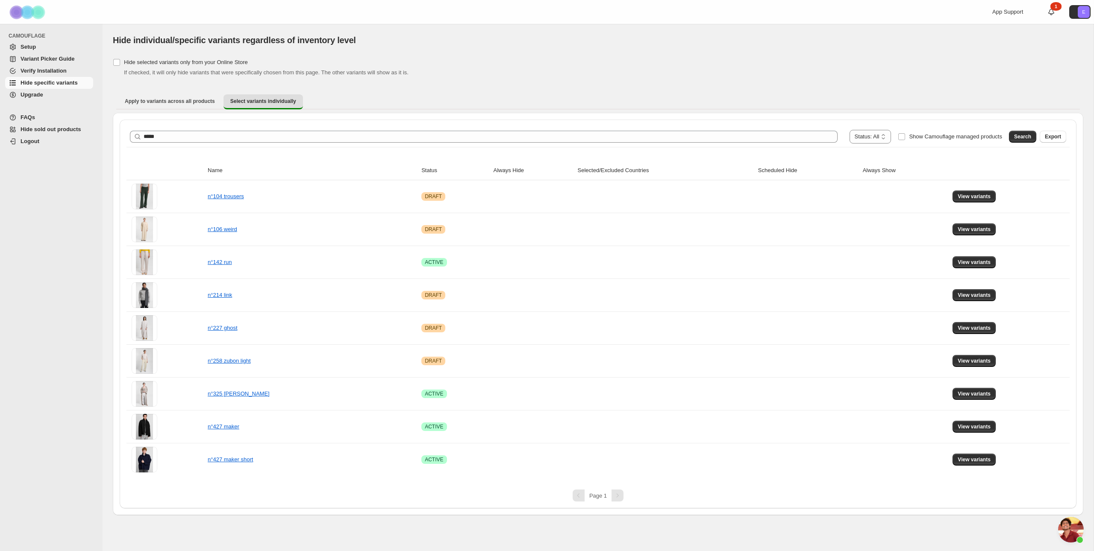
click at [1069, 527] on span "Open chat" at bounding box center [1071, 530] width 26 height 26
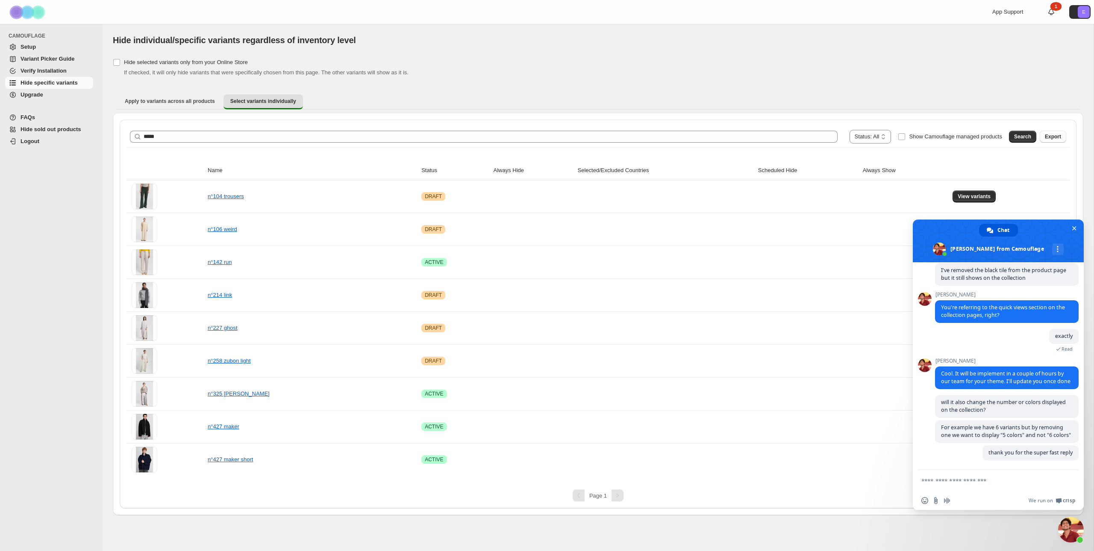
click at [967, 475] on textarea "Compose your message..." at bounding box center [990, 480] width 137 height 21
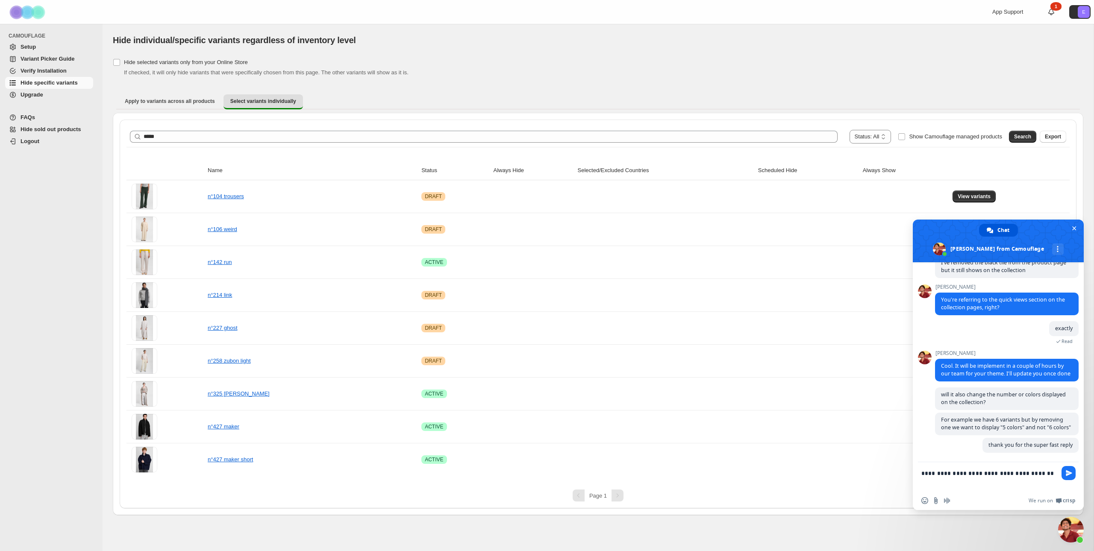
type textarea "**********"
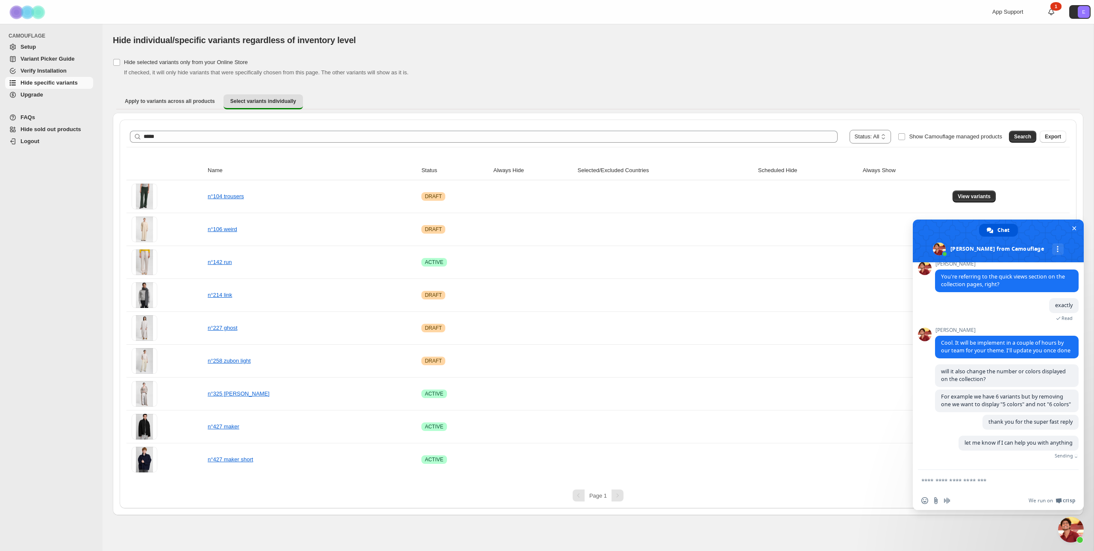
scroll to position [604, 0]
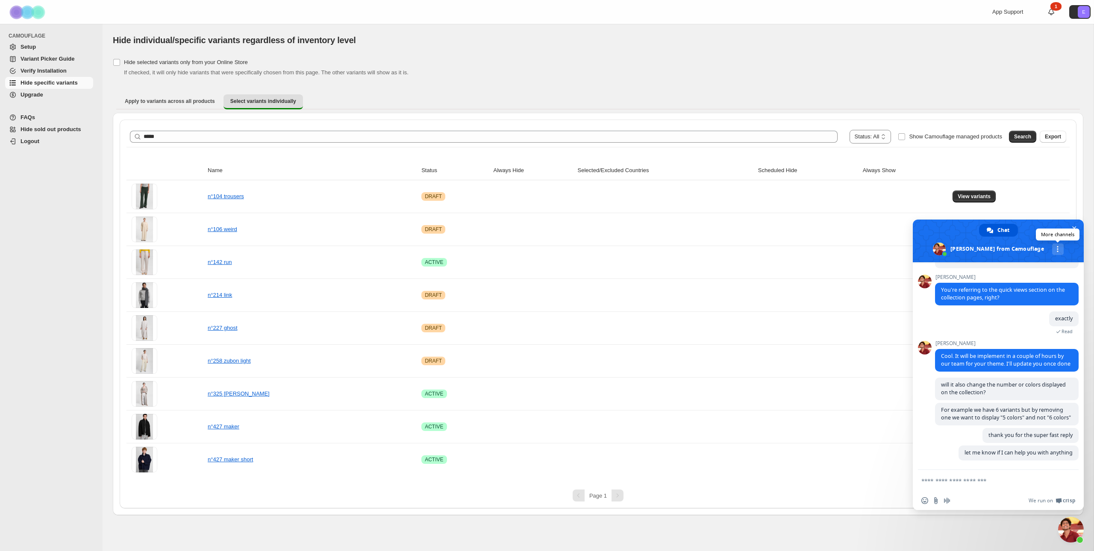
click at [1052, 246] on link "More channels" at bounding box center [1058, 250] width 12 height 12
click at [1050, 247] on span at bounding box center [998, 241] width 171 height 43
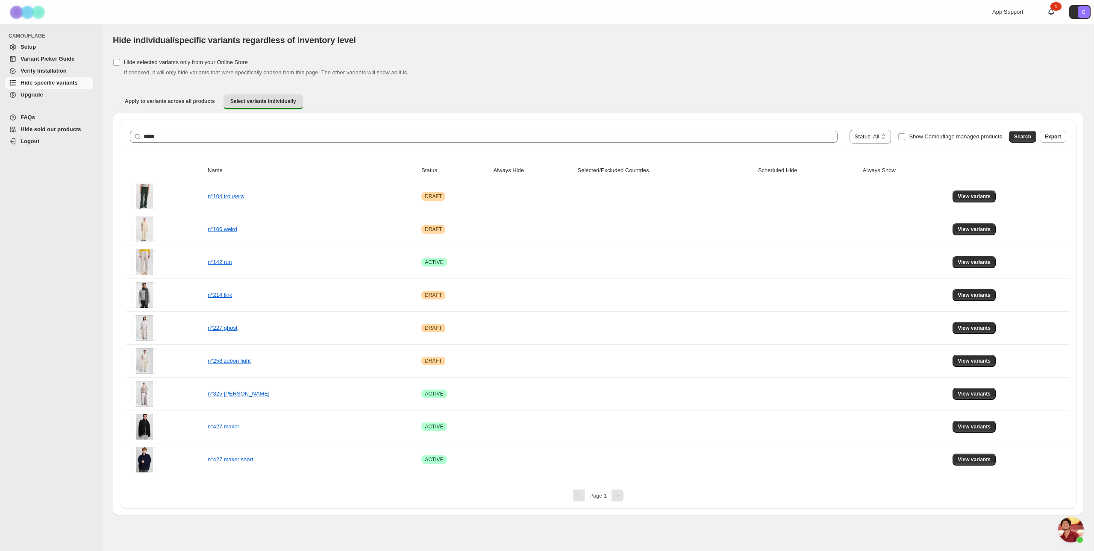
click at [1071, 524] on span "Open chat" at bounding box center [1071, 530] width 26 height 26
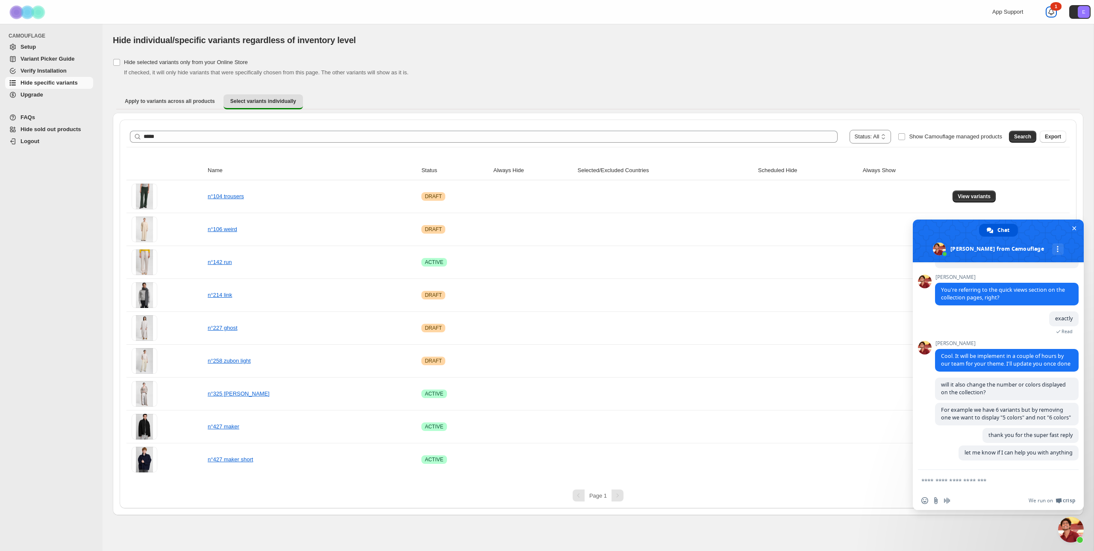
click at [1054, 14] on icon at bounding box center [1051, 12] width 9 height 9
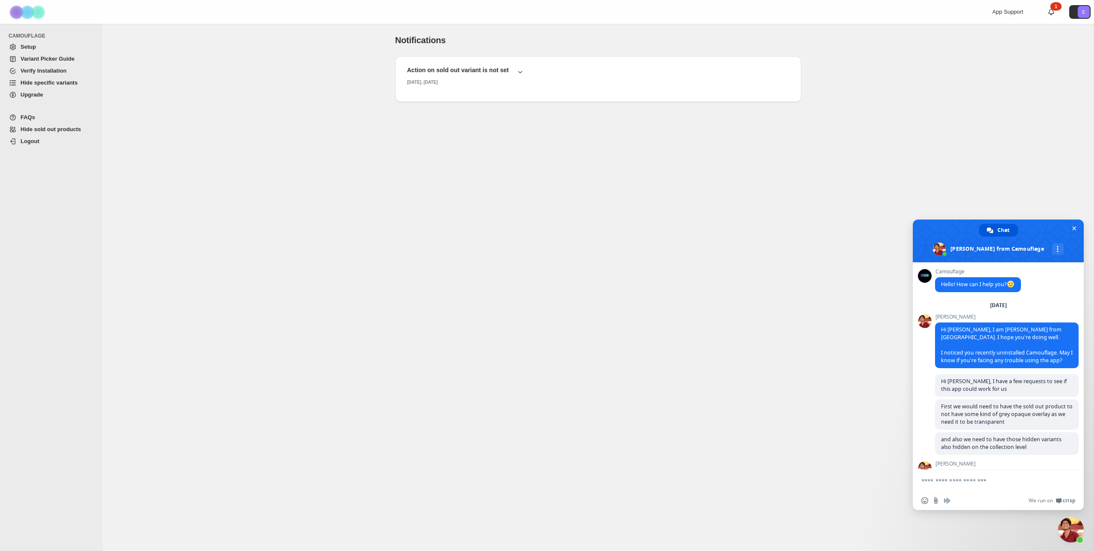
scroll to position [604, 0]
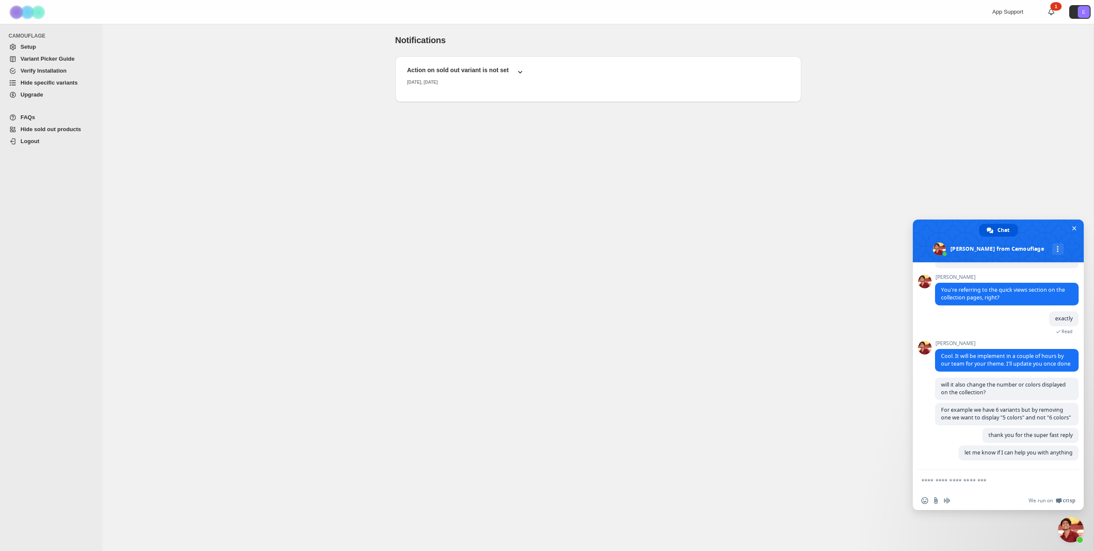
click at [516, 75] on icon "button" at bounding box center [520, 72] width 9 height 9
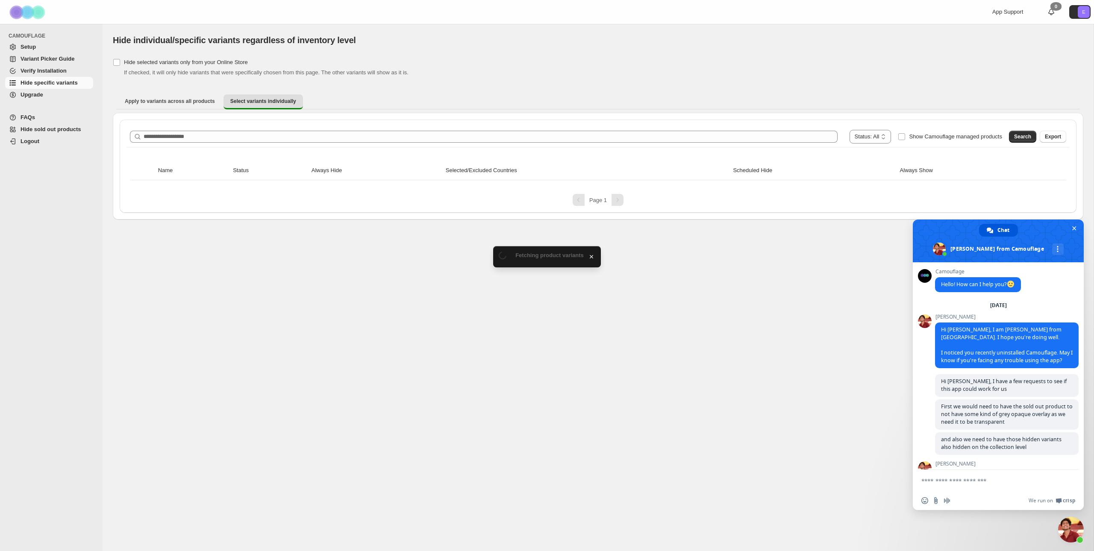
scroll to position [604, 0]
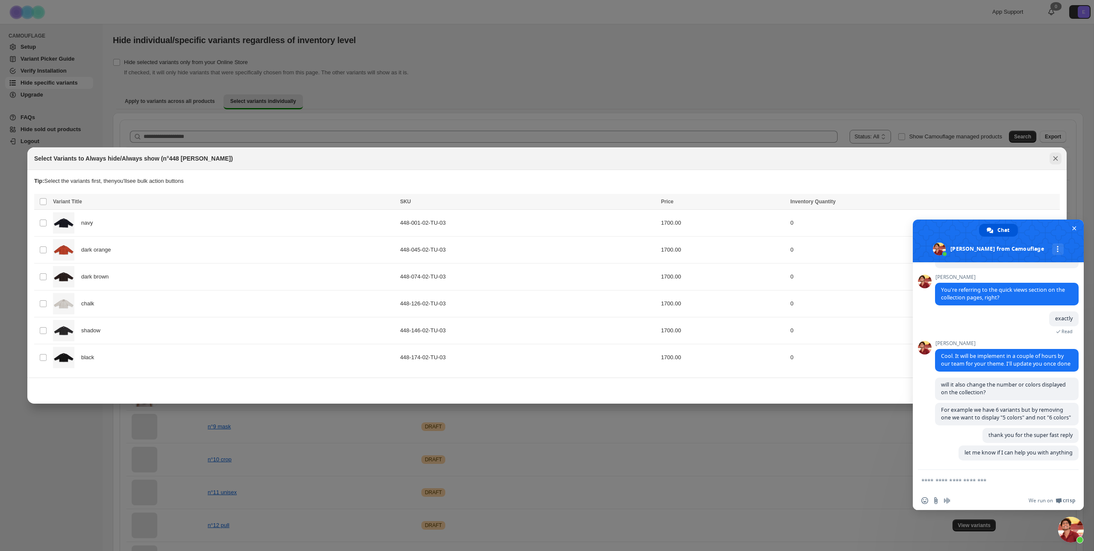
click at [1058, 159] on icon "Close" at bounding box center [1056, 158] width 9 height 9
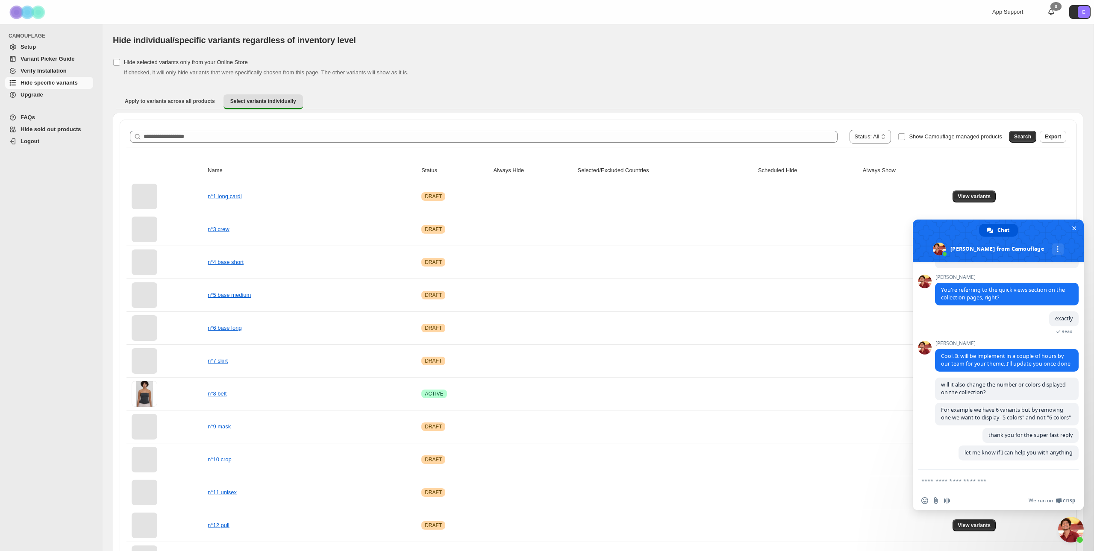
click at [49, 43] on span "Setup" at bounding box center [56, 47] width 71 height 9
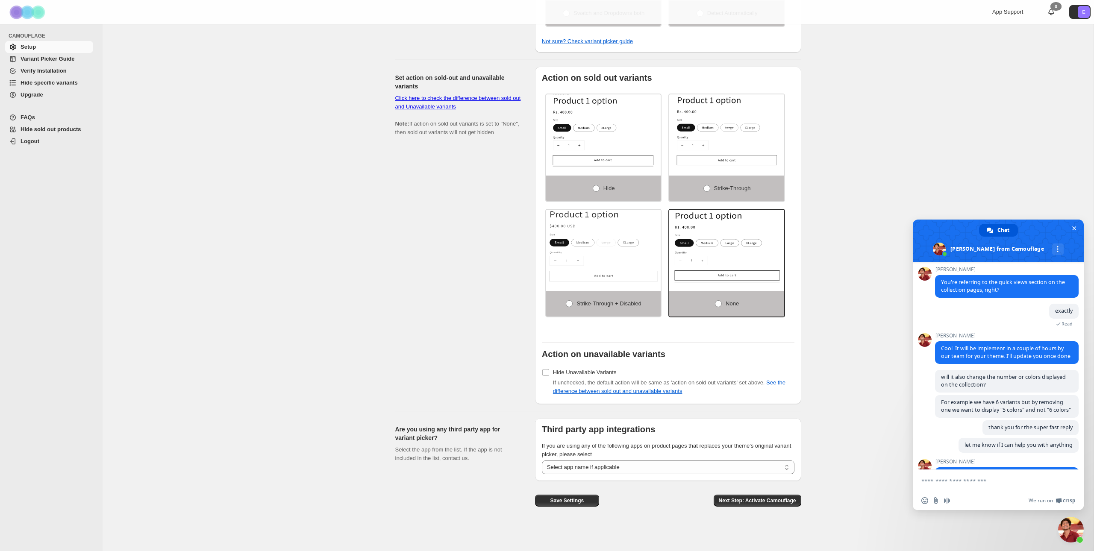
scroll to position [641, 0]
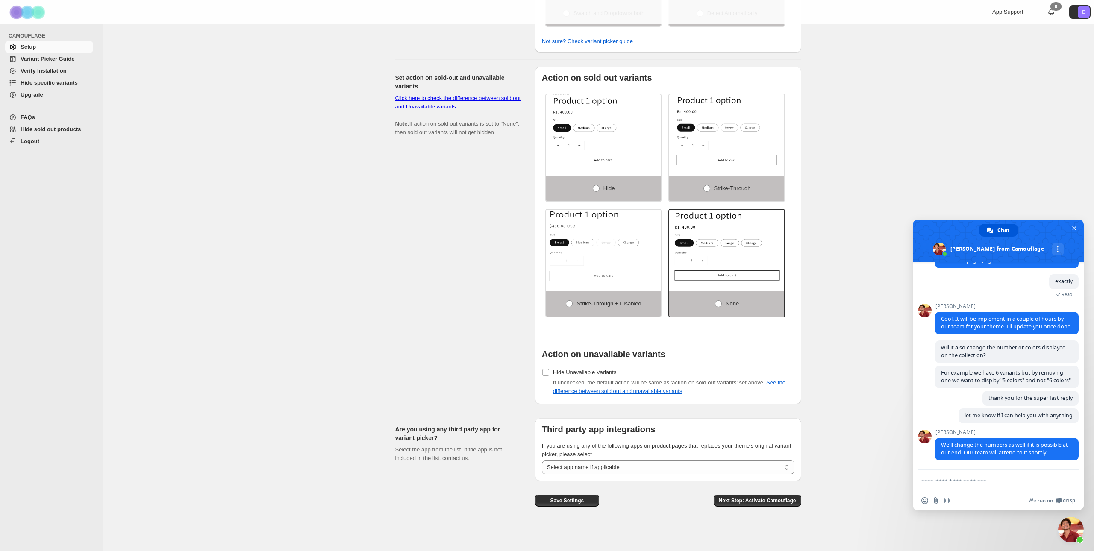
click at [987, 489] on textarea "Compose your message..." at bounding box center [990, 480] width 137 height 21
type textarea "*********"
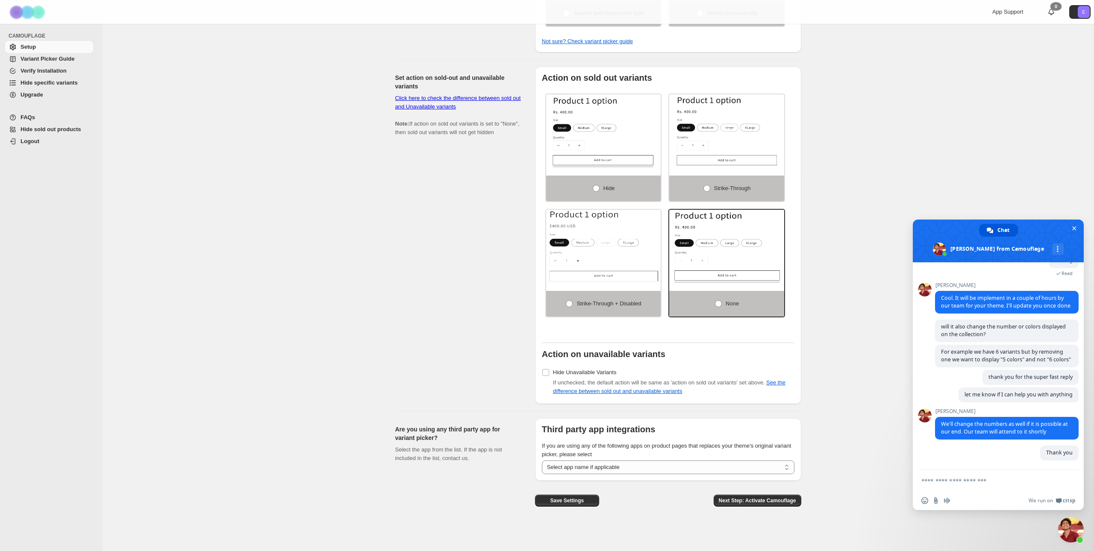
scroll to position [662, 0]
